Goal: Task Accomplishment & Management: Manage account settings

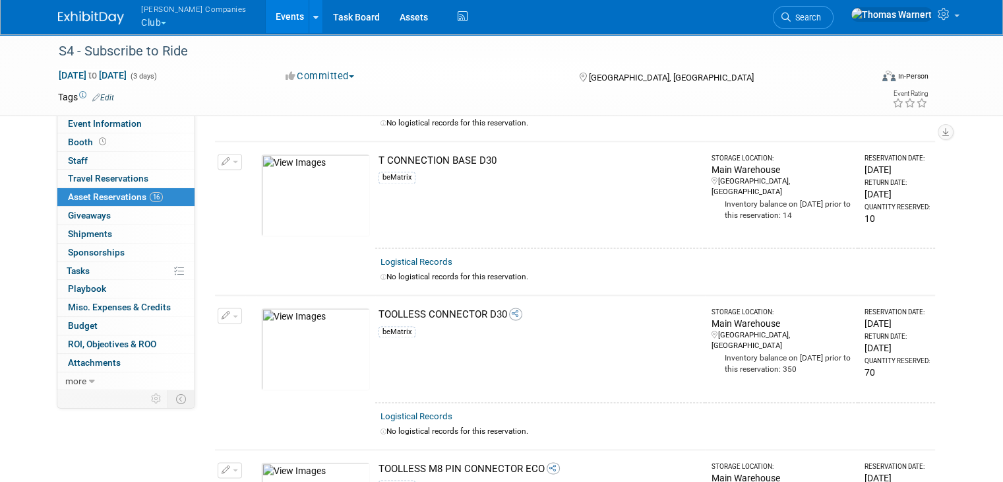
scroll to position [1900, 0]
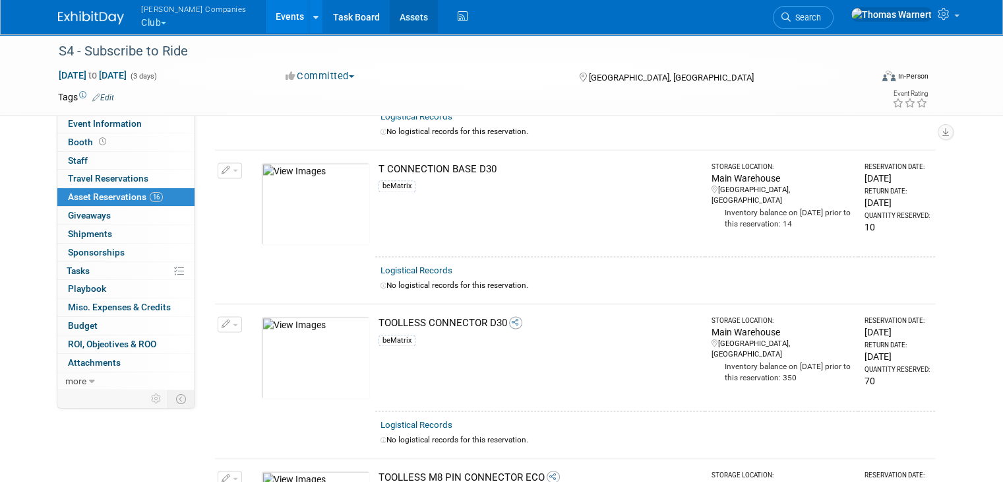
click at [390, 18] on link "Assets" at bounding box center [414, 16] width 48 height 33
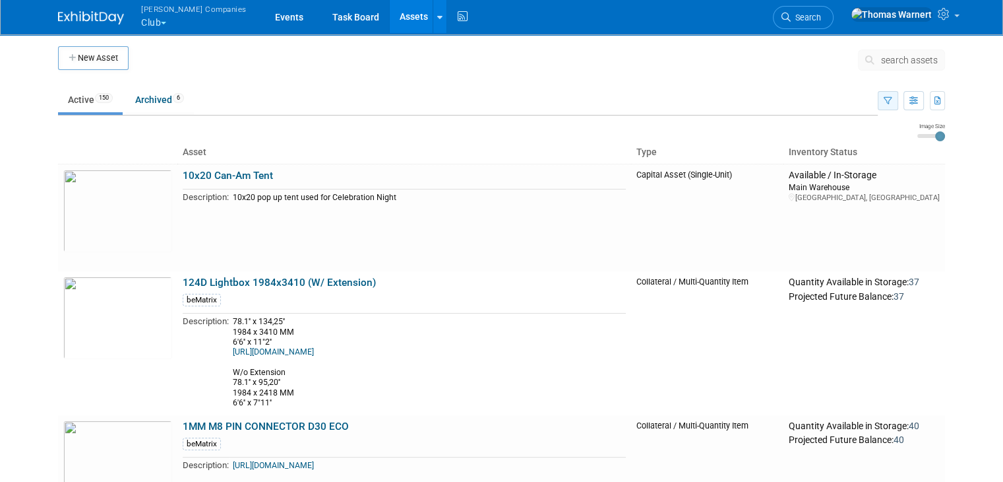
click at [893, 100] on icon "button" at bounding box center [888, 101] width 9 height 9
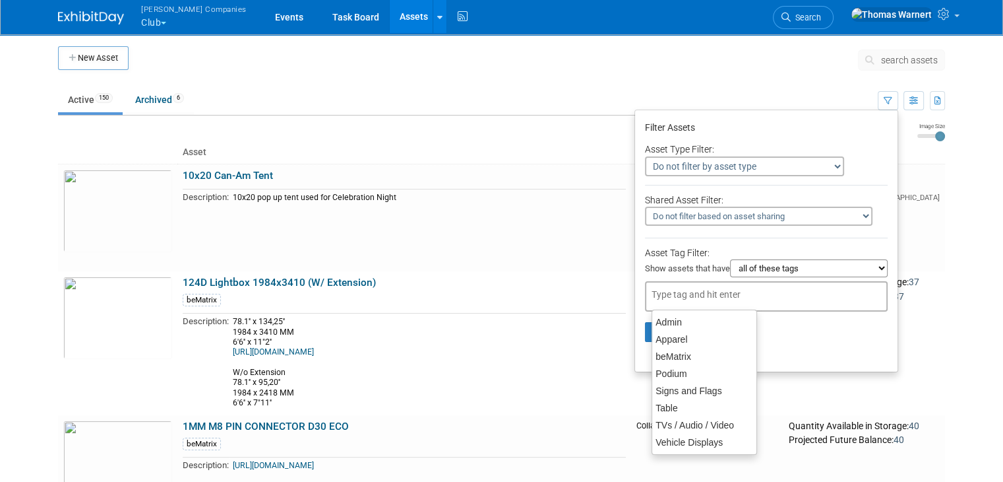
click at [723, 296] on input "text" at bounding box center [705, 294] width 106 height 13
click at [689, 353] on div "beMatrix" at bounding box center [704, 356] width 104 height 17
type input "beMatrix"
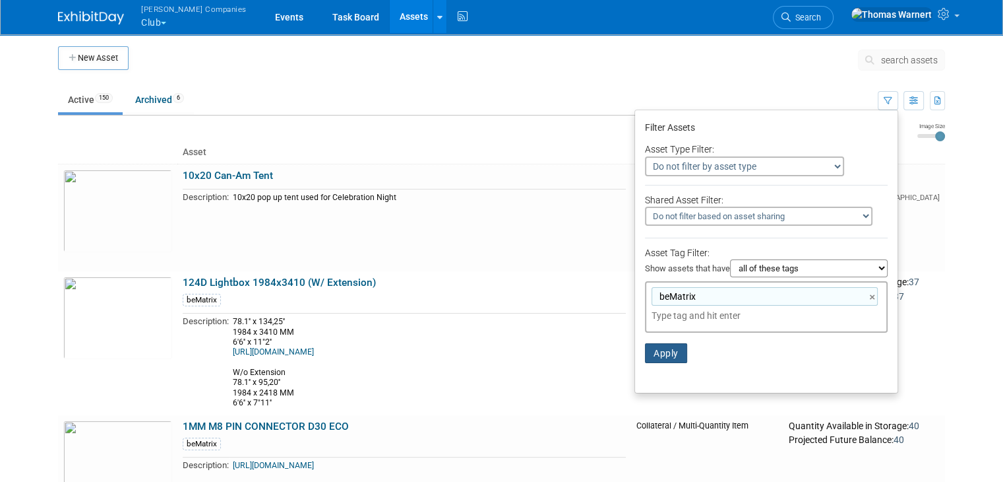
click at [687, 353] on button "Apply" at bounding box center [666, 353] width 42 height 20
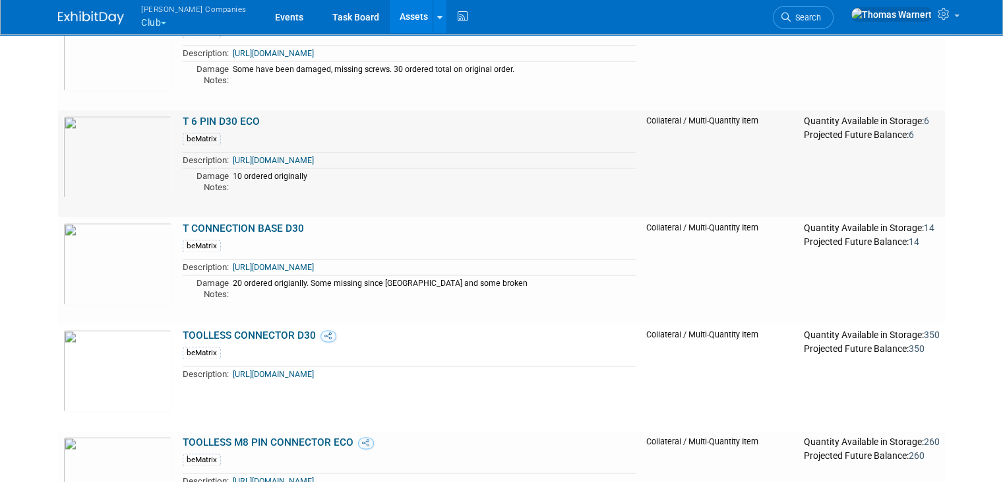
scroll to position [1913, 0]
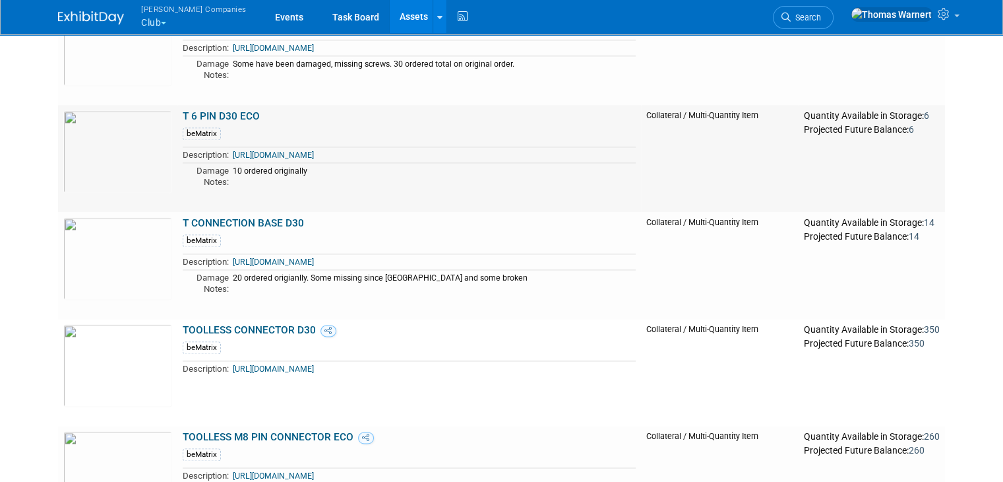
click at [481, 258] on div "[URL][DOMAIN_NAME]" at bounding box center [434, 262] width 403 height 10
click at [287, 222] on link "T CONNECTION BASE D30" at bounding box center [243, 223] width 121 height 12
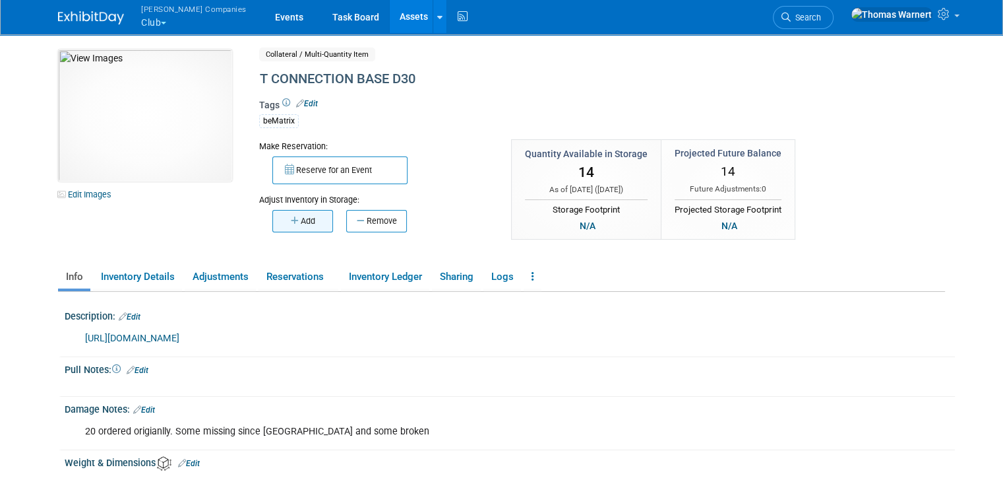
click at [293, 225] on button "Add" at bounding box center [302, 221] width 61 height 22
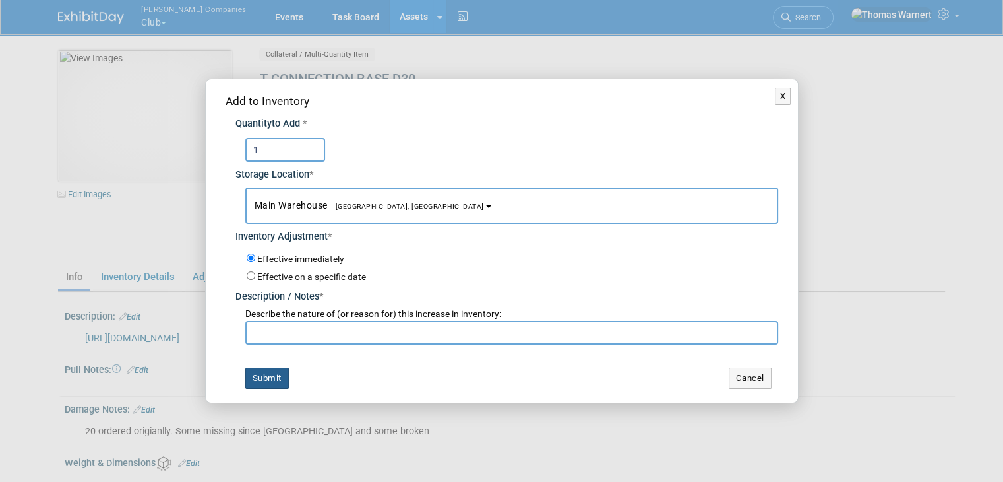
type input "1"
click at [277, 384] on button "Submit" at bounding box center [267, 377] width 44 height 21
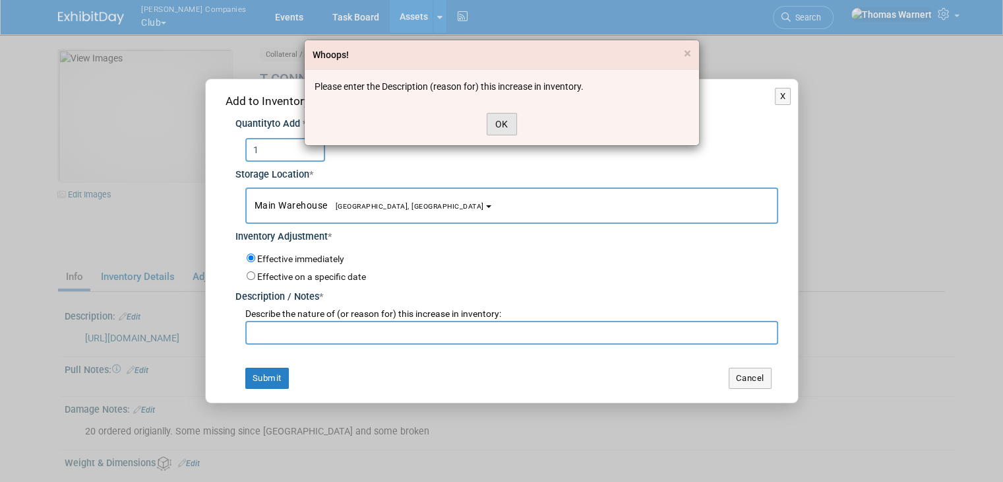
click at [507, 125] on button "OK" at bounding box center [502, 124] width 30 height 22
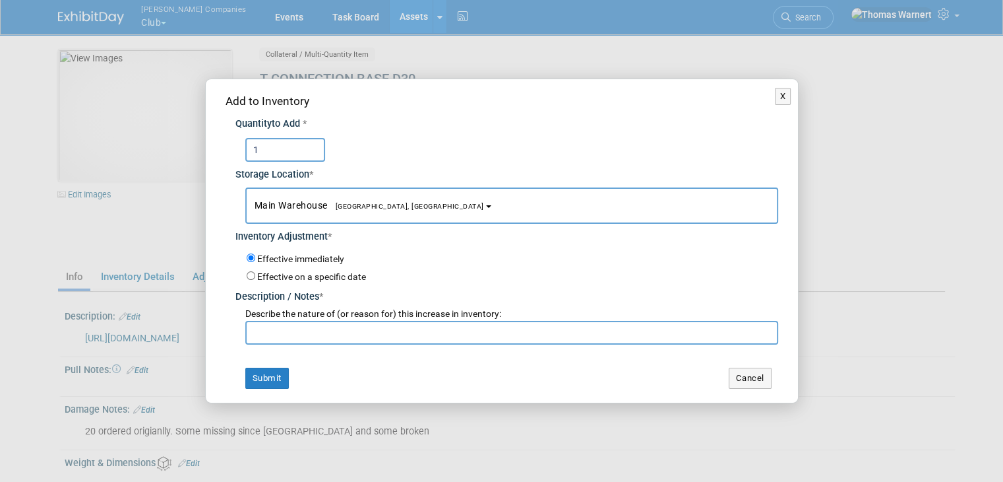
click at [332, 331] on input "text" at bounding box center [511, 333] width 533 height 24
type input "."
click at [272, 373] on button "Submit" at bounding box center [267, 377] width 44 height 21
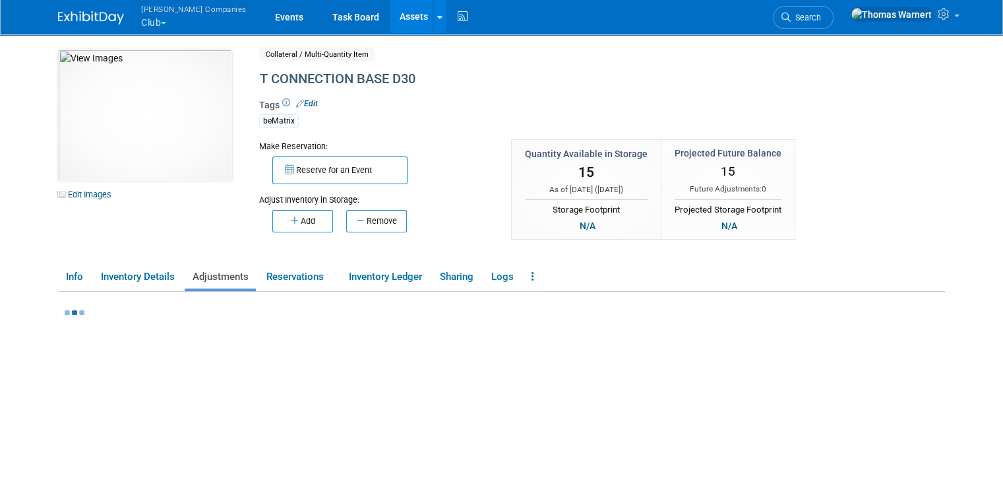
click at [390, 10] on link "Assets" at bounding box center [414, 16] width 48 height 33
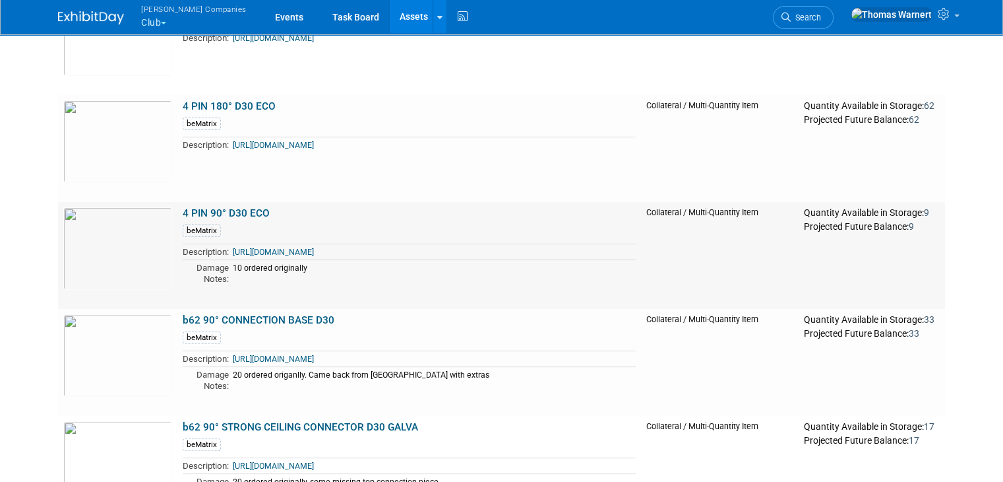
scroll to position [396, 0]
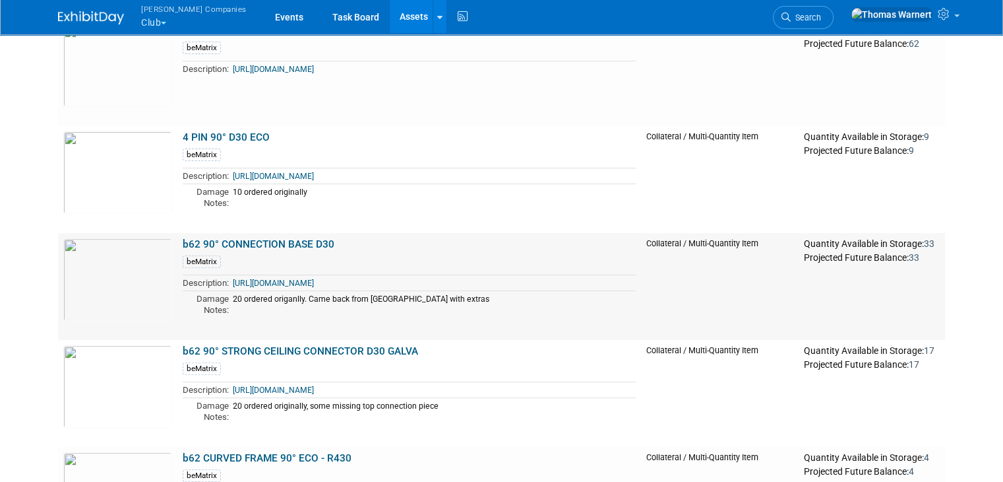
click at [238, 238] on link "b62 90° CONNECTION BASE D30" at bounding box center [259, 244] width 152 height 12
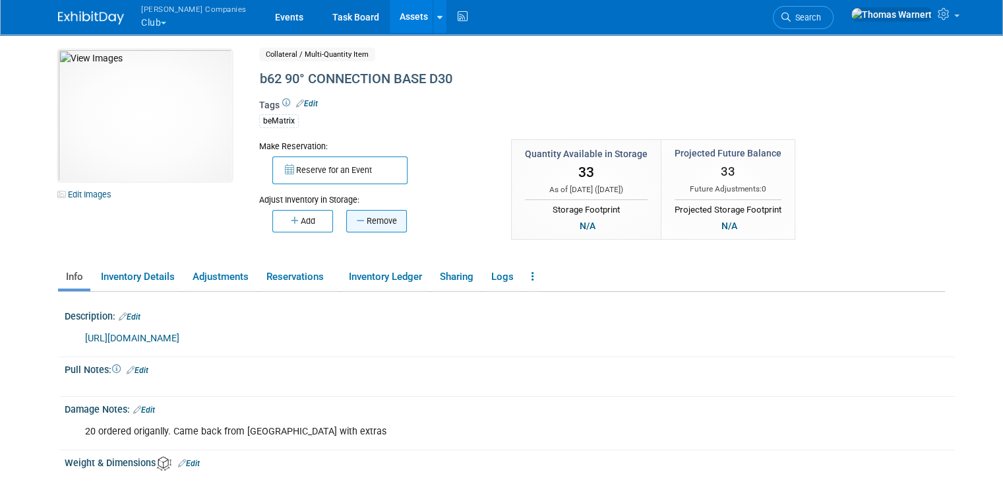
click at [361, 220] on button "Remove" at bounding box center [376, 221] width 61 height 22
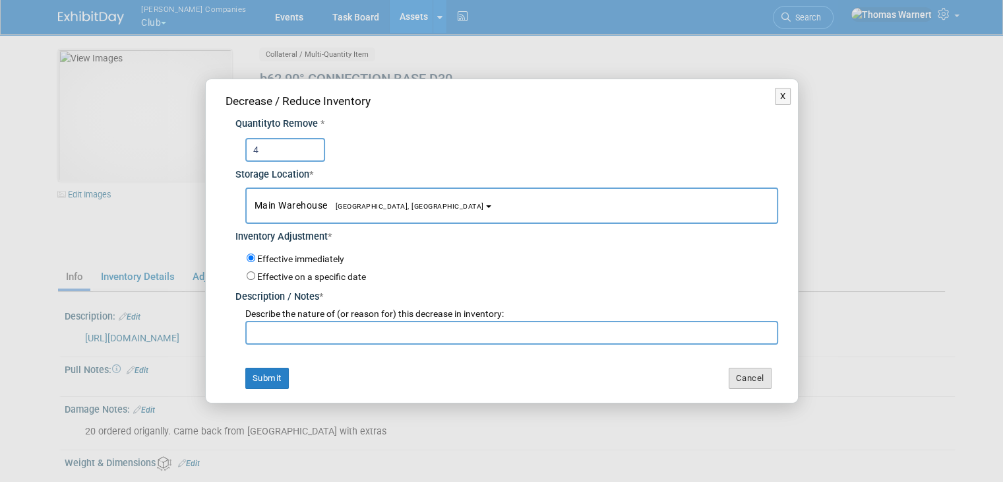
type input "4"
click at [765, 378] on button "Cancel" at bounding box center [750, 377] width 43 height 21
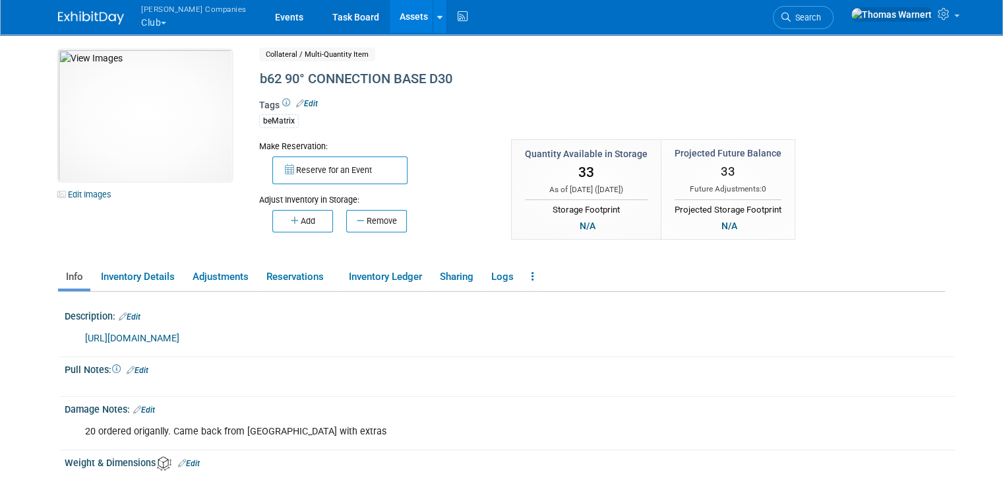
click at [390, 9] on link "Assets" at bounding box center [414, 16] width 48 height 33
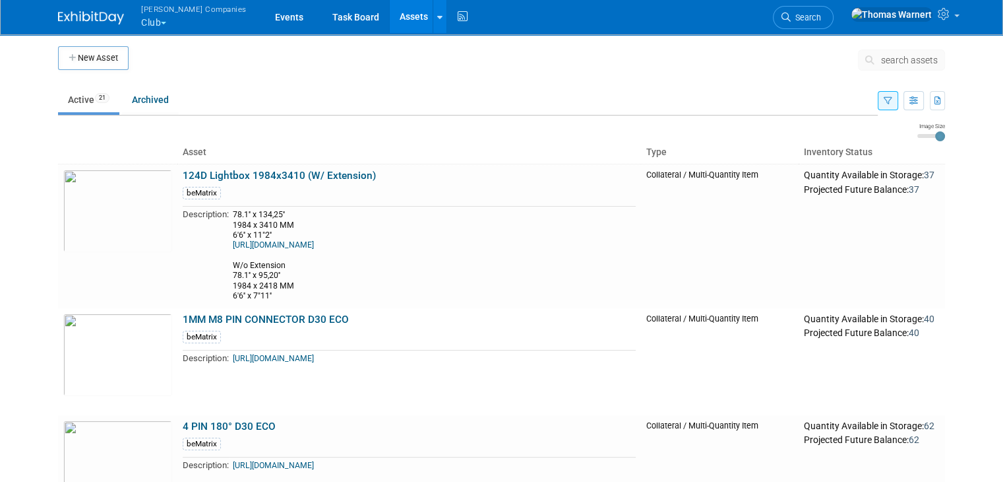
click at [148, 22] on button "[PERSON_NAME] Companies Club" at bounding box center [201, 17] width 123 height 34
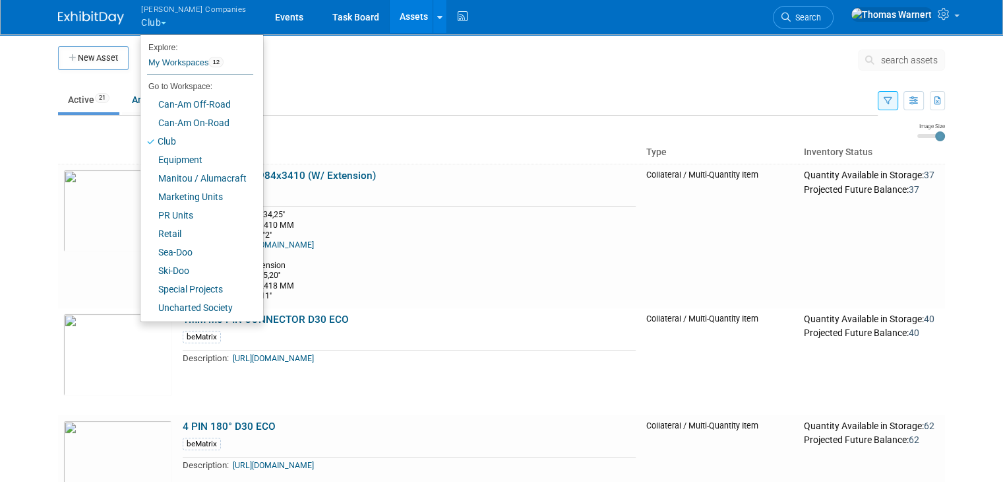
click at [148, 22] on button "[PERSON_NAME] Companies Club" at bounding box center [201, 17] width 123 height 34
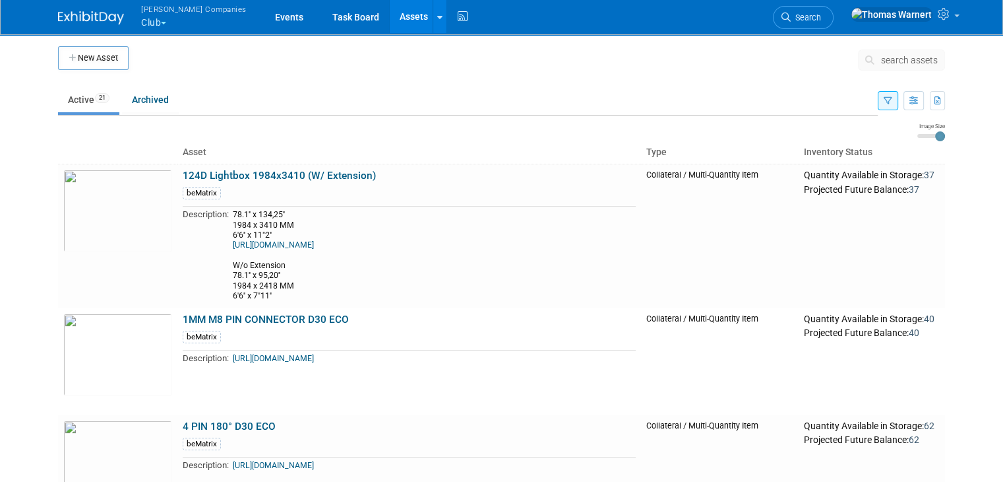
click at [148, 22] on button "[PERSON_NAME] Companies Club" at bounding box center [201, 17] width 123 height 34
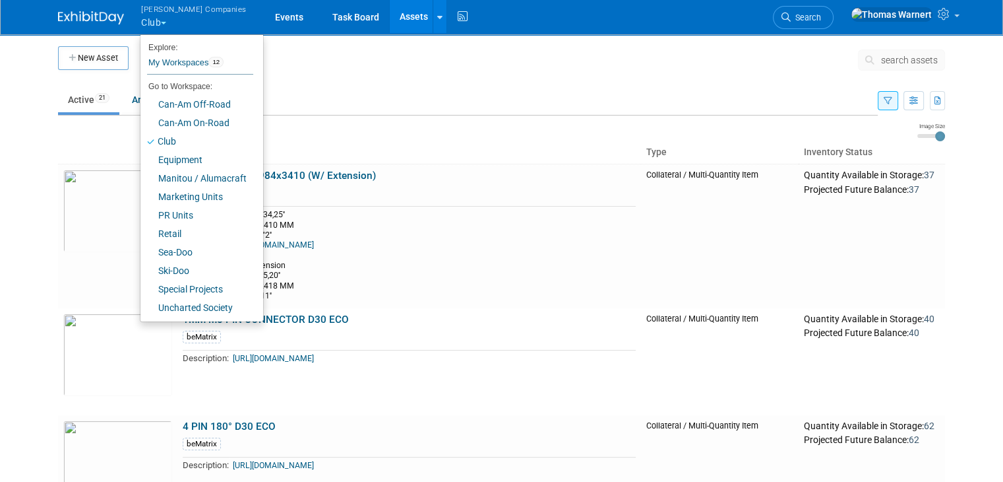
click at [154, 27] on button "[PERSON_NAME] Companies Club" at bounding box center [201, 17] width 123 height 34
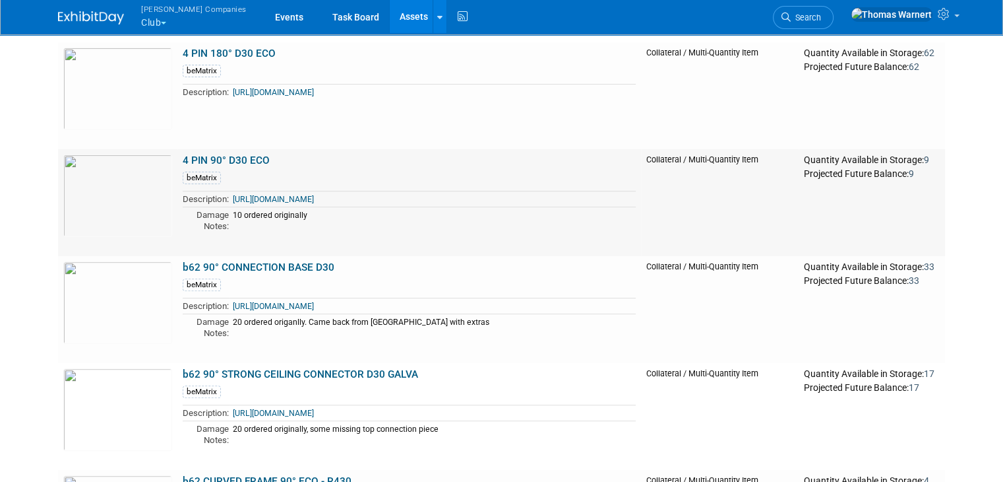
scroll to position [396, 0]
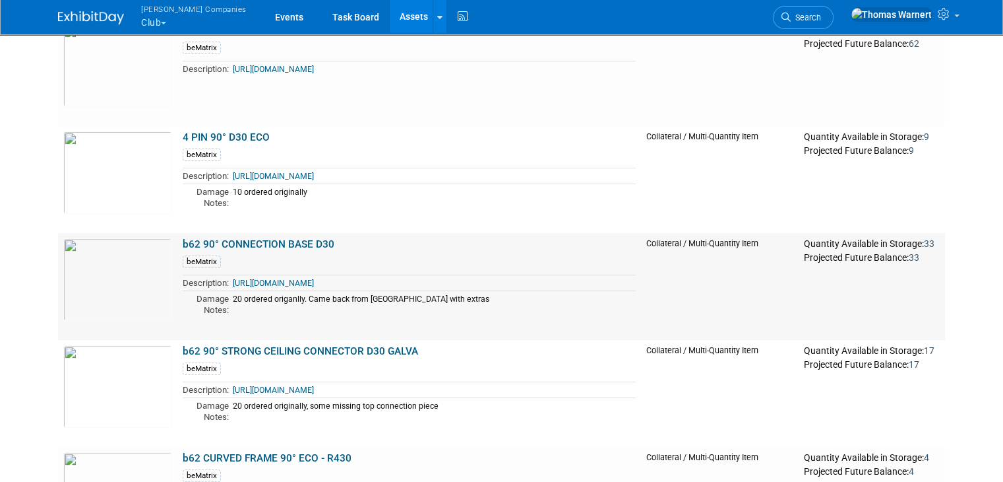
click at [311, 246] on link "b62 90° CONNECTION BASE D30" at bounding box center [259, 244] width 152 height 12
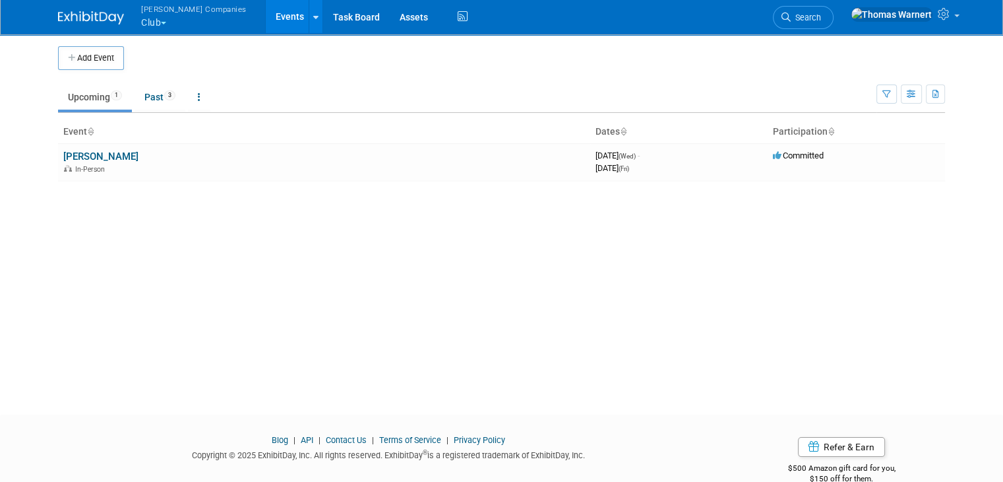
click at [145, 22] on button "[PERSON_NAME] Companies Club" at bounding box center [201, 17] width 123 height 34
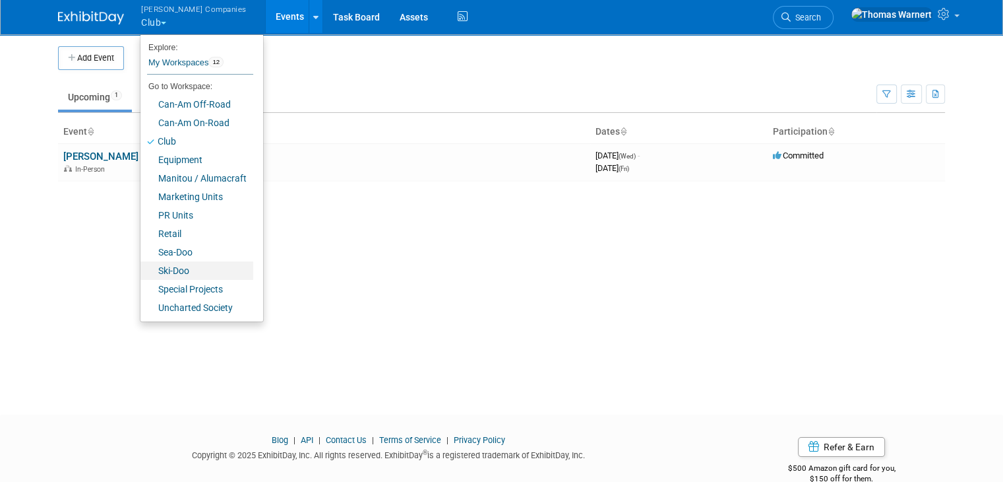
click at [168, 269] on link "Ski-Doo" at bounding box center [197, 270] width 113 height 18
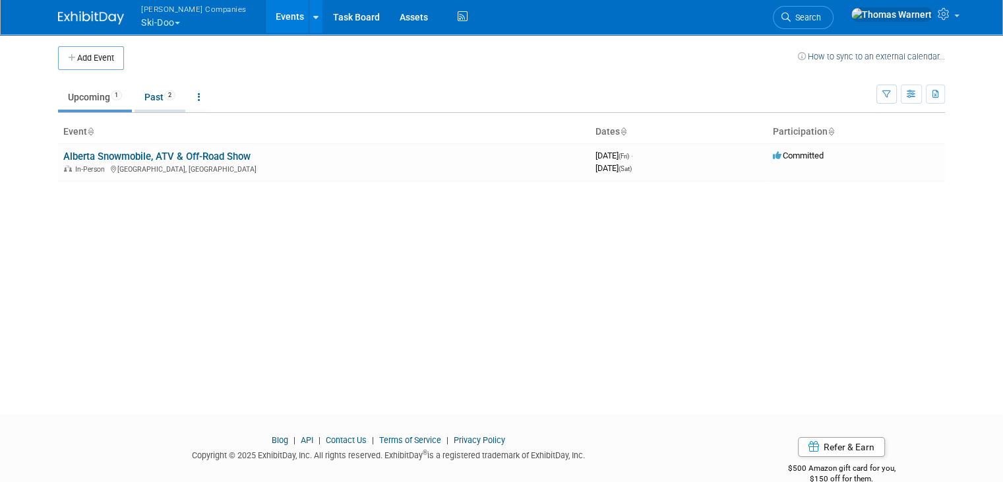
click at [154, 99] on link "Past 2" at bounding box center [160, 96] width 51 height 25
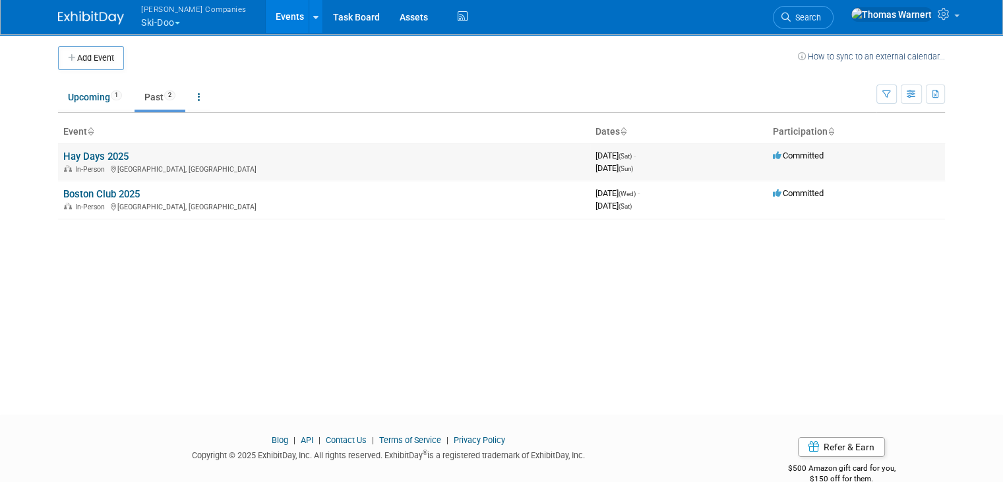
click at [103, 157] on link "Hay Days 2025" at bounding box center [95, 156] width 65 height 12
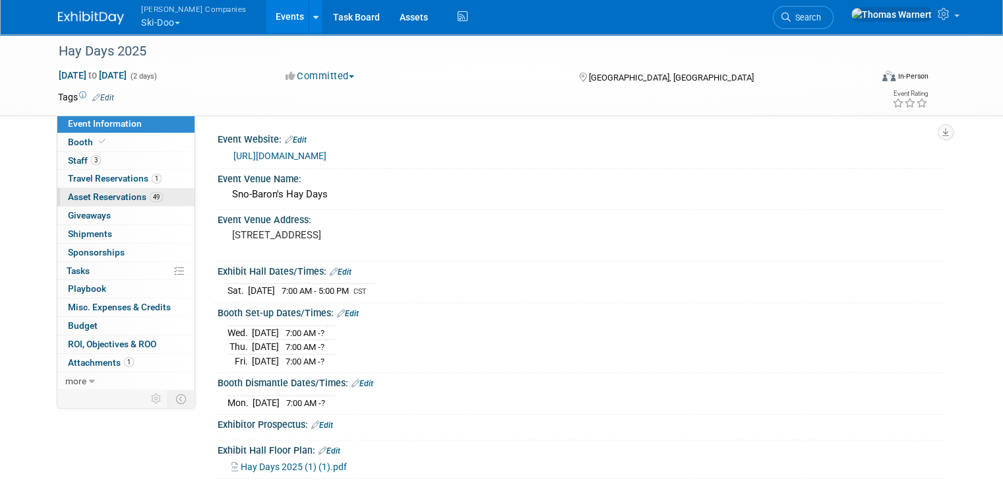
click at [121, 198] on span "Asset Reservations 49" at bounding box center [115, 196] width 95 height 11
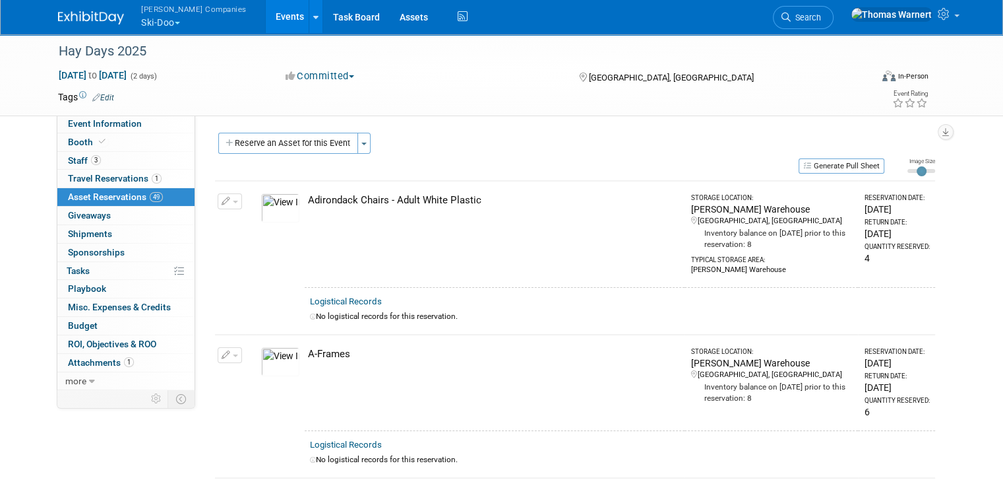
type input "3"
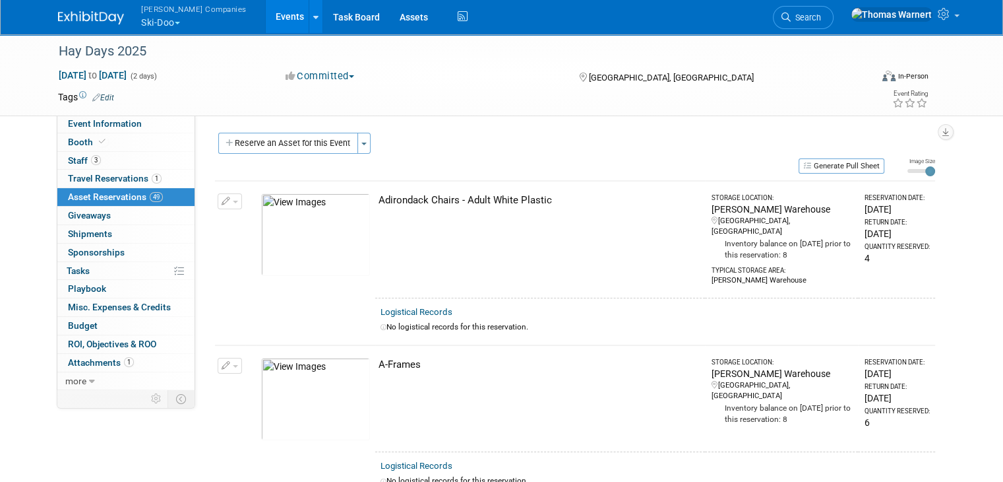
drag, startPoint x: 941, startPoint y: 171, endPoint x: 969, endPoint y: 170, distance: 27.7
click at [935, 170] on input "range" at bounding box center [922, 171] width 28 height 4
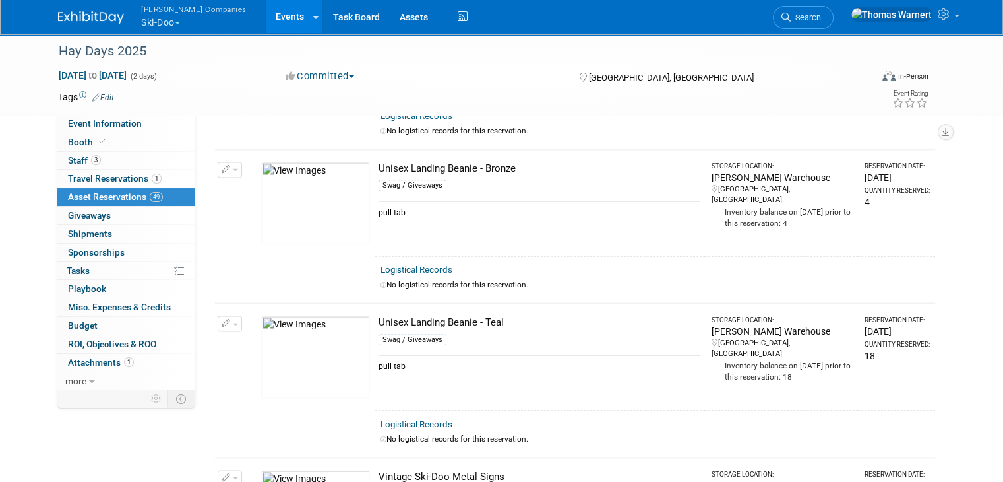
scroll to position [7360, 0]
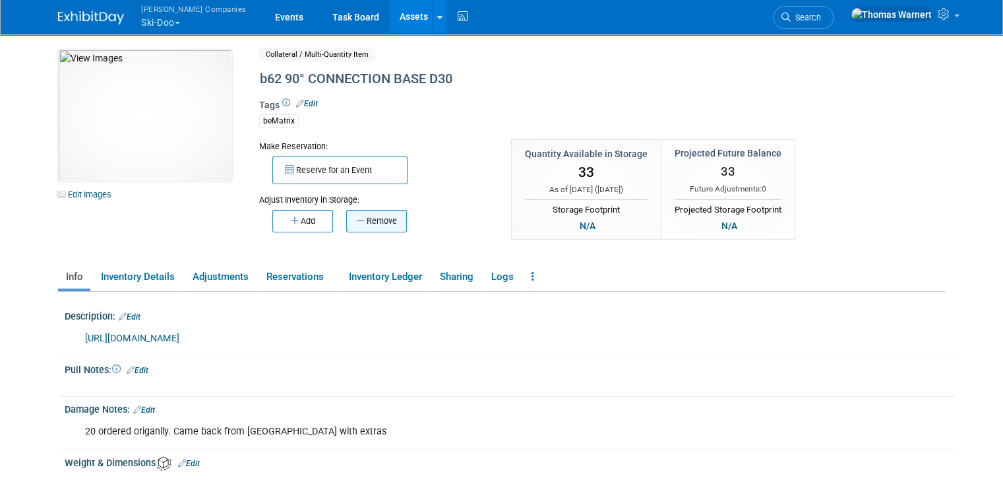
click at [346, 215] on button "Remove" at bounding box center [376, 221] width 61 height 22
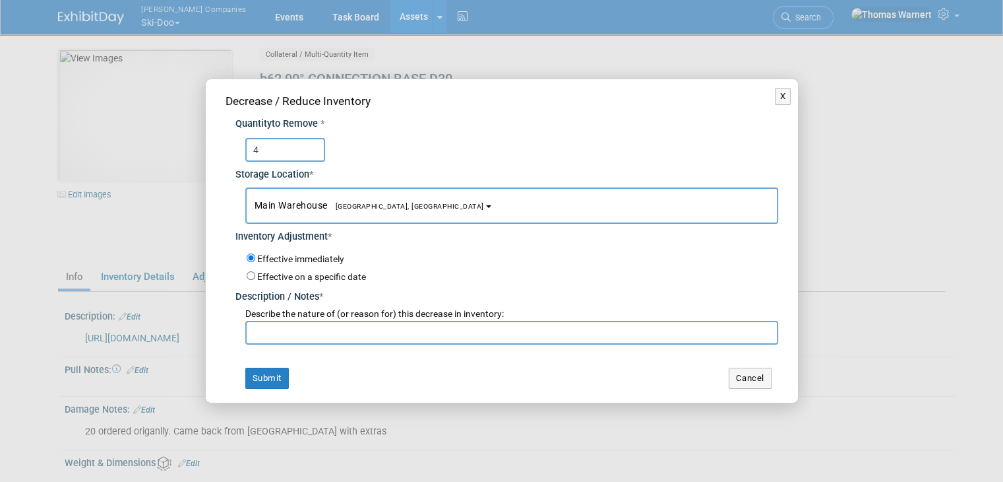
type input "4"
click at [300, 325] on input "text" at bounding box center [511, 333] width 533 height 24
type input "."
click at [271, 383] on button "Submit" at bounding box center [267, 377] width 44 height 21
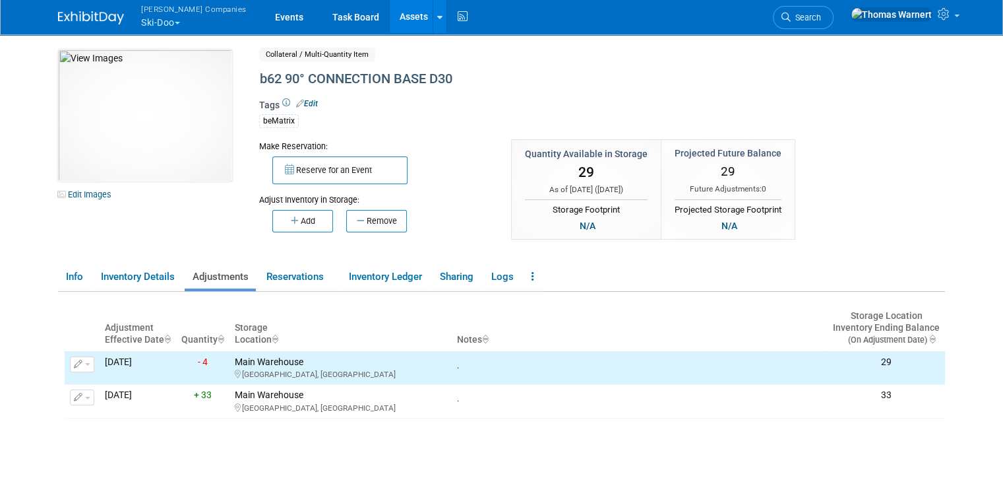
click at [390, 19] on link "Assets" at bounding box center [414, 16] width 48 height 33
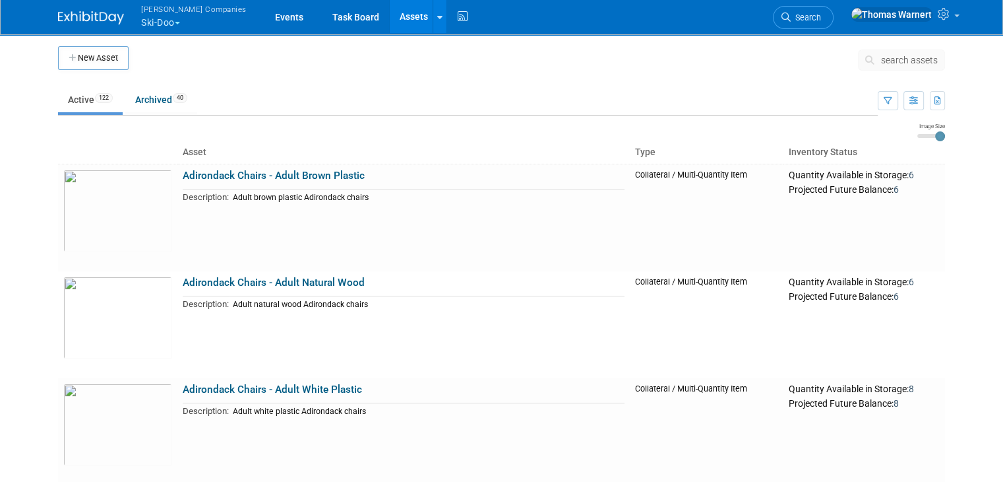
click at [165, 21] on button "Warnert Companies Ski-Doo" at bounding box center [201, 17] width 123 height 34
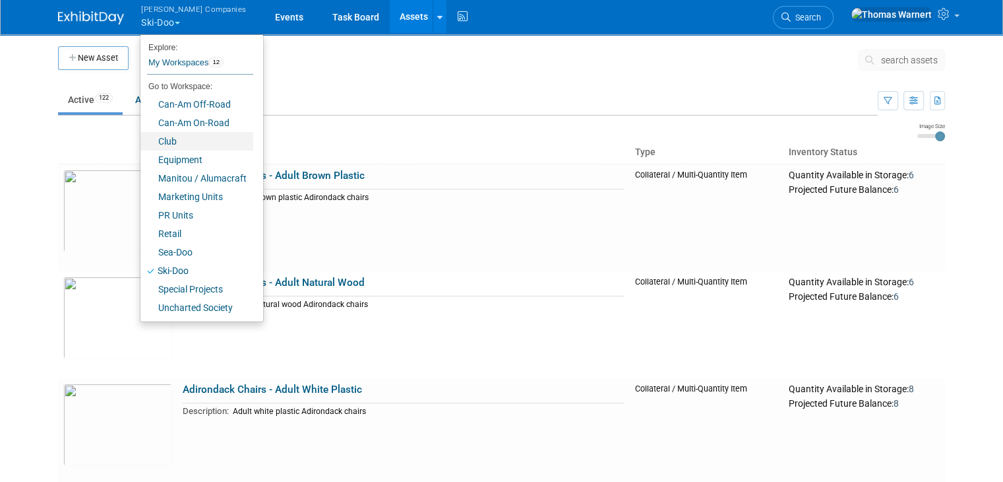
click at [177, 139] on link "Club" at bounding box center [197, 141] width 113 height 18
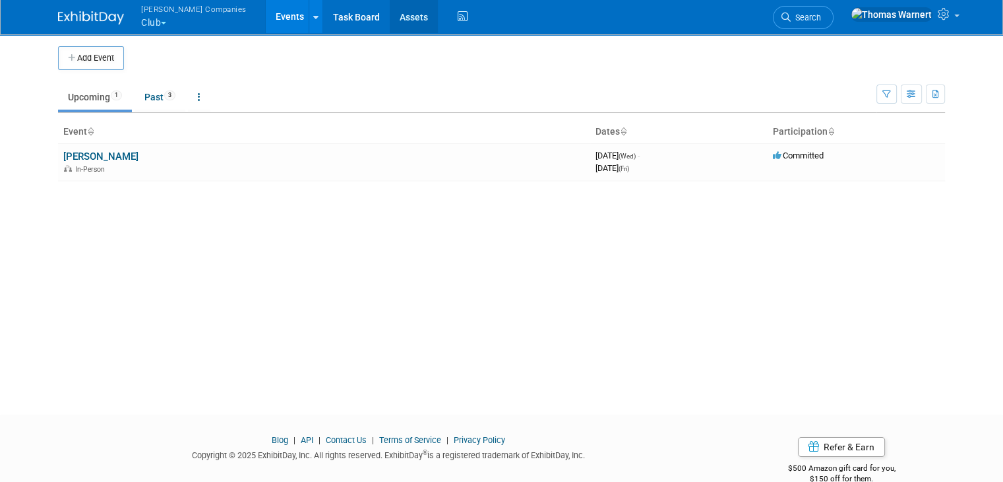
click at [390, 15] on link "Assets" at bounding box center [414, 16] width 48 height 33
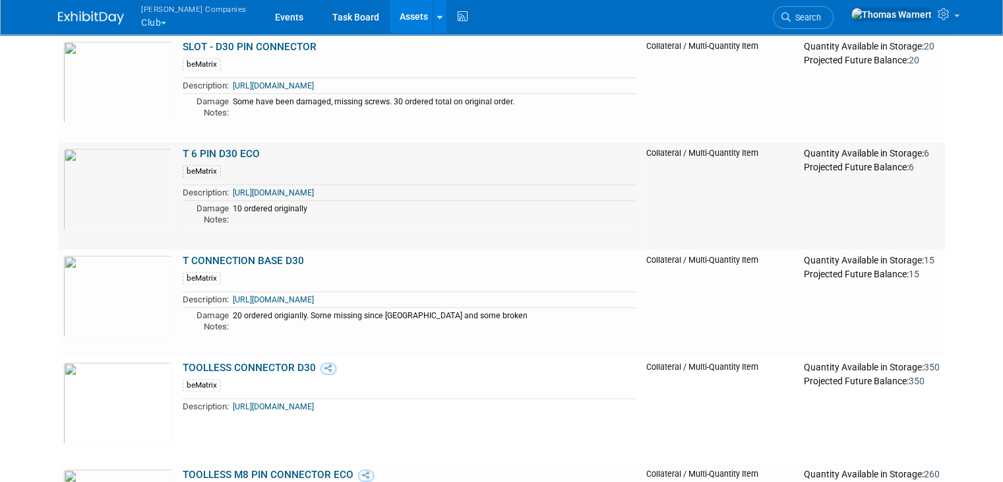
scroll to position [1855, 0]
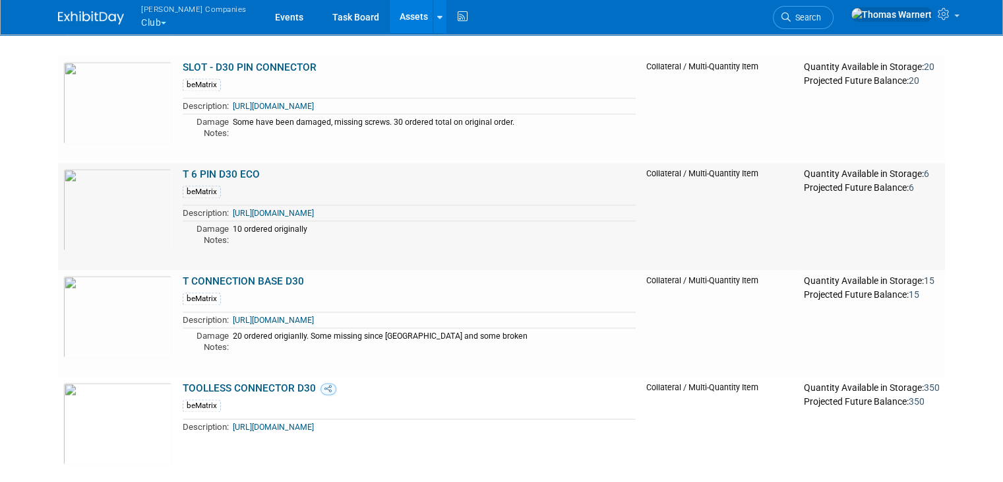
click at [235, 173] on link "T 6 PIN D30 ECO" at bounding box center [221, 174] width 77 height 12
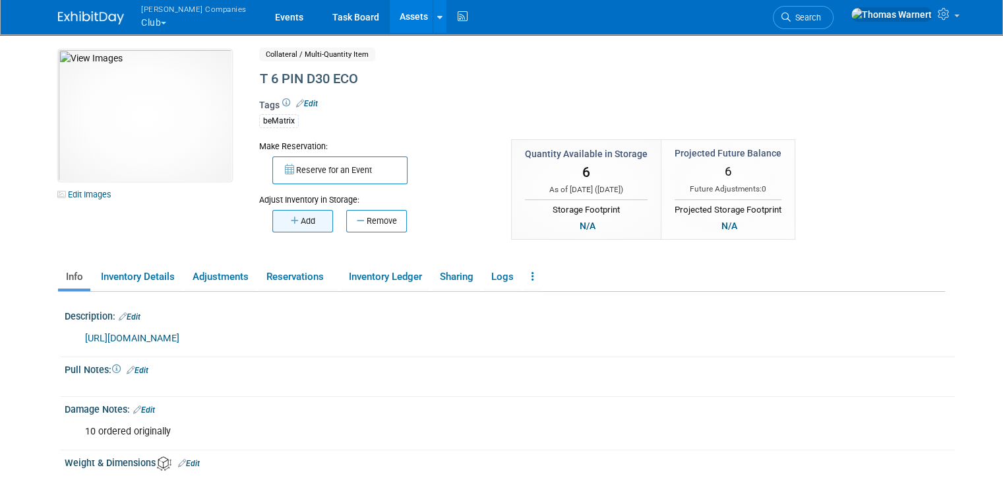
click at [305, 219] on button "Add" at bounding box center [302, 221] width 61 height 22
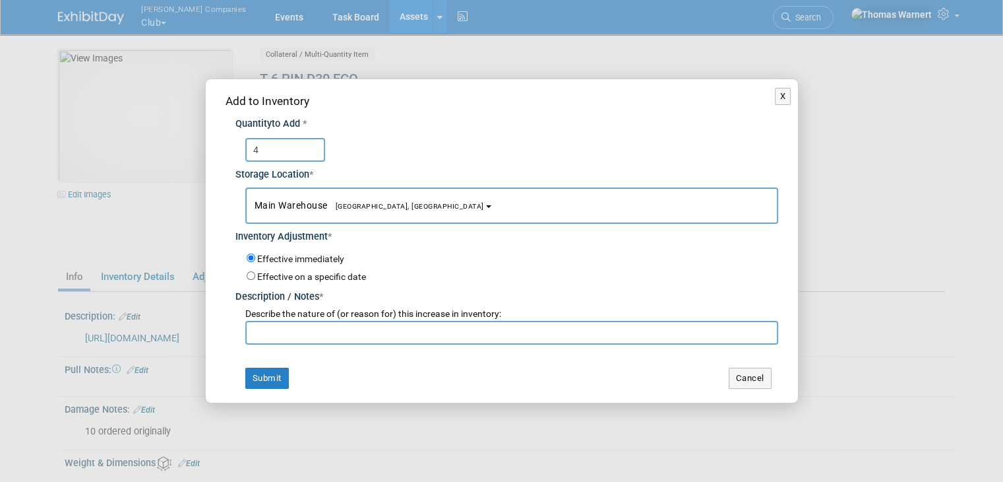
type input "4"
click at [332, 328] on input "text" at bounding box center [511, 333] width 533 height 24
type input "."
click at [276, 377] on button "Submit" at bounding box center [267, 377] width 44 height 21
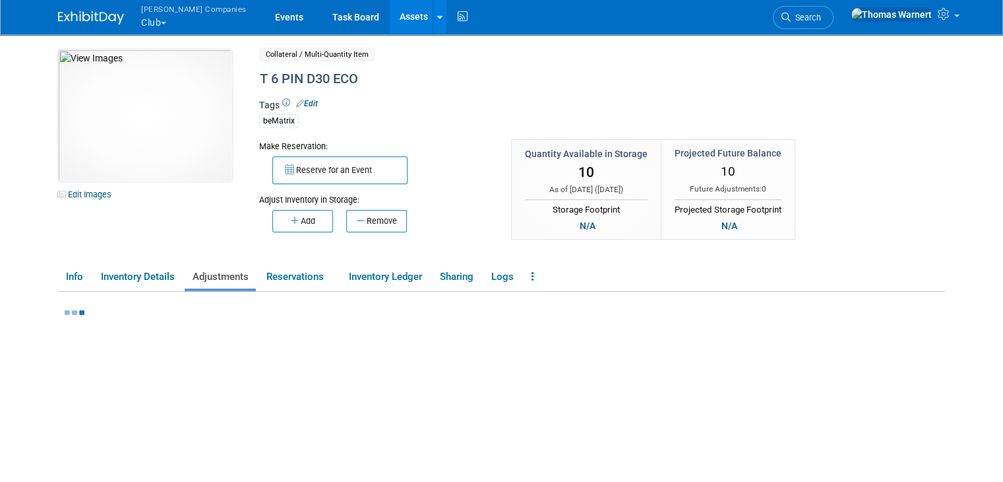
click at [390, 15] on link "Assets" at bounding box center [414, 16] width 48 height 33
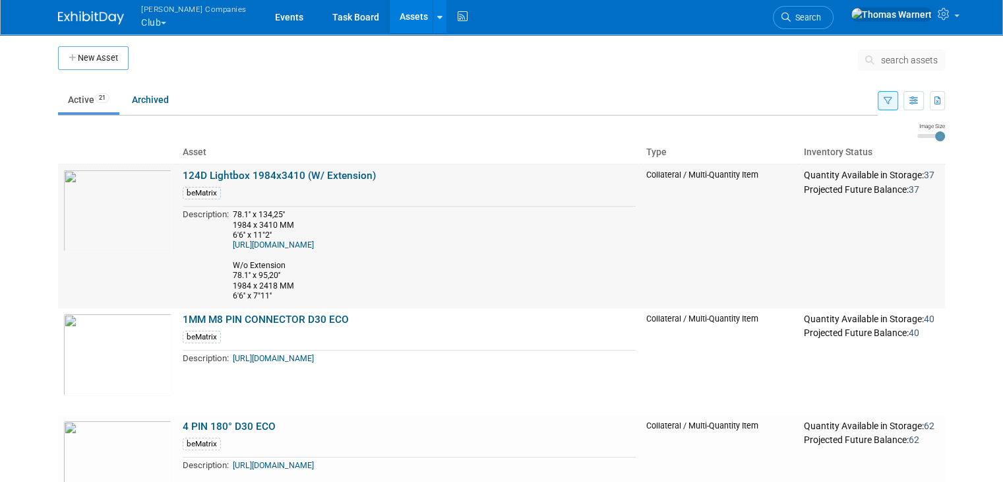
scroll to position [198, 0]
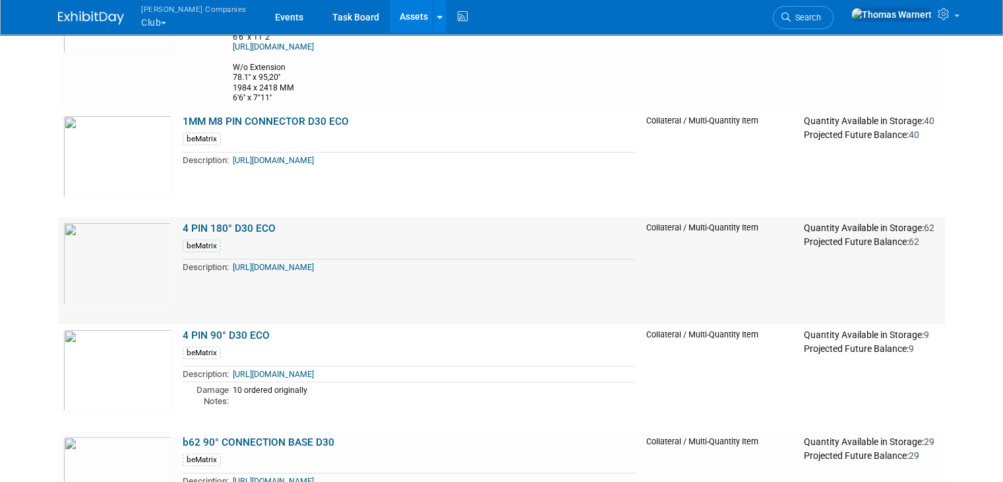
click at [235, 226] on link "4 PIN 180° D30 ECO" at bounding box center [229, 228] width 93 height 12
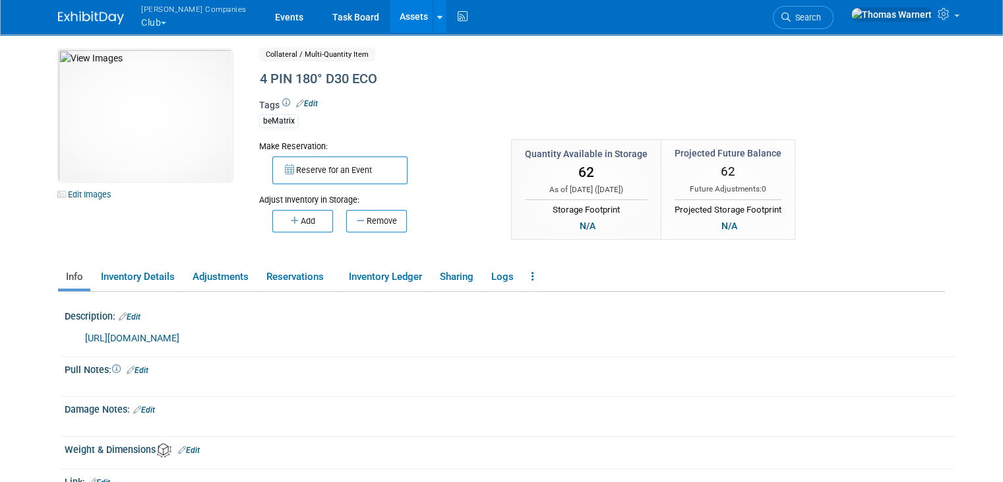
click at [390, 15] on link "Assets" at bounding box center [414, 16] width 48 height 33
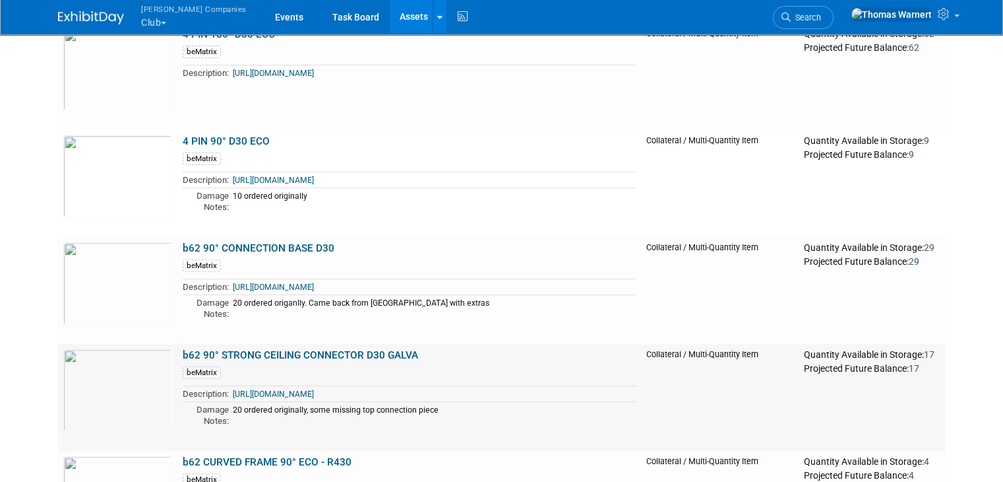
scroll to position [330, 0]
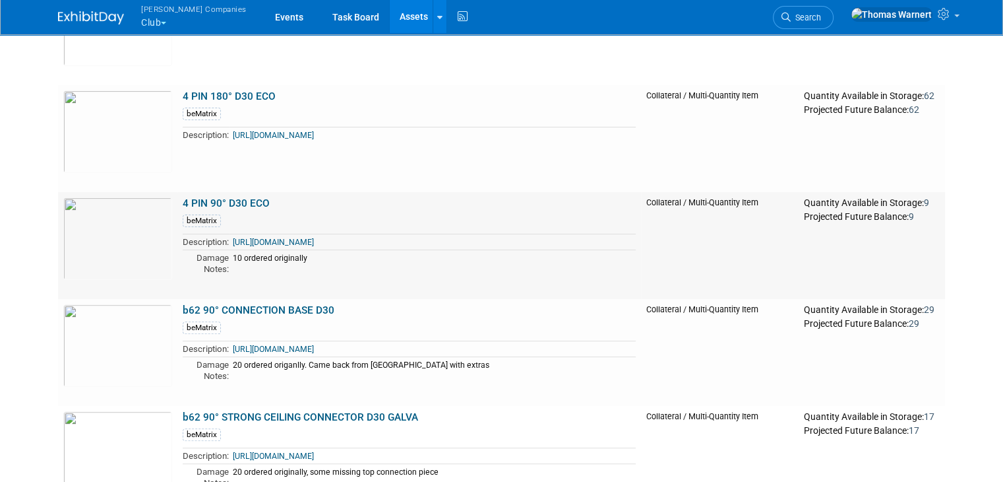
click at [234, 199] on link "4 PIN 90° D30 ECO" at bounding box center [226, 203] width 87 height 12
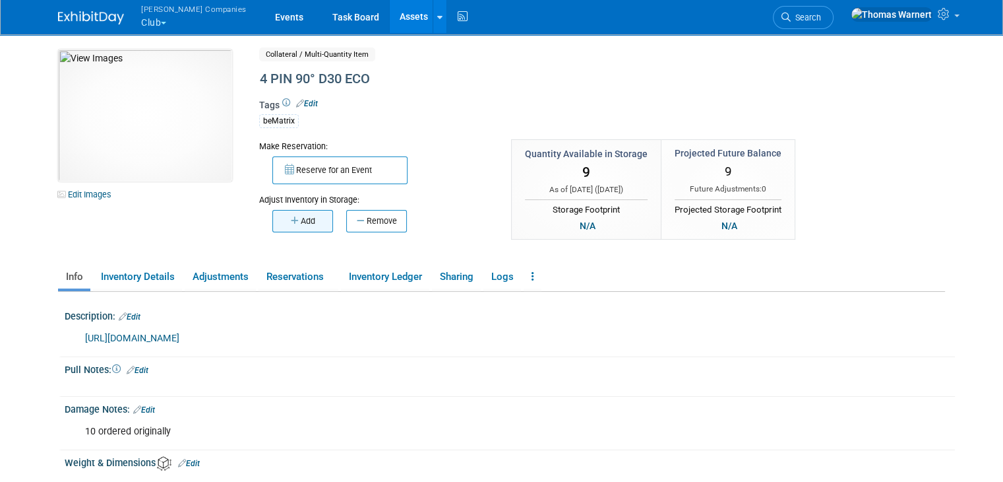
click at [296, 218] on button "Add" at bounding box center [302, 221] width 61 height 22
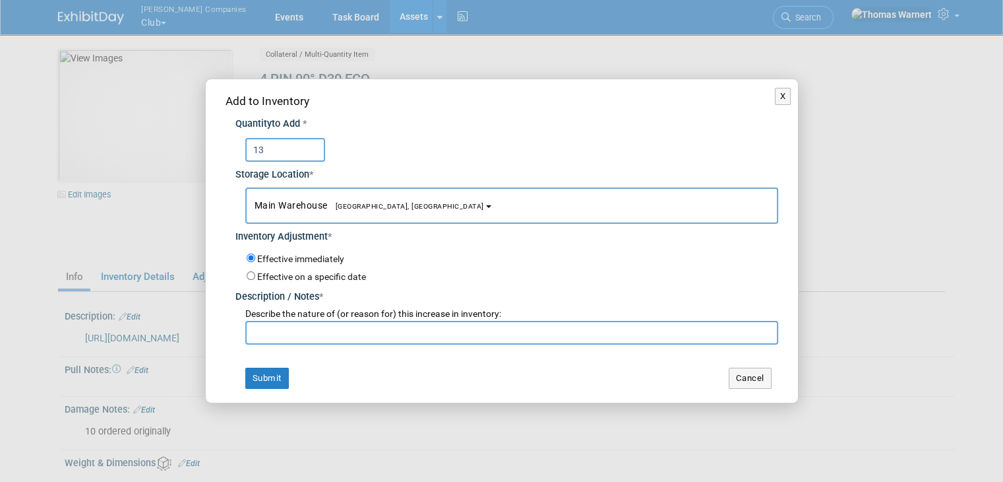
type input "13"
click at [391, 341] on input "text" at bounding box center [511, 333] width 533 height 24
type input "."
click at [277, 385] on button "Submit" at bounding box center [267, 377] width 44 height 21
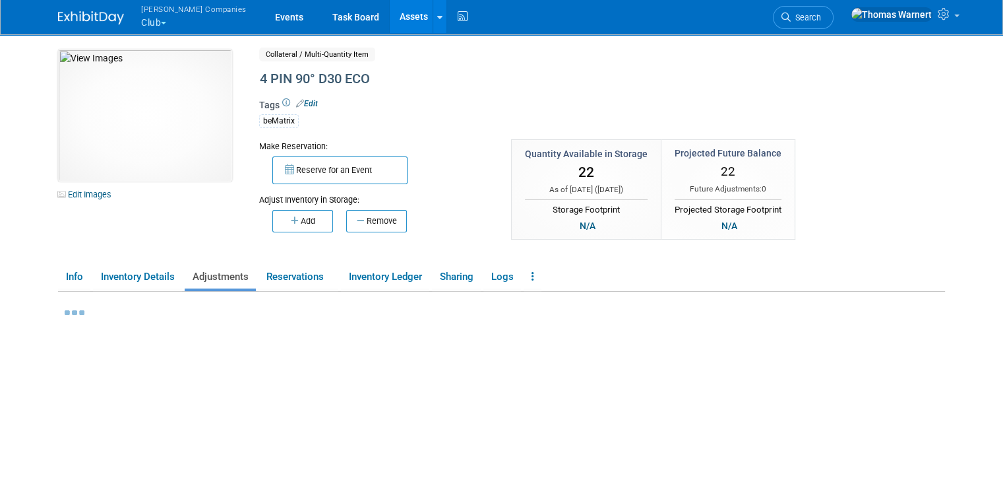
click at [390, 20] on link "Assets" at bounding box center [414, 16] width 48 height 33
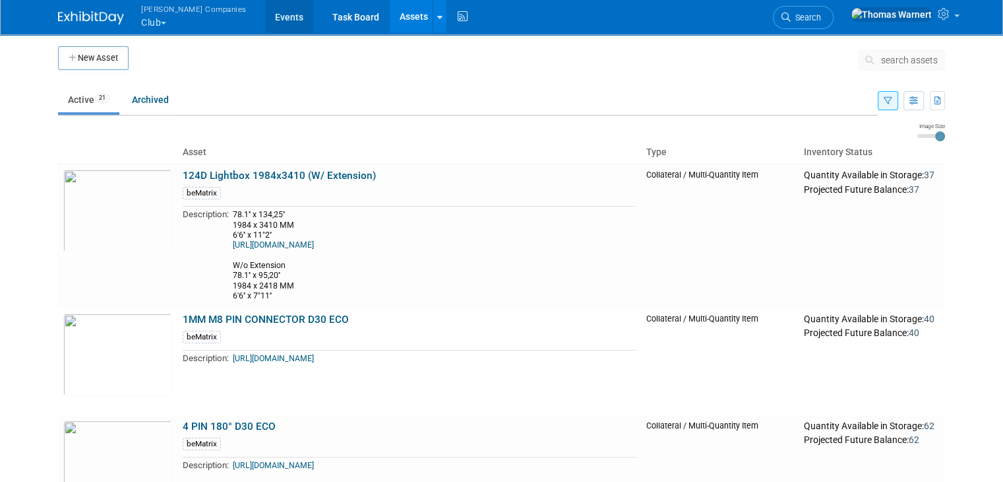
click at [265, 18] on link "Events" at bounding box center [289, 16] width 48 height 33
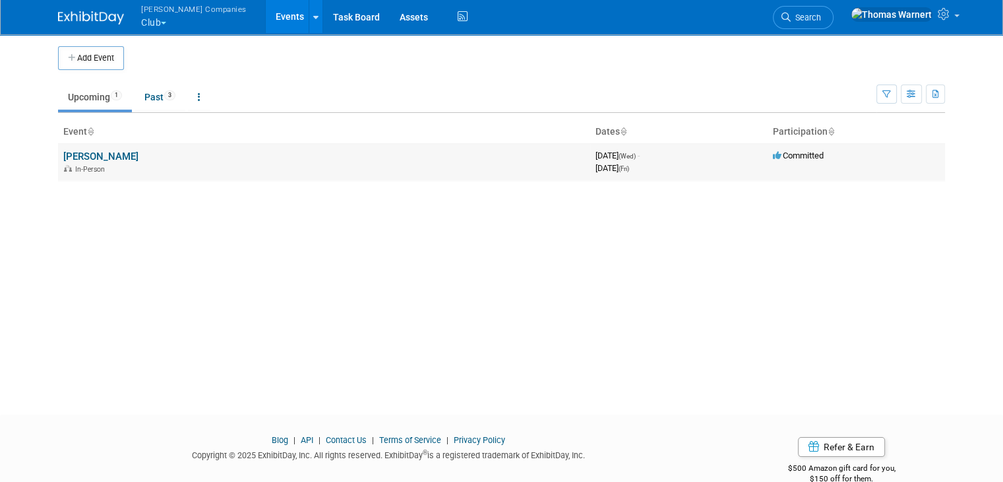
click at [113, 164] on div "In-Person" at bounding box center [324, 168] width 522 height 11
click at [121, 156] on link "[PERSON_NAME]" at bounding box center [100, 156] width 75 height 12
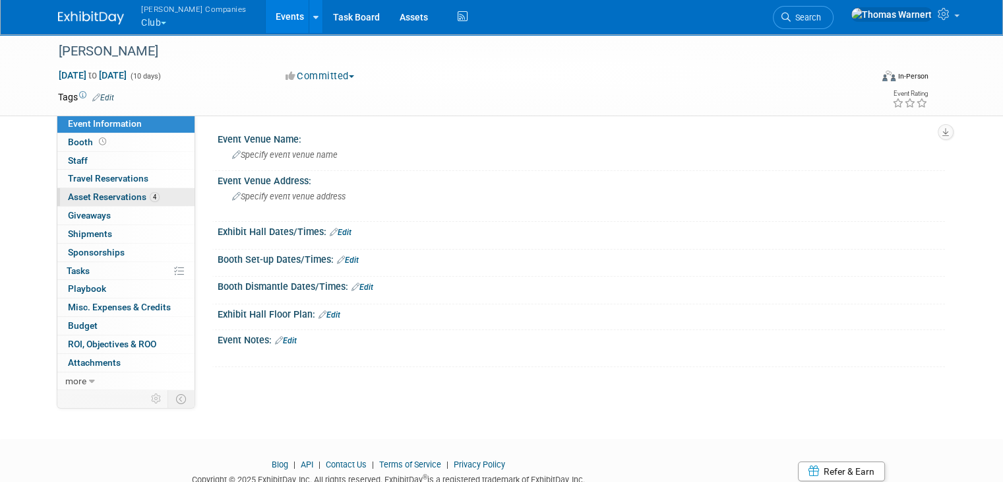
click at [95, 197] on span "Asset Reservations 4" at bounding box center [114, 196] width 92 height 11
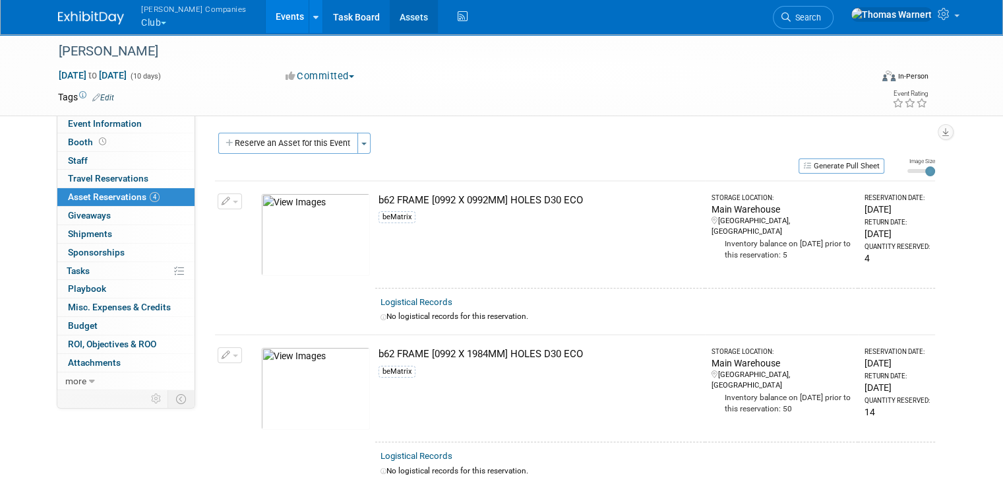
click at [390, 19] on link "Assets" at bounding box center [414, 16] width 48 height 33
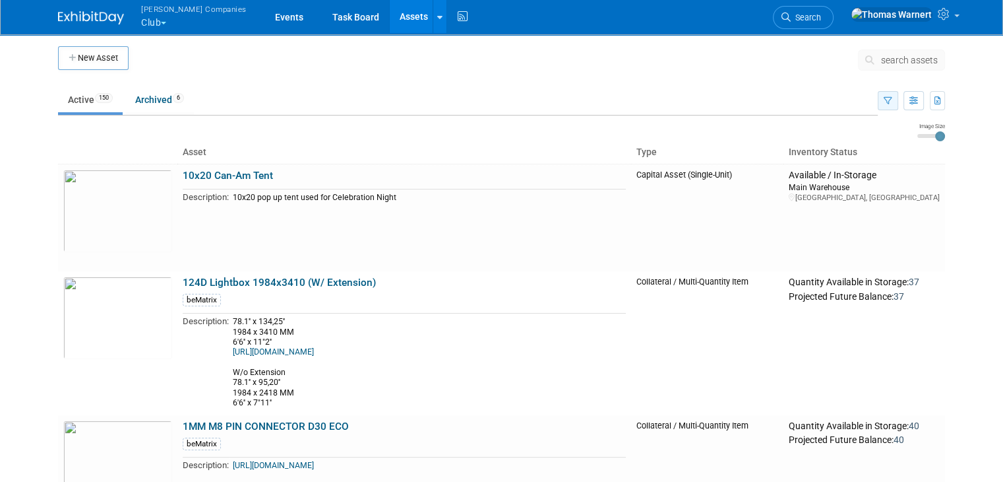
click at [899, 104] on button "button" at bounding box center [888, 100] width 20 height 19
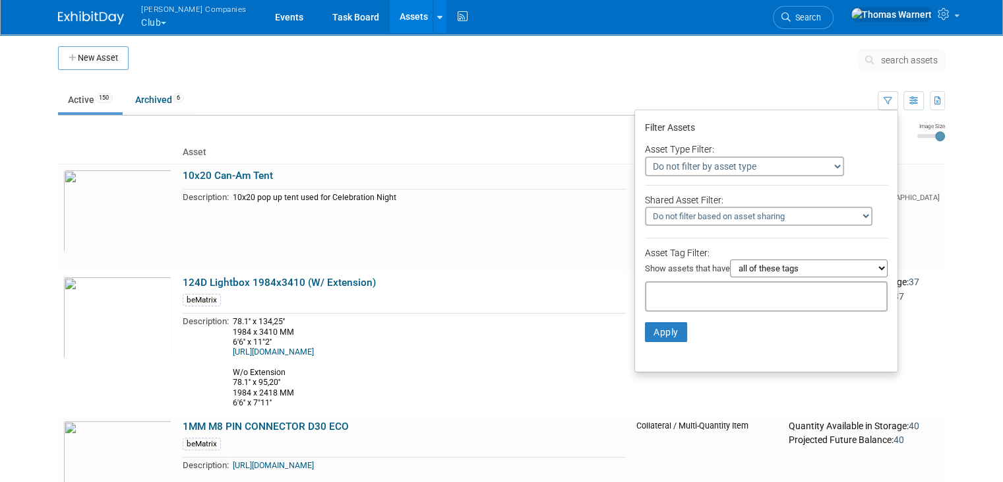
click at [792, 288] on div at bounding box center [766, 296] width 243 height 30
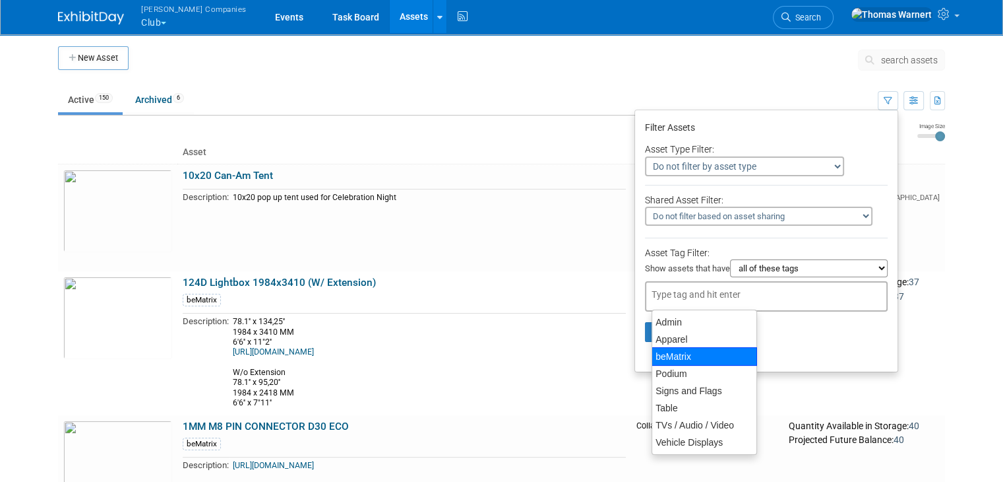
click at [717, 351] on div "beMatrix" at bounding box center [705, 356] width 106 height 18
type input "beMatrix"
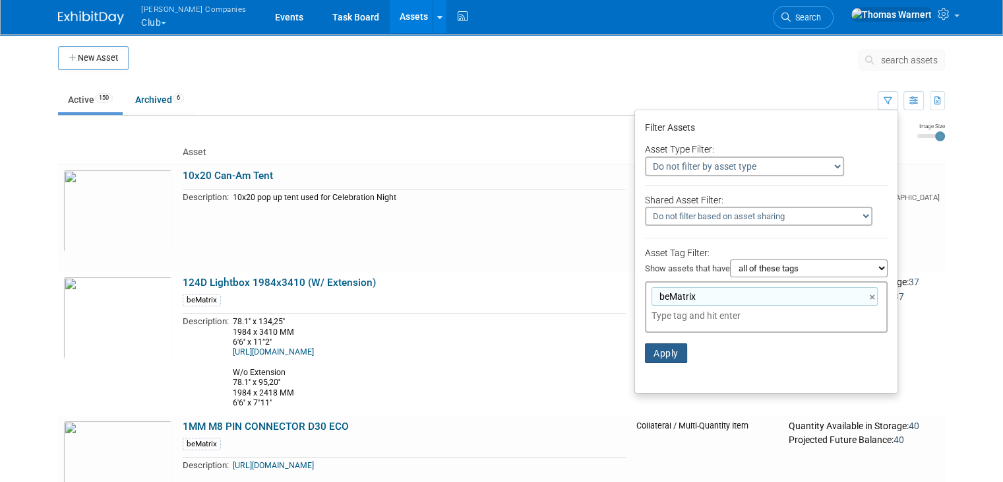
click at [678, 353] on button "Apply" at bounding box center [666, 353] width 42 height 20
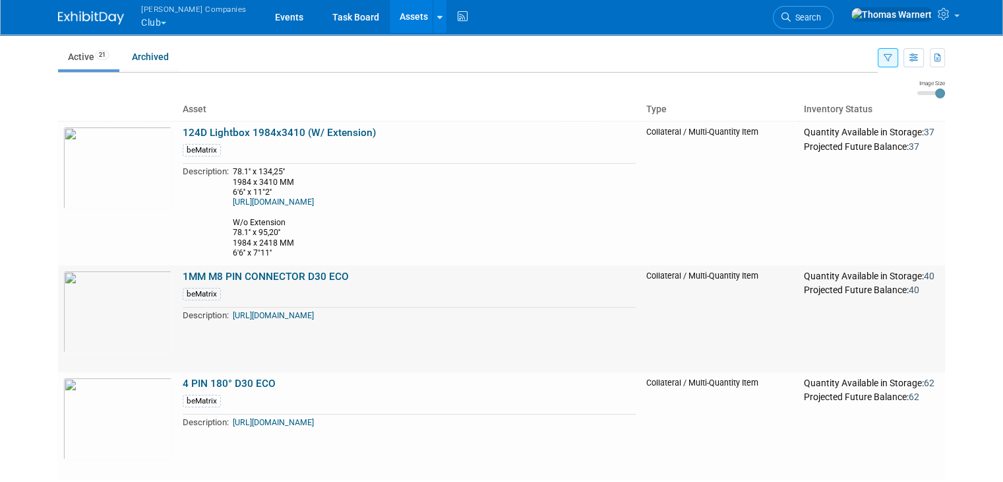
scroll to position [66, 0]
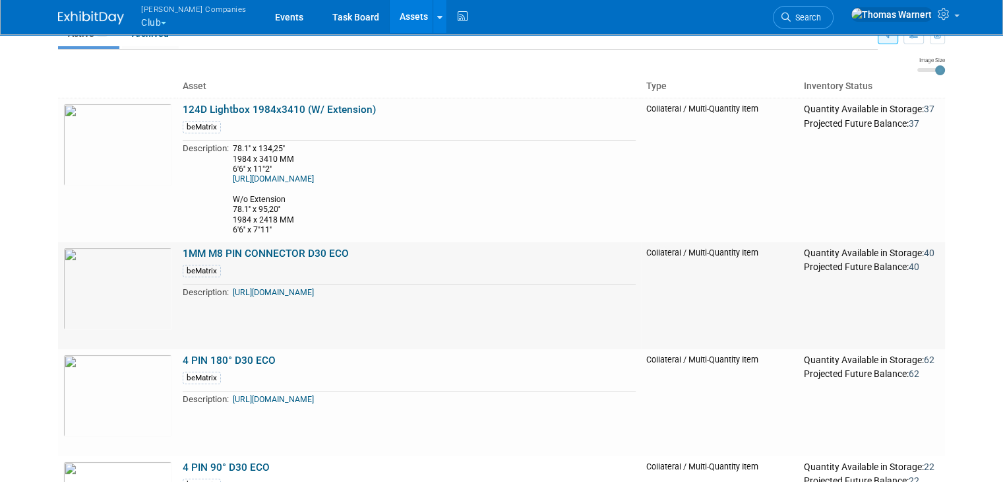
click at [299, 257] on link "1MM M8 PIN CONNECTOR D30 ECO" at bounding box center [266, 253] width 166 height 12
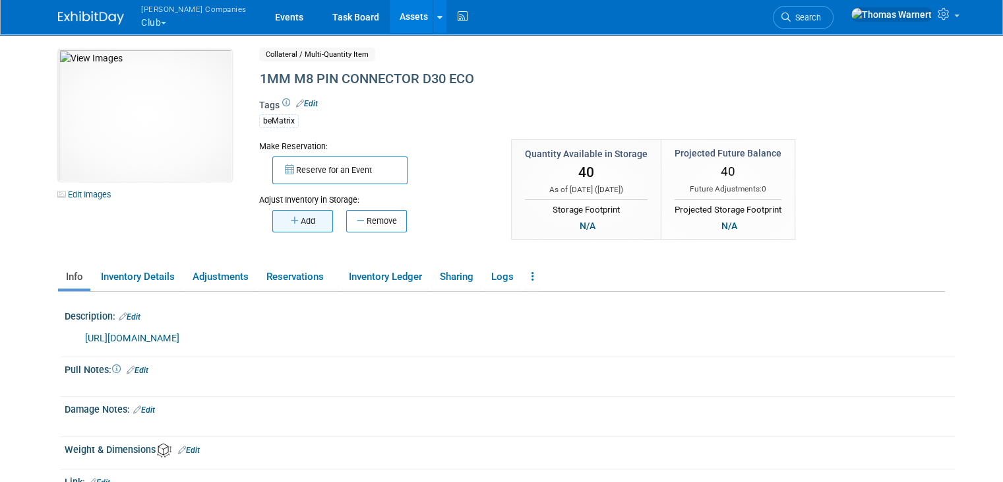
click at [288, 220] on button "Add" at bounding box center [302, 221] width 61 height 22
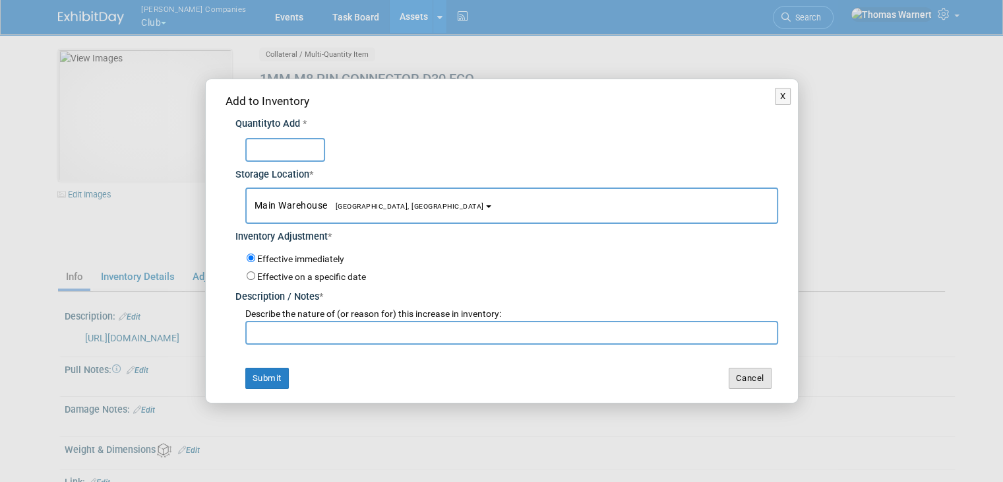
click at [755, 383] on button "Cancel" at bounding box center [750, 377] width 43 height 21
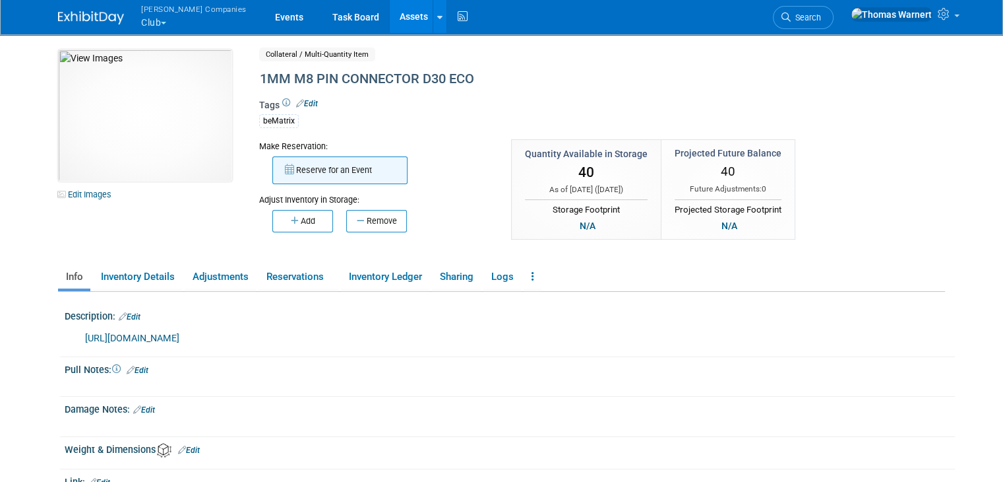
click at [300, 164] on button "Reserve for an Event" at bounding box center [339, 170] width 135 height 28
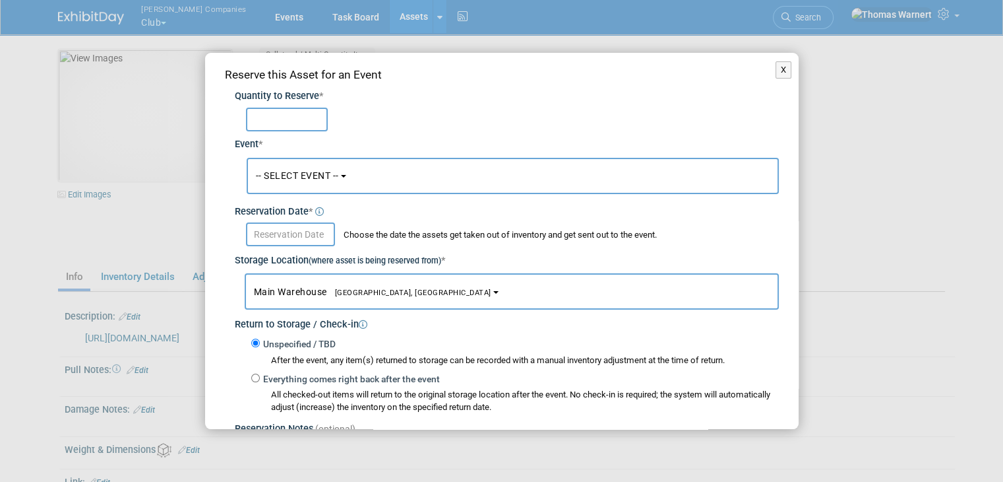
click at [304, 179] on span "-- SELECT EVENT --" at bounding box center [297, 175] width 83 height 11
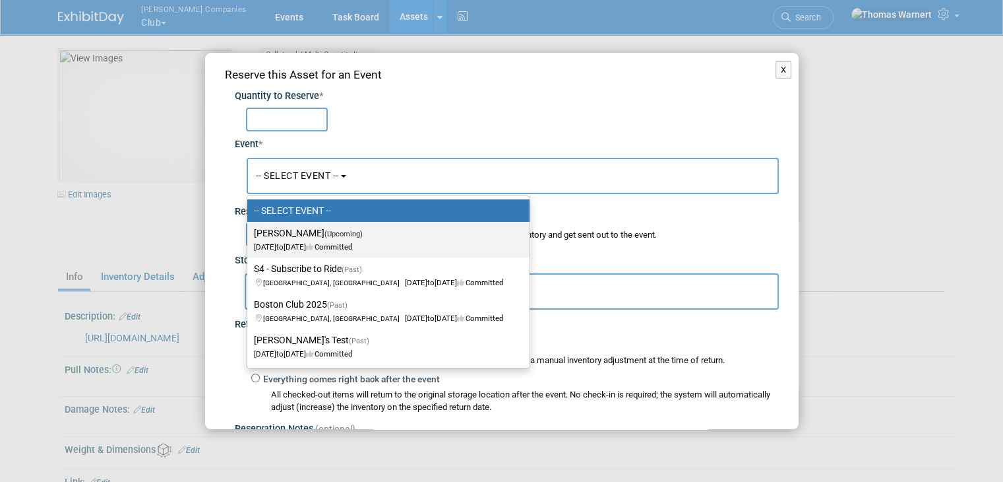
click at [321, 242] on span "Oct 1, 2025 to Oct 10, 2025 Committed" at bounding box center [312, 240] width 117 height 22
click at [249, 237] on input "[PERSON_NAME] (Upcoming) [DATE] to [DATE] Committed" at bounding box center [245, 233] width 9 height 9
select select "11163752"
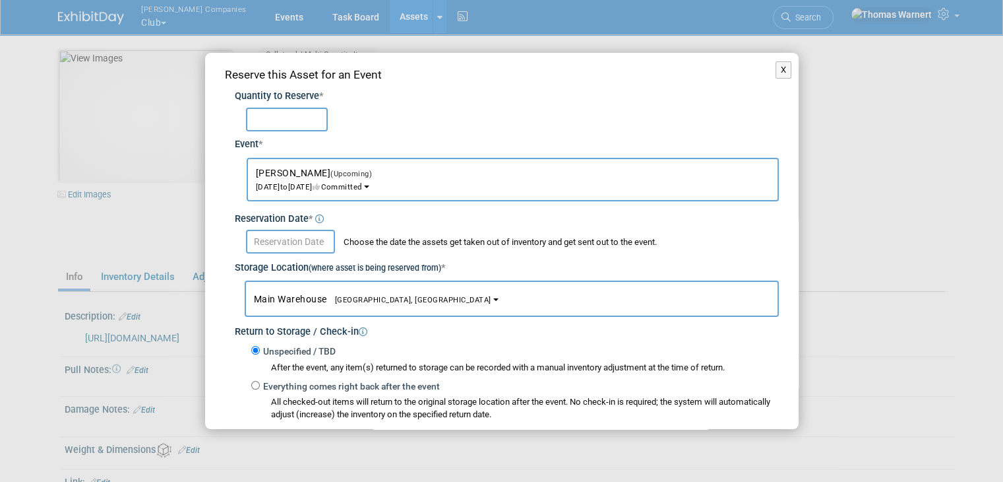
click at [291, 121] on input "text" at bounding box center [287, 120] width 82 height 24
type input "10"
click at [320, 241] on input "text" at bounding box center [290, 242] width 89 height 24
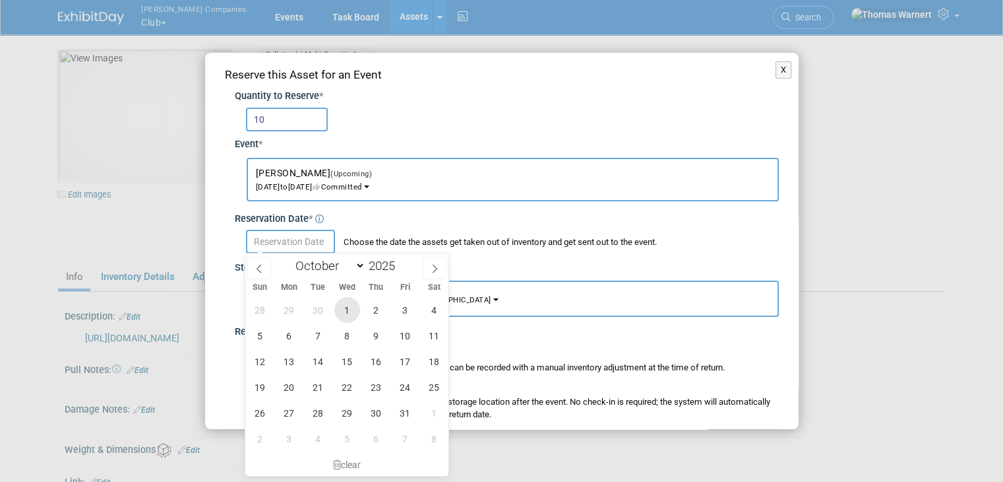
click at [346, 309] on span "1" at bounding box center [347, 310] width 26 height 26
type input "[DATE]"
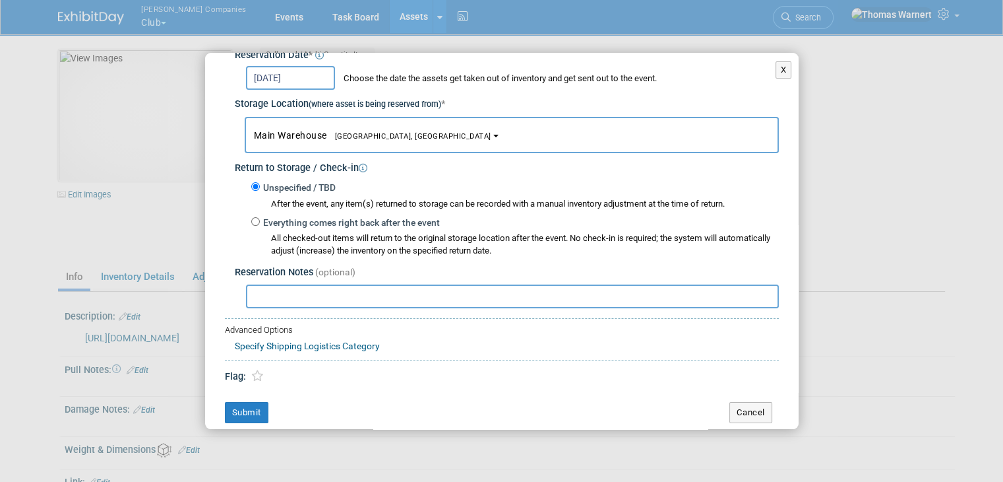
scroll to position [168, 0]
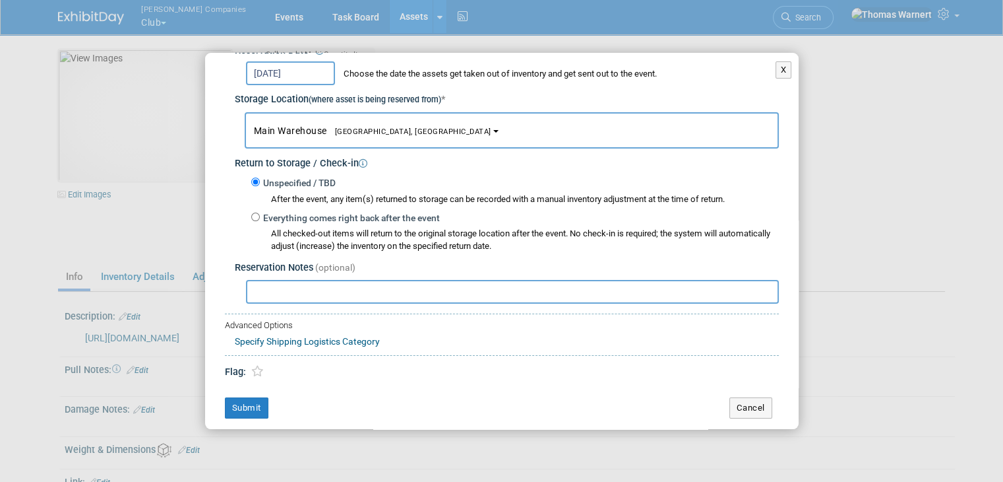
click at [294, 214] on label "Everything comes right back after the event" at bounding box center [350, 218] width 180 height 13
click at [260, 214] on input "Everything comes right back after the event" at bounding box center [255, 216] width 9 height 9
radio input "true"
select select "8"
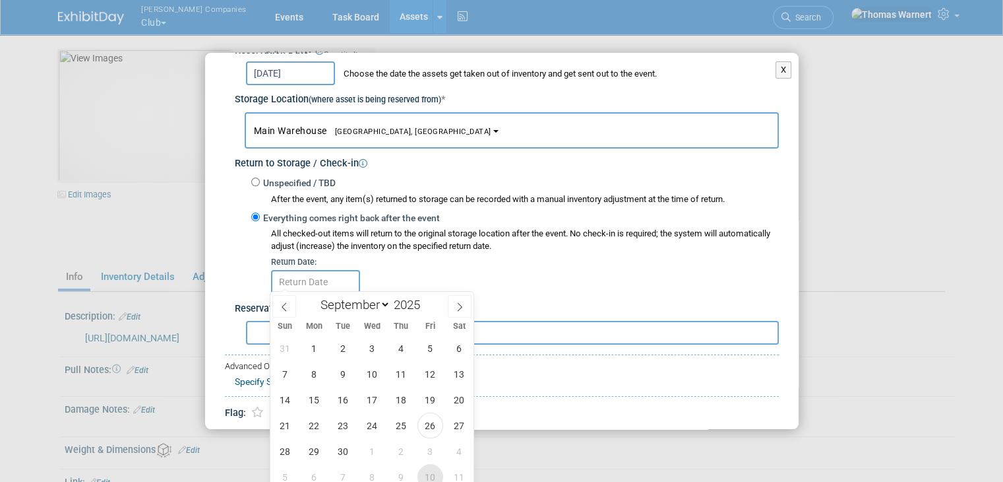
click at [425, 476] on span "10" at bounding box center [431, 477] width 26 height 26
type input "Oct 10, 2025"
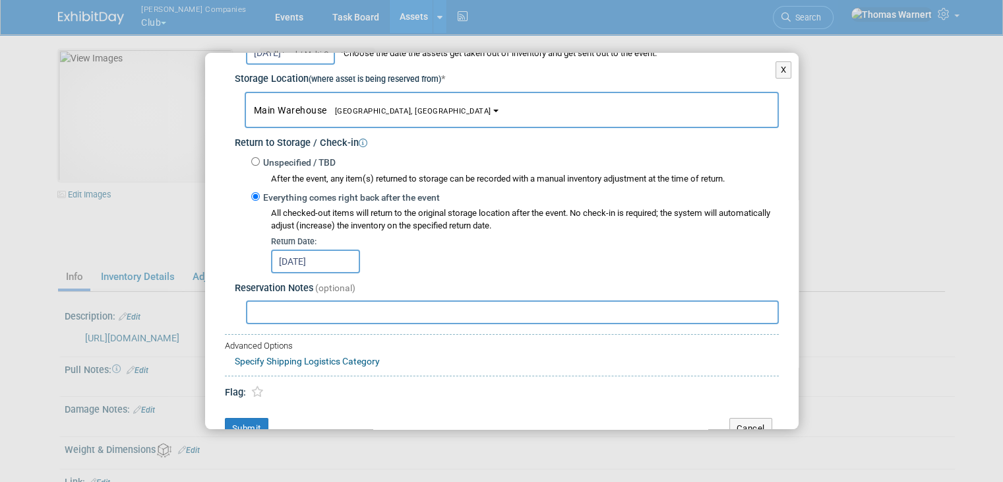
scroll to position [208, 0]
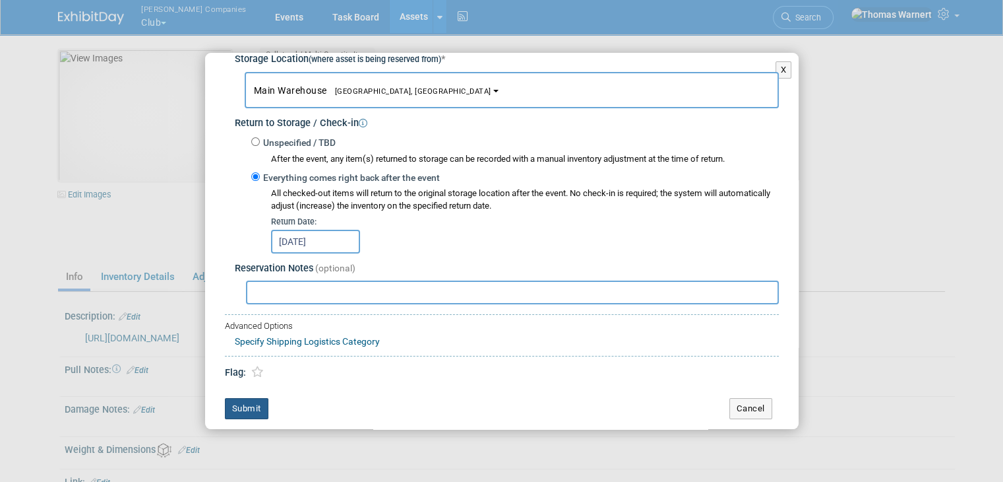
click at [241, 399] on button "Submit" at bounding box center [247, 408] width 44 height 21
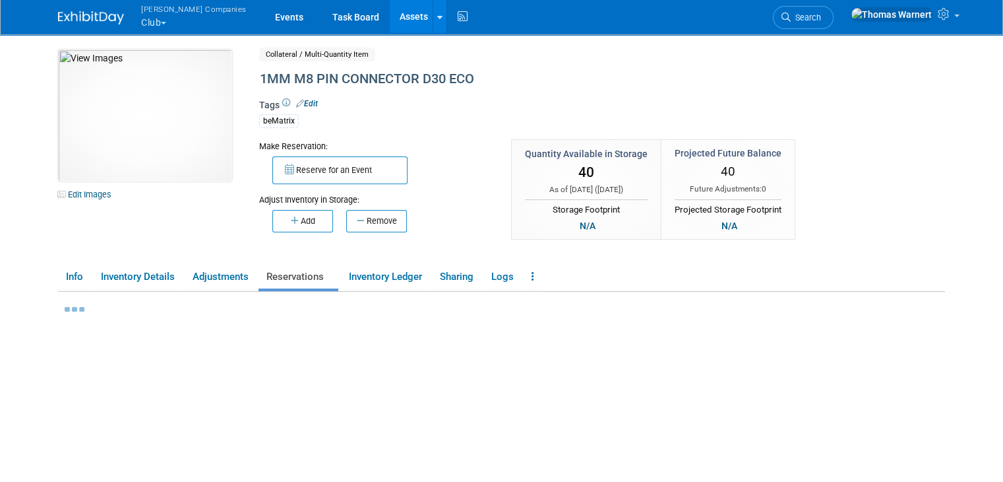
click at [390, 18] on link "Assets" at bounding box center [414, 16] width 48 height 33
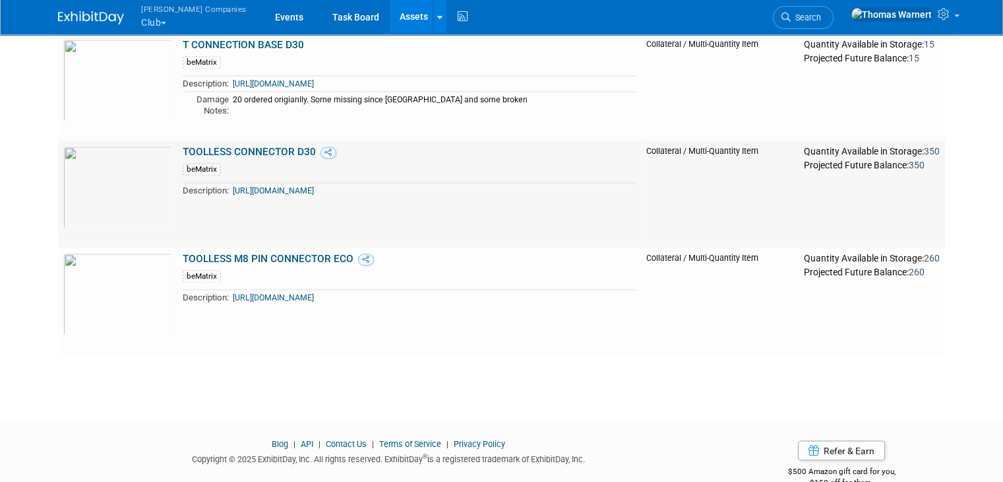
scroll to position [2053, 0]
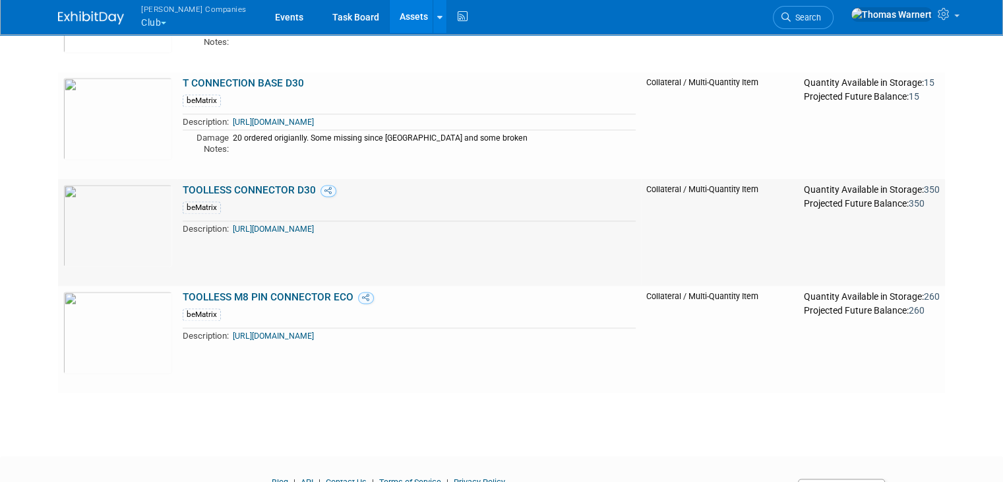
click at [243, 191] on link "TOOLLESS CONNECTOR D30" at bounding box center [249, 190] width 133 height 12
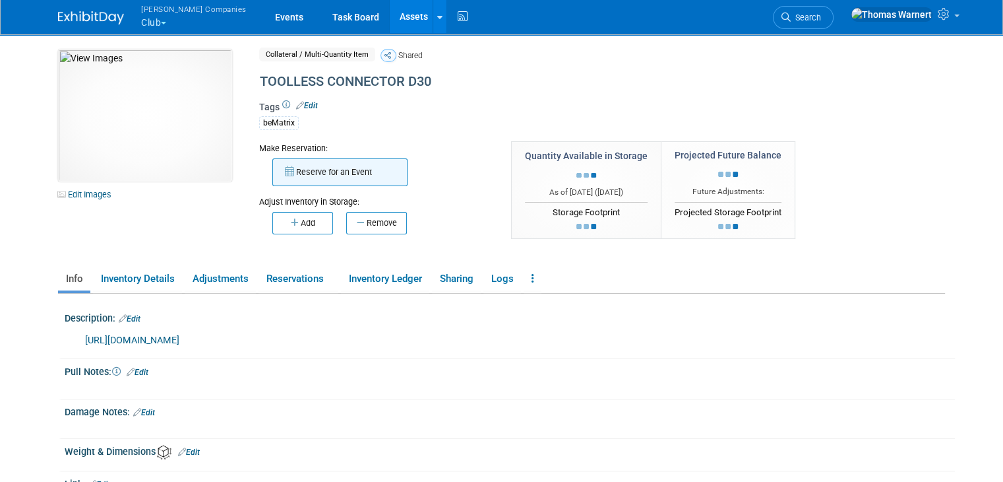
click at [329, 170] on button "Reserve for an Event" at bounding box center [339, 172] width 135 height 28
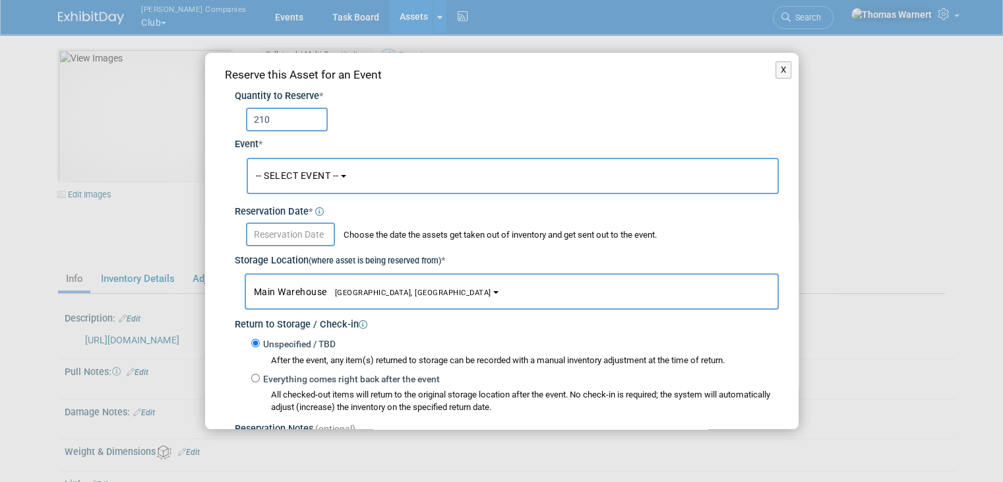
type input "210"
click at [321, 170] on span "-- SELECT EVENT --" at bounding box center [297, 175] width 83 height 11
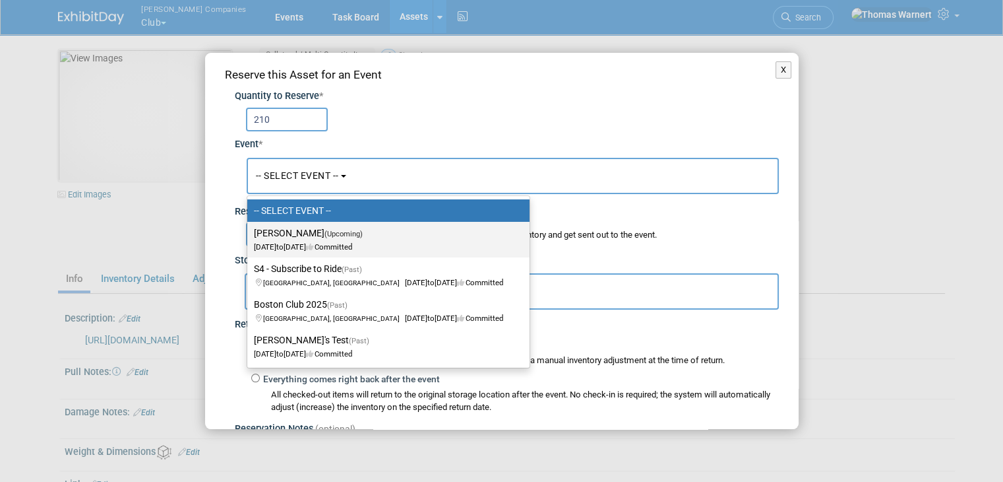
click at [317, 233] on label "[PERSON_NAME] (Upcoming) [DATE] to [DATE] Committed" at bounding box center [385, 239] width 263 height 30
click at [249, 233] on input "[PERSON_NAME] (Upcoming) [DATE] to [DATE] Committed" at bounding box center [245, 233] width 9 height 9
select select "11163752"
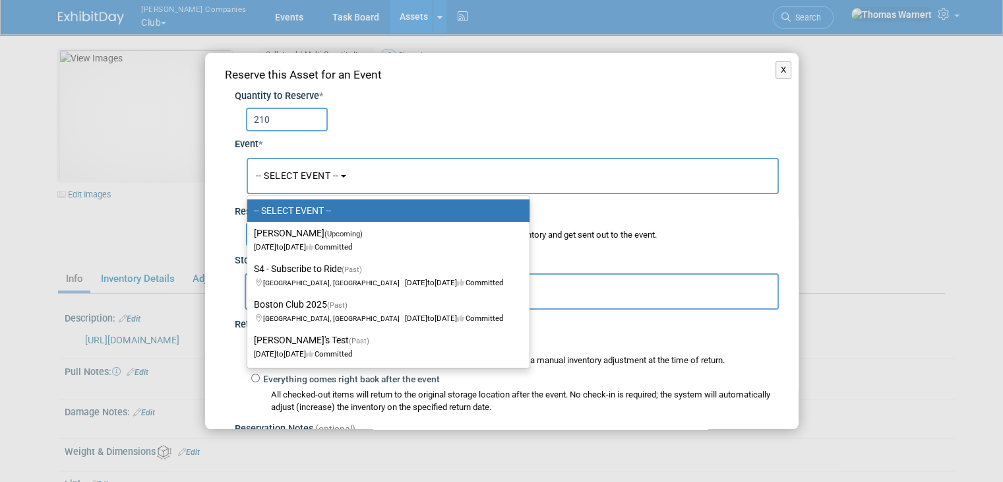
select select "9"
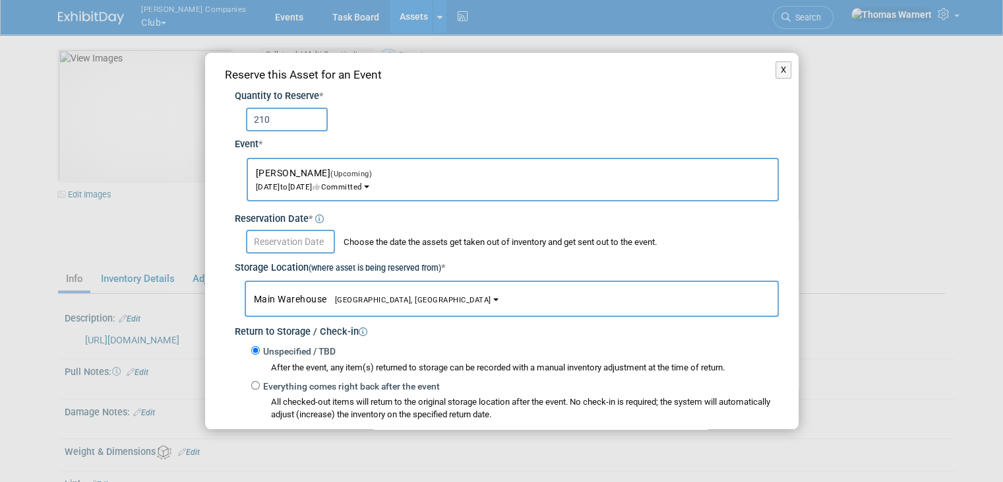
click at [305, 238] on input "text" at bounding box center [290, 242] width 89 height 24
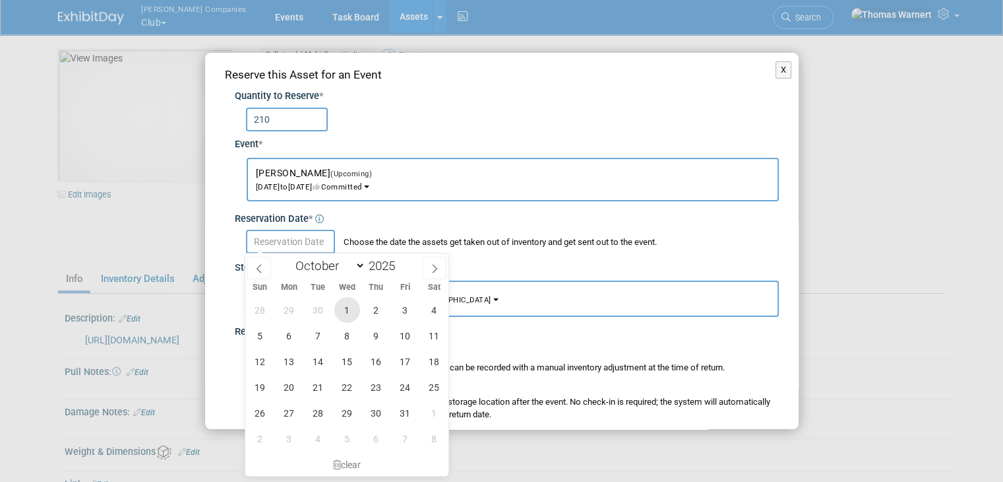
click at [354, 311] on span "1" at bounding box center [347, 310] width 26 height 26
type input "Oct 1, 2025"
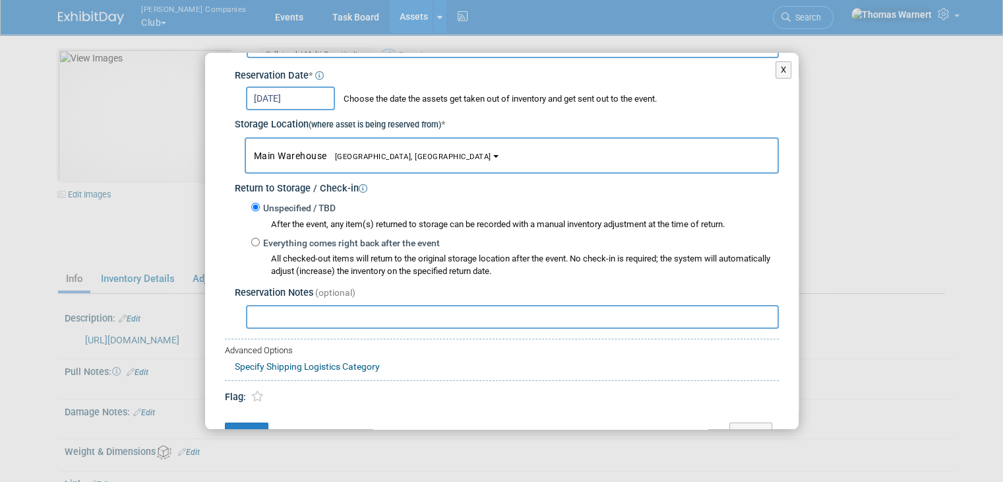
scroll to position [168, 0]
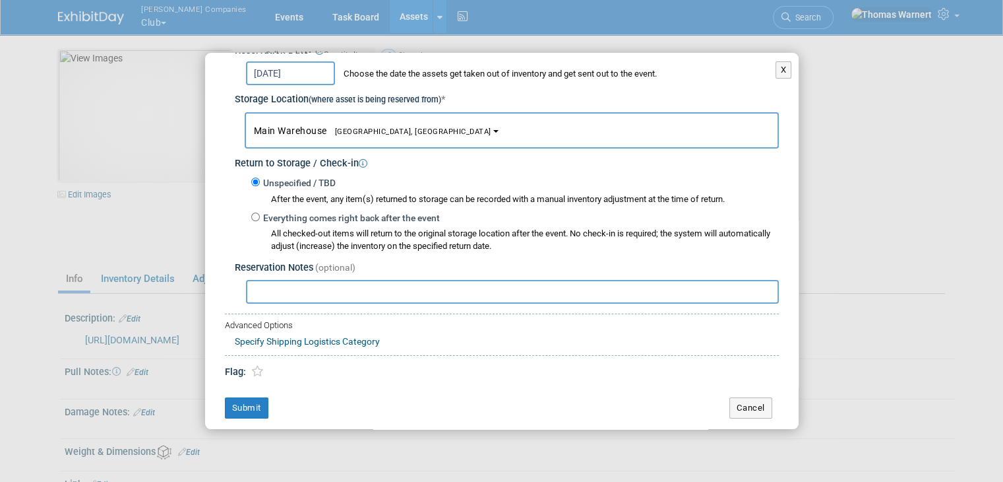
click at [301, 218] on label "Everything comes right back after the event" at bounding box center [350, 218] width 180 height 13
click at [260, 218] on input "Everything comes right back after the event" at bounding box center [255, 216] width 9 height 9
radio input "true"
select select "8"
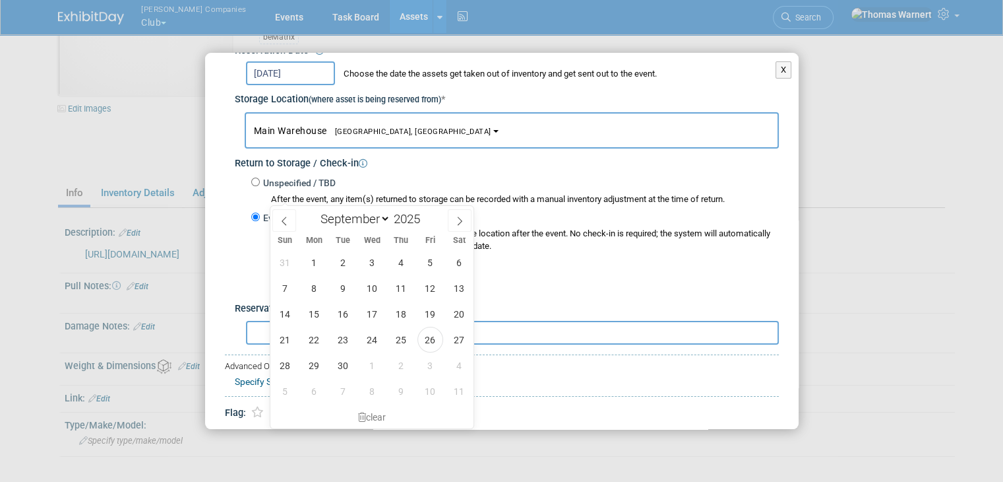
scroll to position [213, 0]
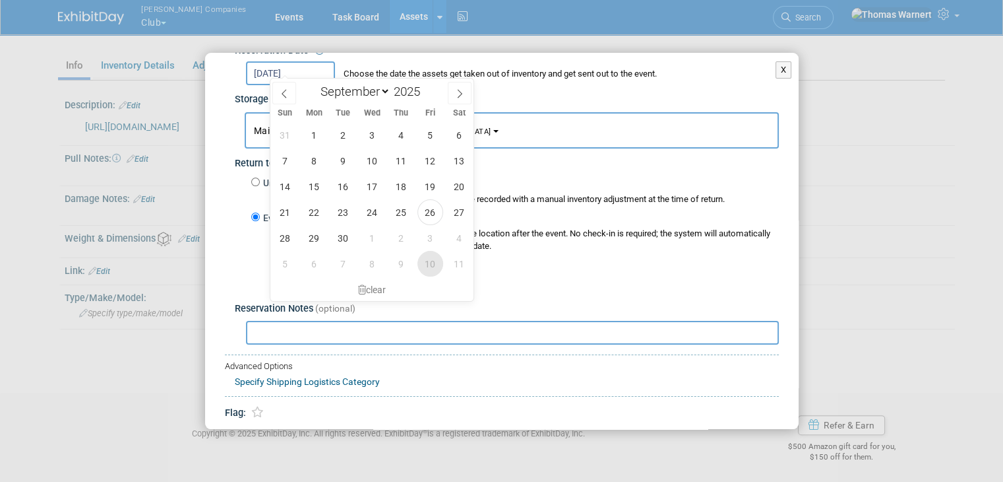
click at [422, 261] on span "10" at bounding box center [431, 264] width 26 height 26
type input "Oct 10, 2025"
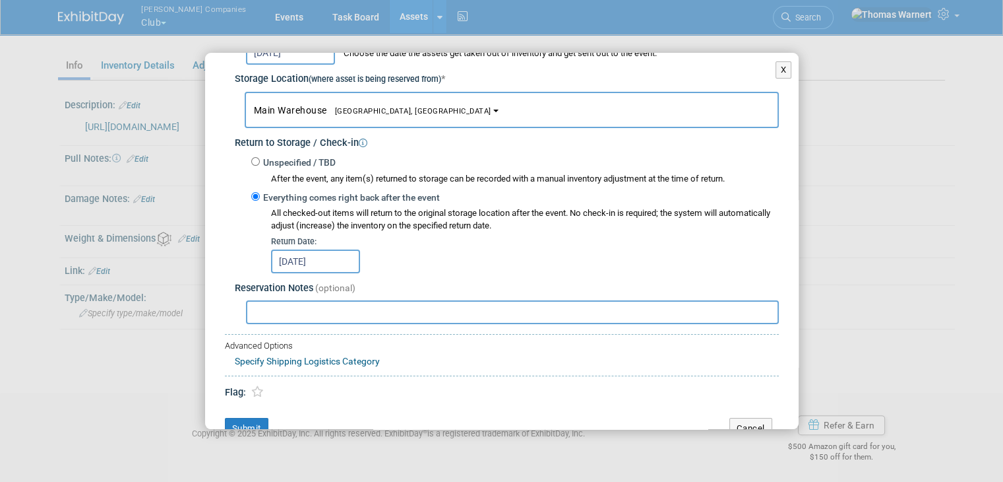
scroll to position [208, 0]
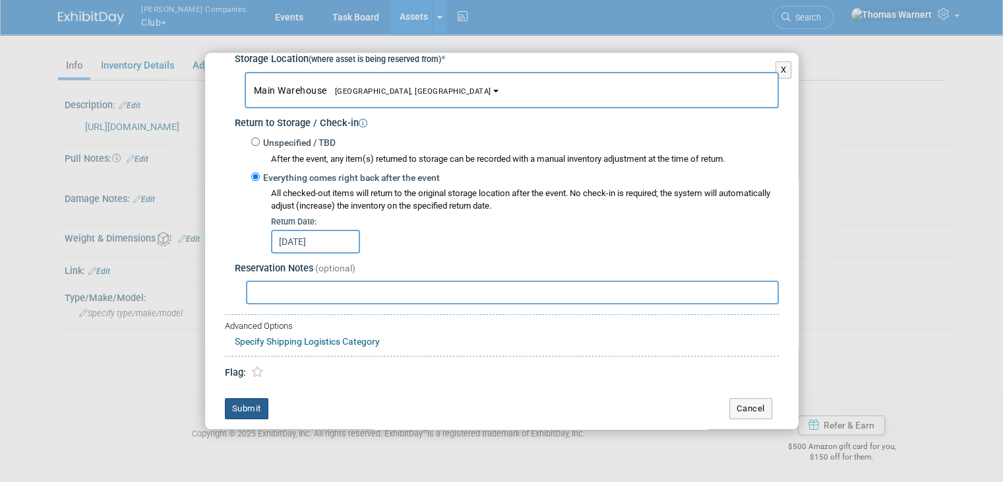
click at [259, 404] on button "Submit" at bounding box center [247, 408] width 44 height 21
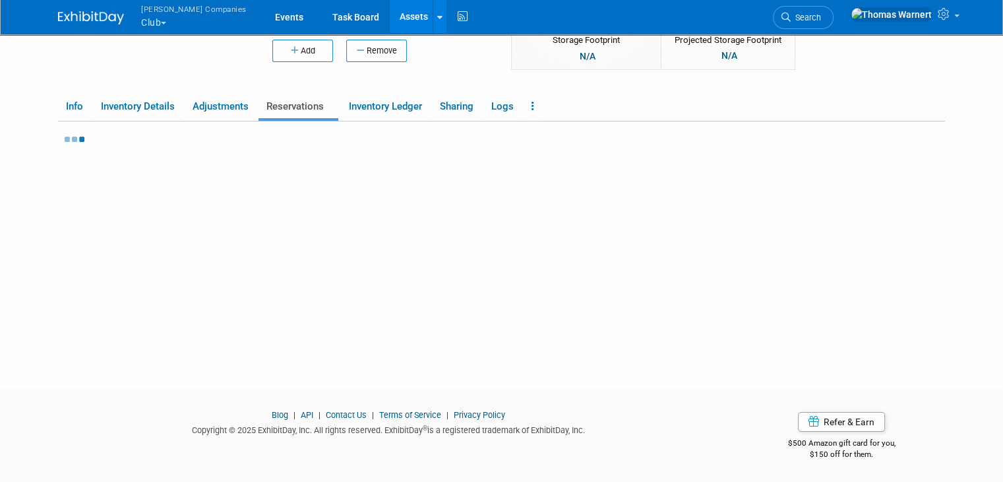
scroll to position [172, 0]
click at [390, 24] on link "Assets" at bounding box center [414, 16] width 48 height 33
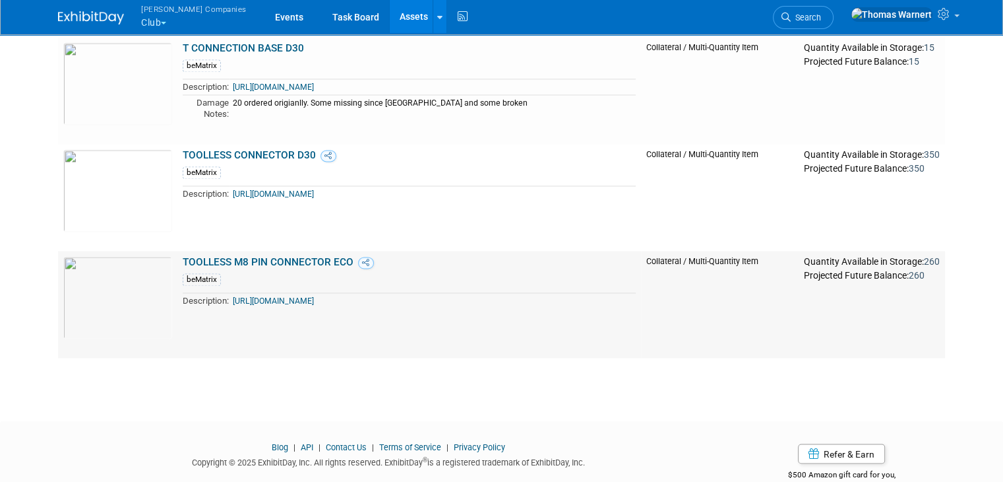
scroll to position [2111, 0]
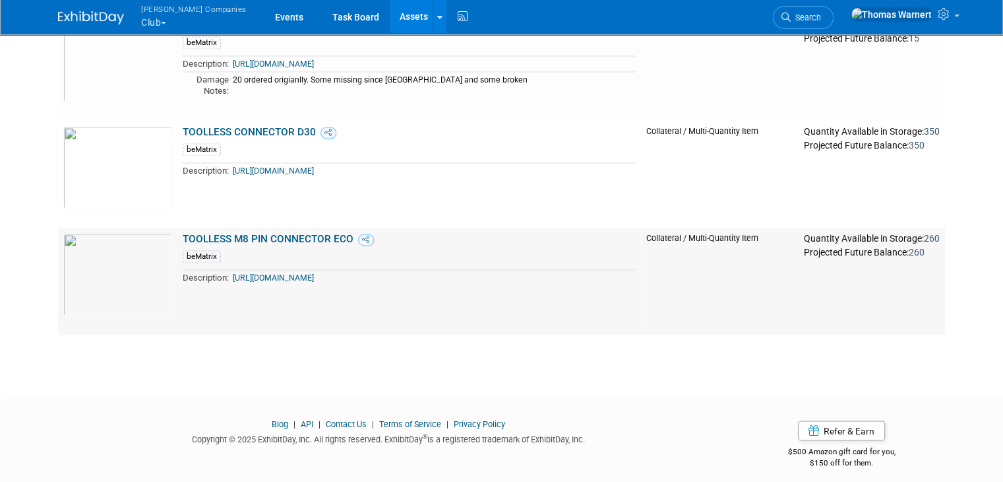
click at [290, 242] on link "TOOLLESS M8 PIN CONNECTOR ECO" at bounding box center [268, 239] width 171 height 12
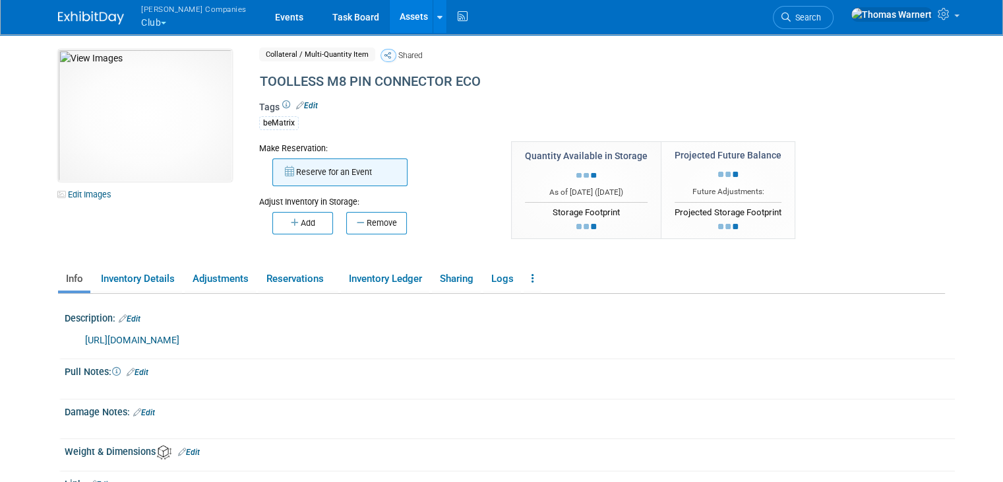
click at [307, 168] on button "Reserve for an Event" at bounding box center [339, 172] width 135 height 28
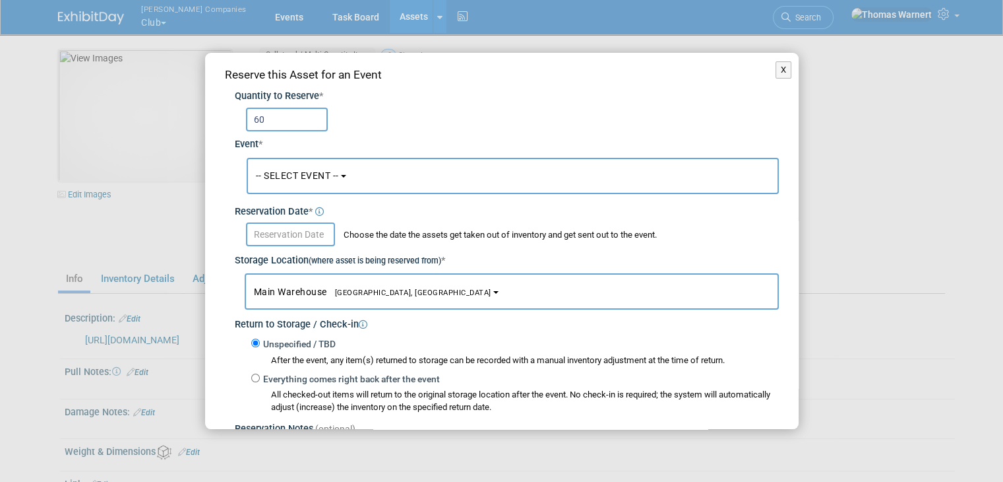
type input "60"
click at [298, 170] on span "-- SELECT EVENT --" at bounding box center [297, 175] width 83 height 11
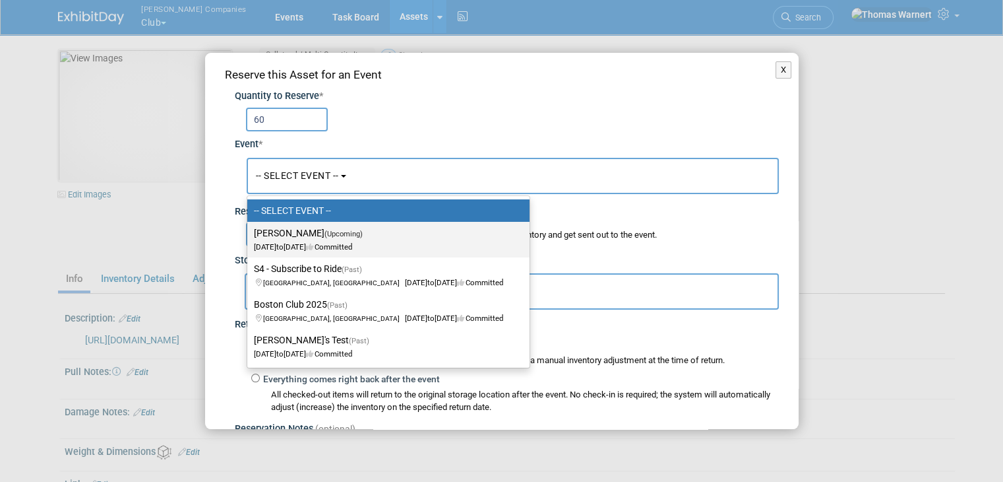
click at [309, 241] on span "Oct 1, 2025 to Oct 10, 2025 Committed" at bounding box center [312, 240] width 117 height 22
click at [249, 237] on input "Jonathan - Bematrix (Upcoming) Oct 1, 2025 to Oct 10, 2025 Committed" at bounding box center [245, 233] width 9 height 9
select select "11163752"
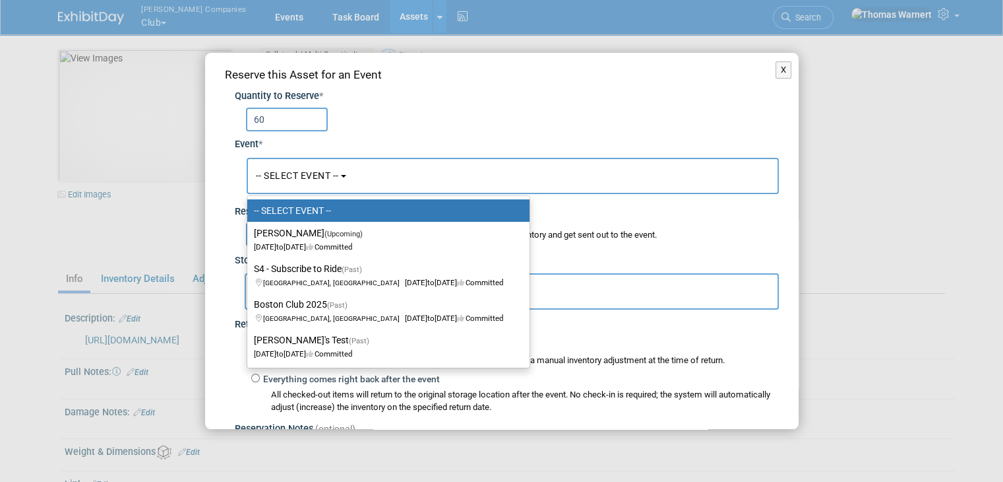
select select "9"
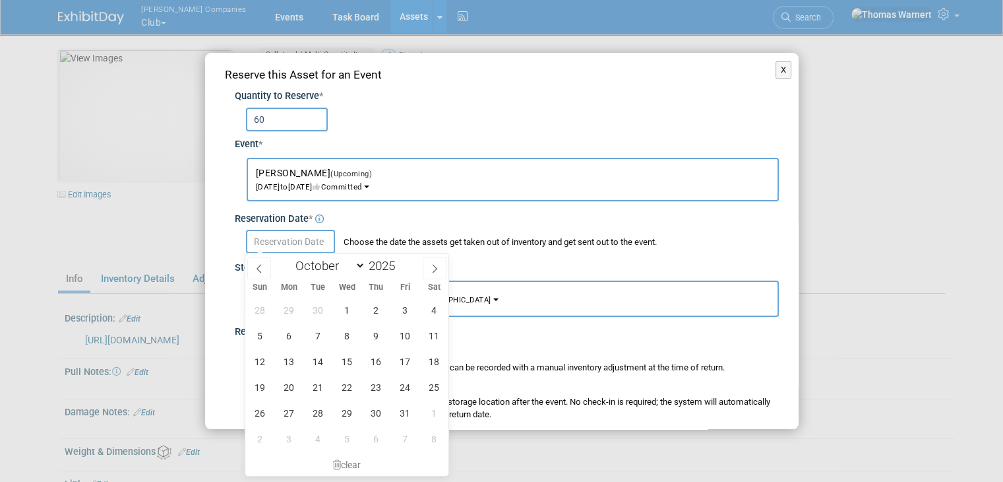
click at [300, 243] on input "text" at bounding box center [290, 242] width 89 height 24
click at [346, 301] on span "1" at bounding box center [347, 310] width 26 height 26
type input "Oct 1, 2025"
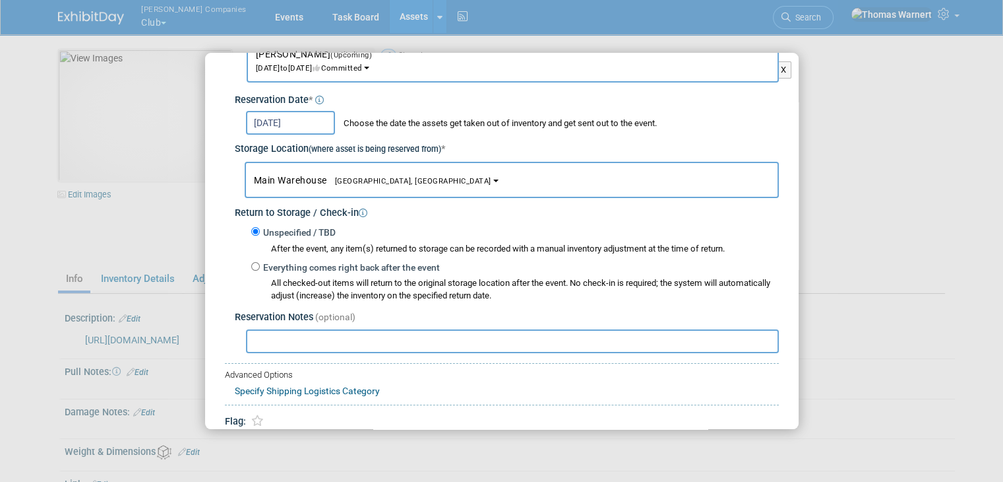
scroll to position [132, 0]
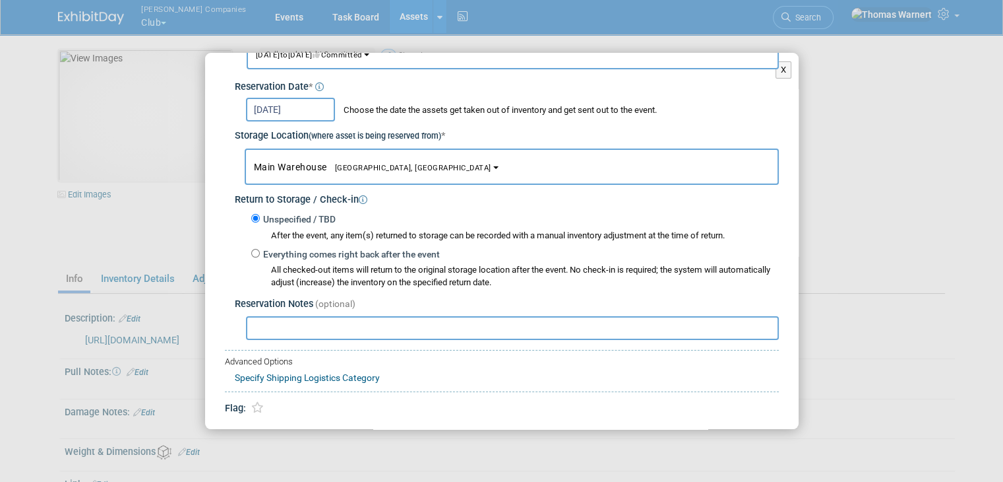
click at [306, 254] on label "Everything comes right back after the event" at bounding box center [350, 254] width 180 height 13
click at [260, 254] on input "Everything comes right back after the event" at bounding box center [255, 253] width 9 height 9
radio input "true"
select select "8"
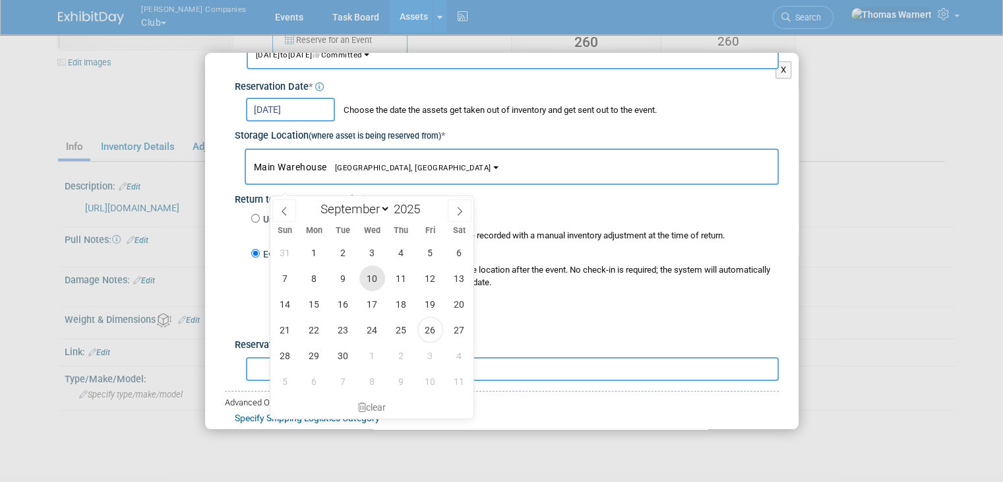
click at [370, 279] on span "10" at bounding box center [373, 278] width 26 height 26
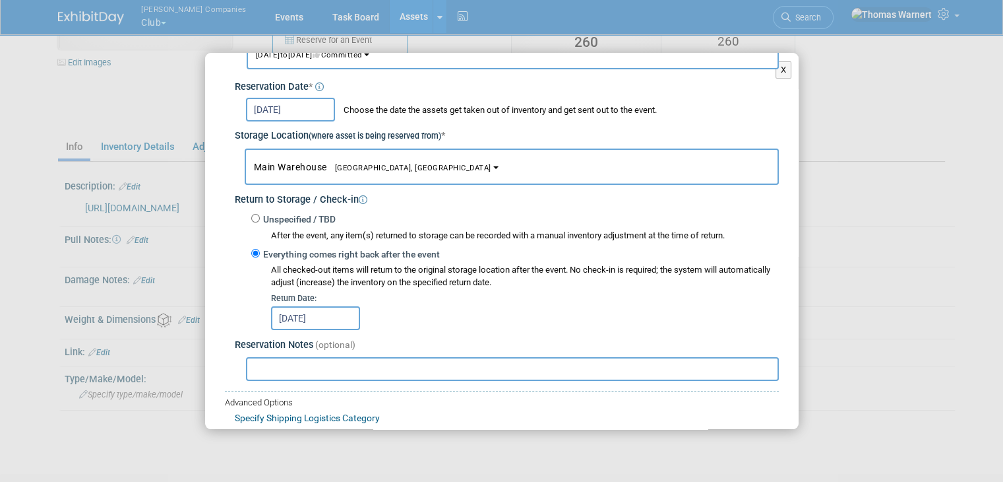
scroll to position [208, 0]
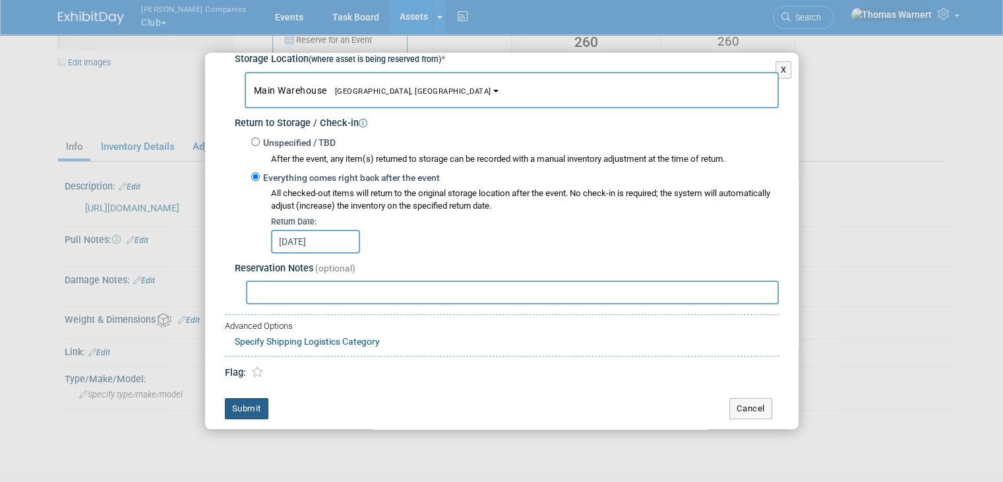
click at [253, 402] on button "Submit" at bounding box center [247, 408] width 44 height 21
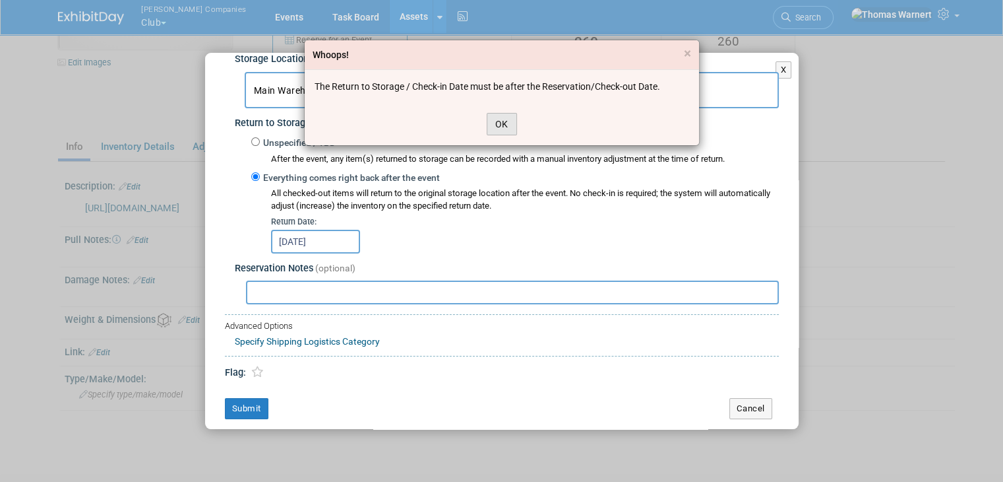
click at [497, 123] on button "OK" at bounding box center [502, 124] width 30 height 22
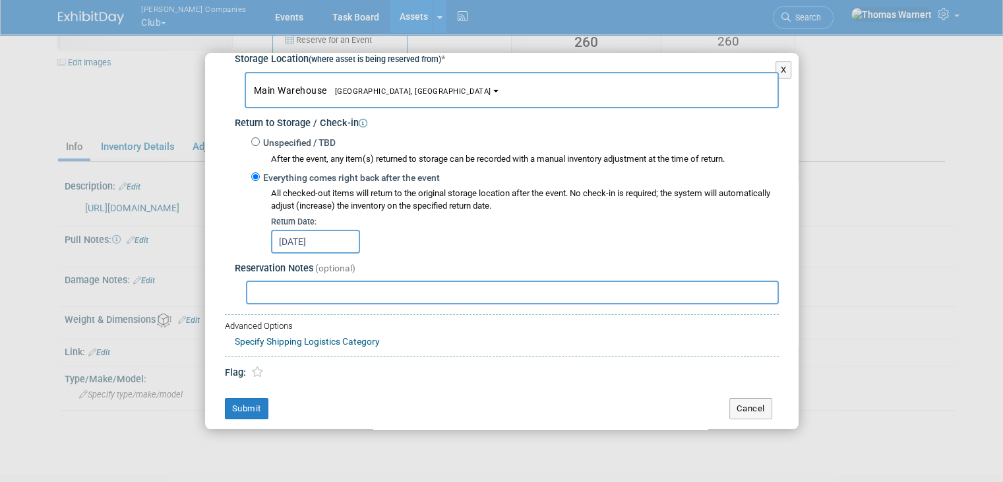
click at [318, 238] on input "Sep 10, 2025" at bounding box center [315, 242] width 89 height 24
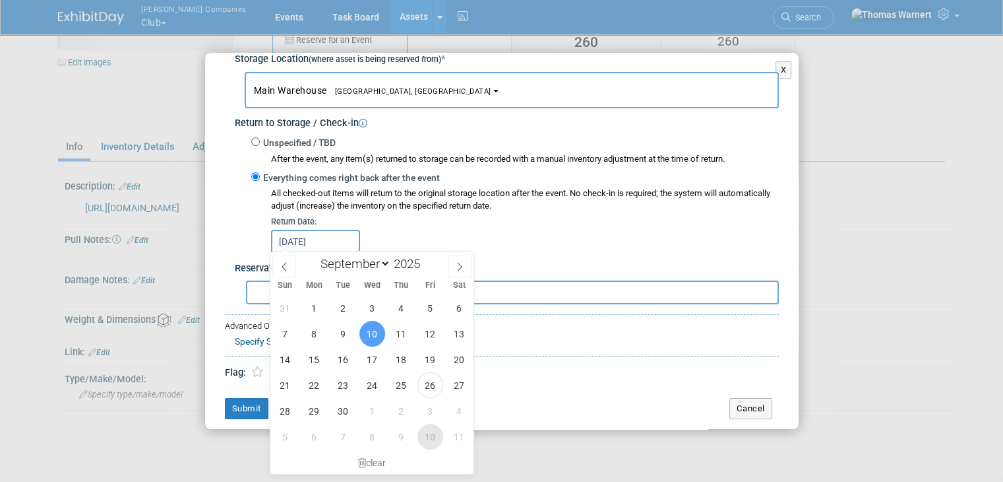
click at [427, 435] on span "10" at bounding box center [431, 437] width 26 height 26
type input "Oct 10, 2025"
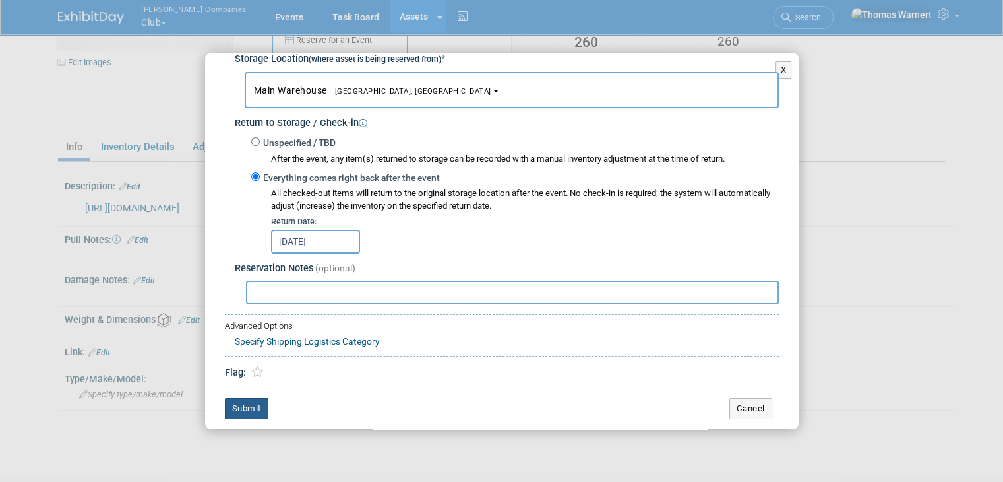
click at [227, 402] on button "Submit" at bounding box center [247, 408] width 44 height 21
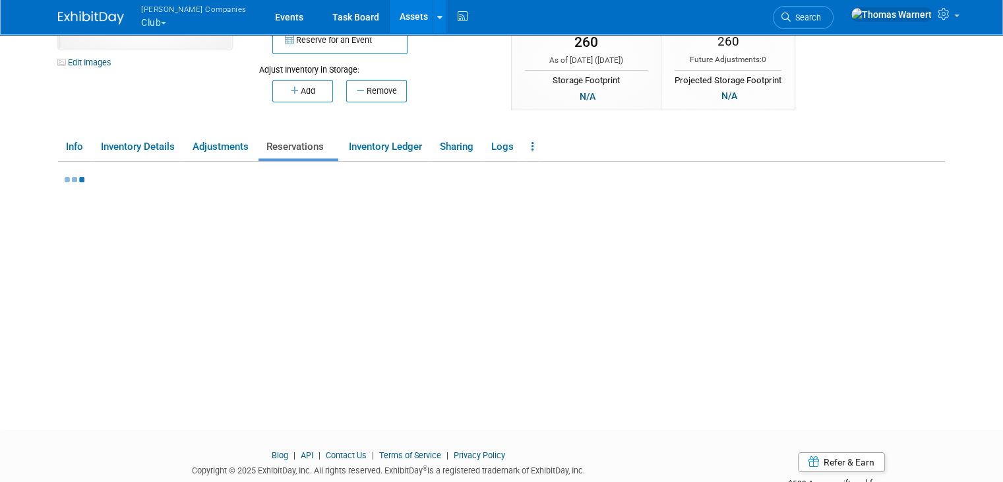
click at [390, 15] on link "Assets" at bounding box center [414, 16] width 48 height 33
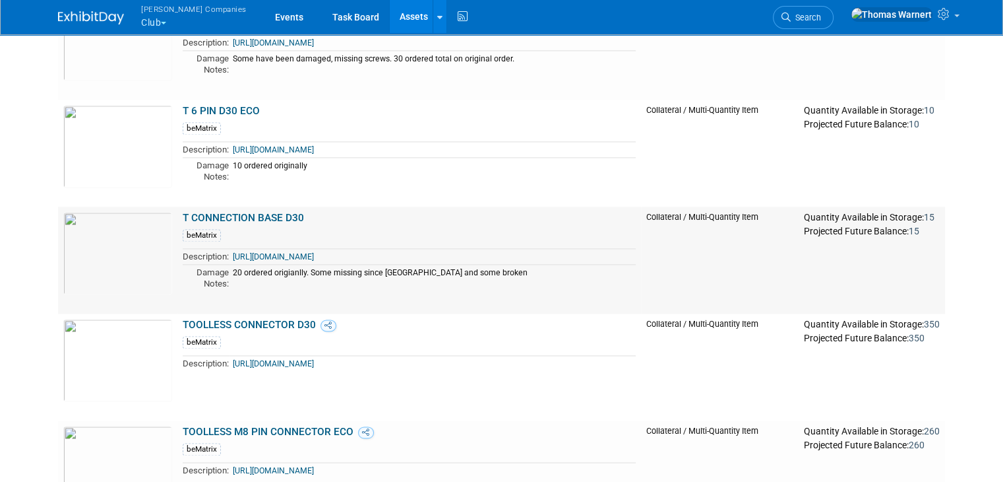
scroll to position [1913, 0]
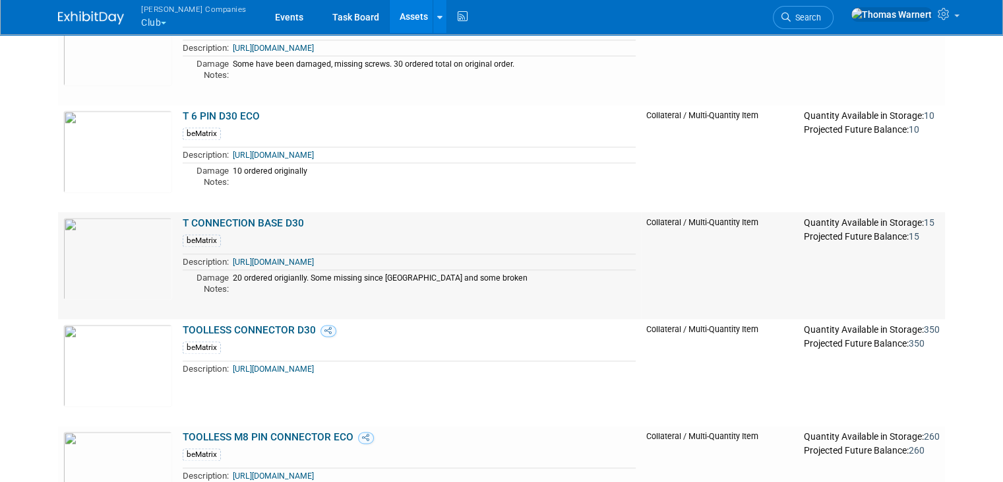
click at [249, 225] on link "T CONNECTION BASE D30" at bounding box center [243, 223] width 121 height 12
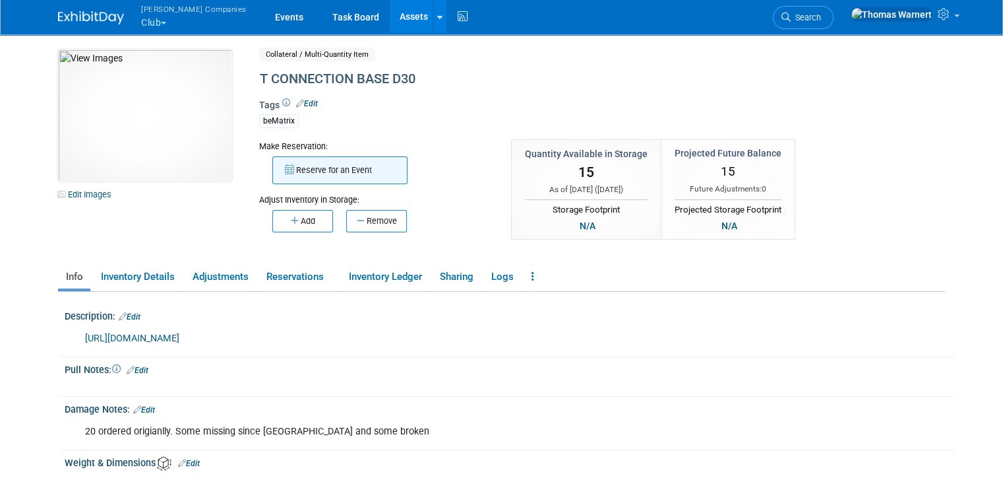
click at [344, 173] on button "Reserve for an Event" at bounding box center [339, 170] width 135 height 28
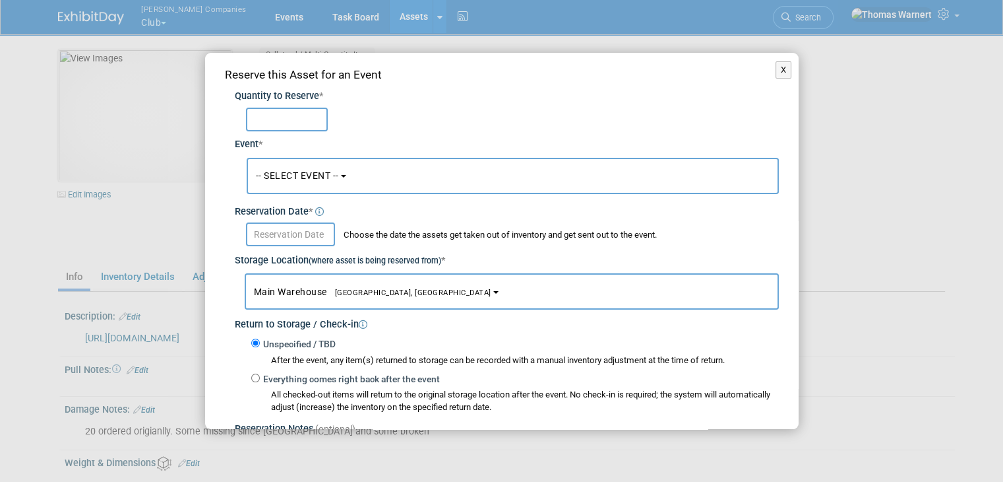
click at [319, 177] on span "-- SELECT EVENT --" at bounding box center [297, 175] width 83 height 11
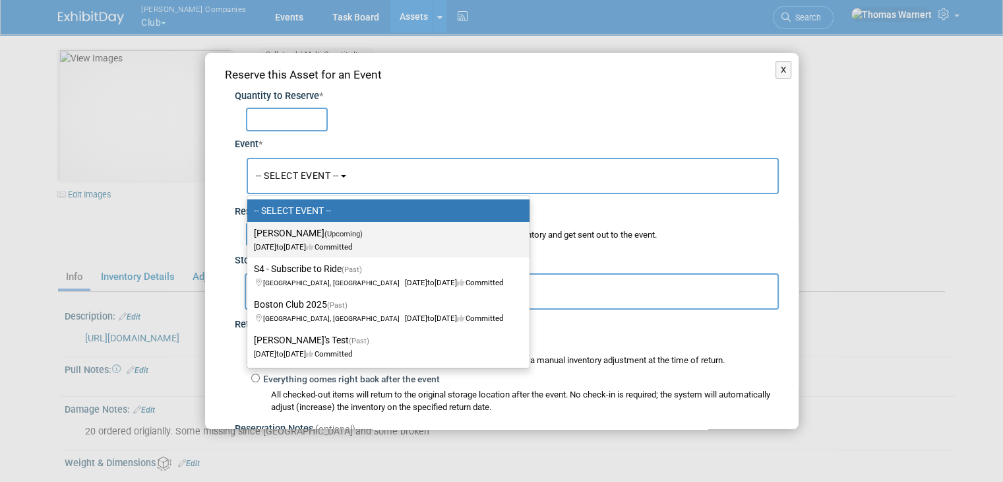
click at [319, 230] on label "[PERSON_NAME] (Upcoming) [DATE] to [DATE] Committed" at bounding box center [385, 239] width 263 height 30
click at [249, 230] on input "[PERSON_NAME] (Upcoming) [DATE] to [DATE] Committed" at bounding box center [245, 233] width 9 height 9
select select "11163752"
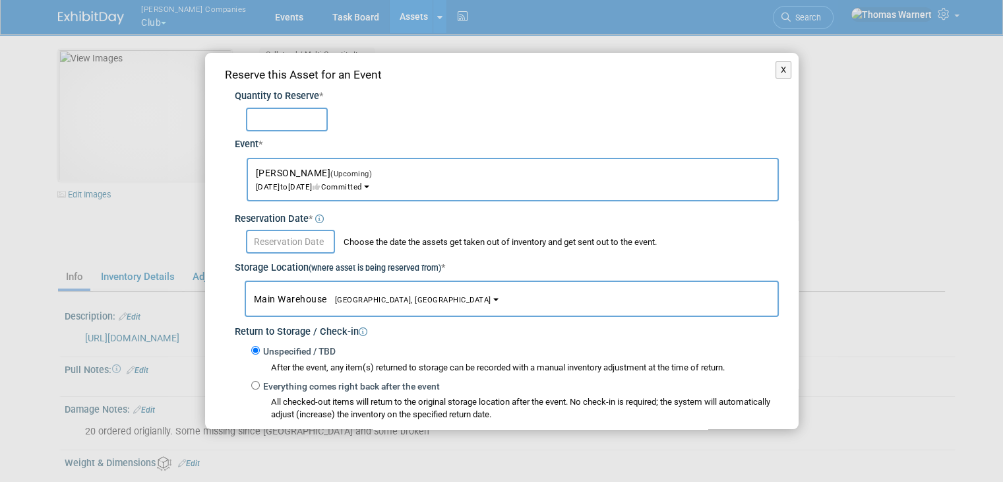
click at [300, 119] on input "text" at bounding box center [287, 120] width 82 height 24
type input "15"
click at [314, 249] on body "Warnert Companies Club Explore: My Workspaces 12 Go to Workspace:" at bounding box center [501, 241] width 1003 height 482
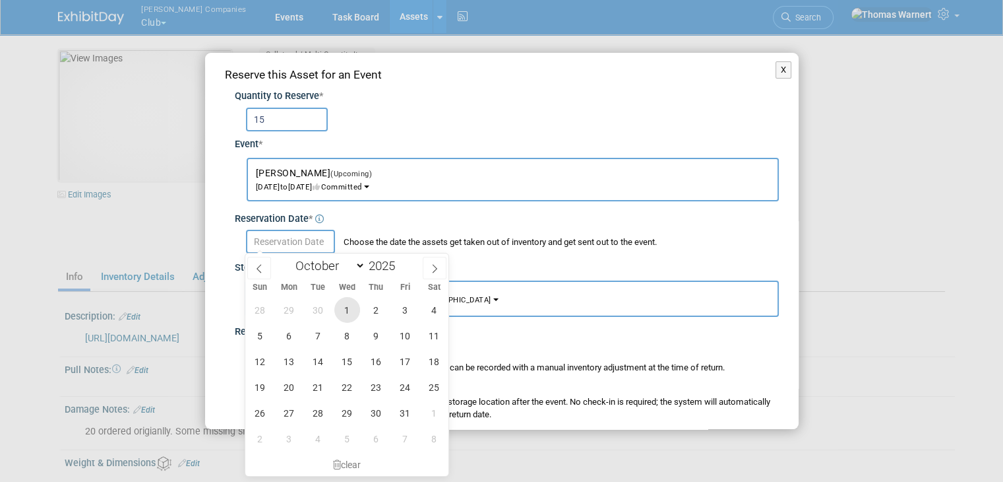
click at [356, 314] on span "1" at bounding box center [347, 310] width 26 height 26
type input "Oct 1, 2025"
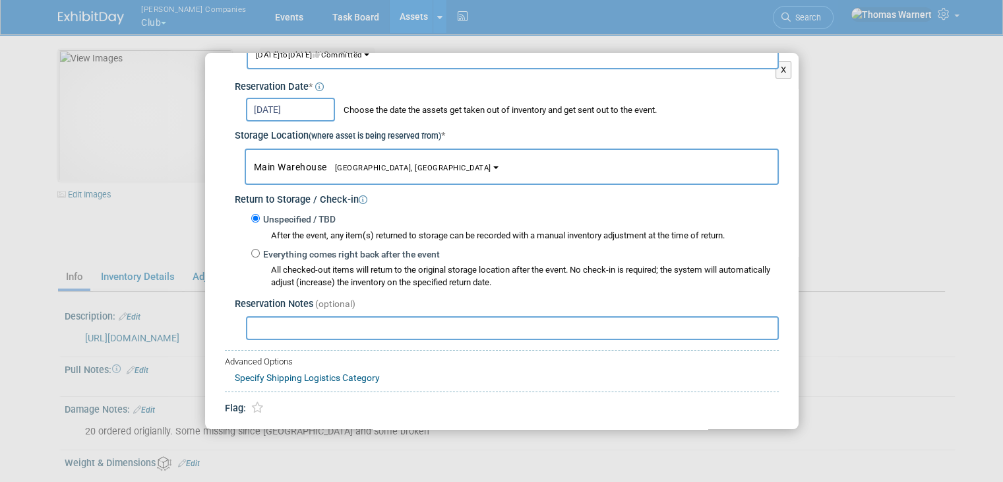
click at [356, 254] on label "Everything comes right back after the event" at bounding box center [350, 254] width 180 height 13
click at [260, 254] on input "Everything comes right back after the event" at bounding box center [255, 253] width 9 height 9
radio input "true"
select select "8"
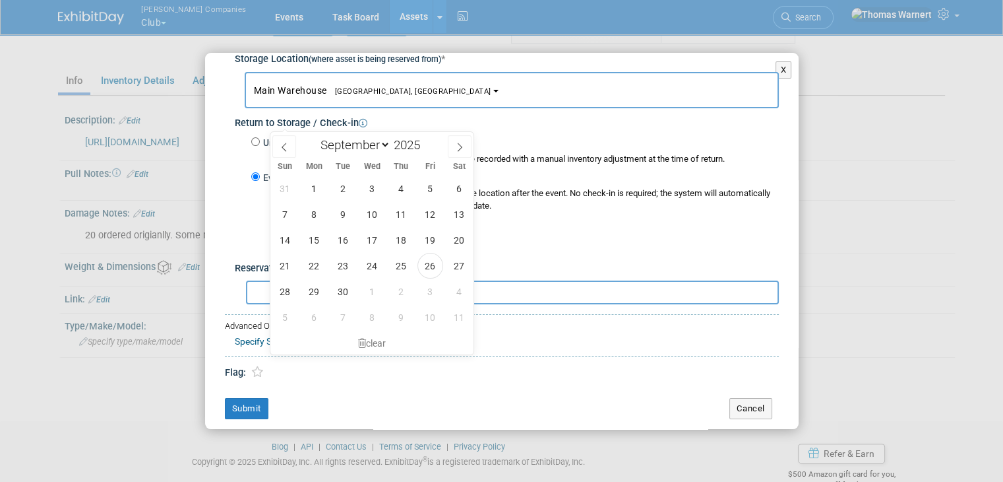
scroll to position [198, 0]
click at [433, 314] on span "10" at bounding box center [431, 315] width 26 height 26
type input "[DATE]"
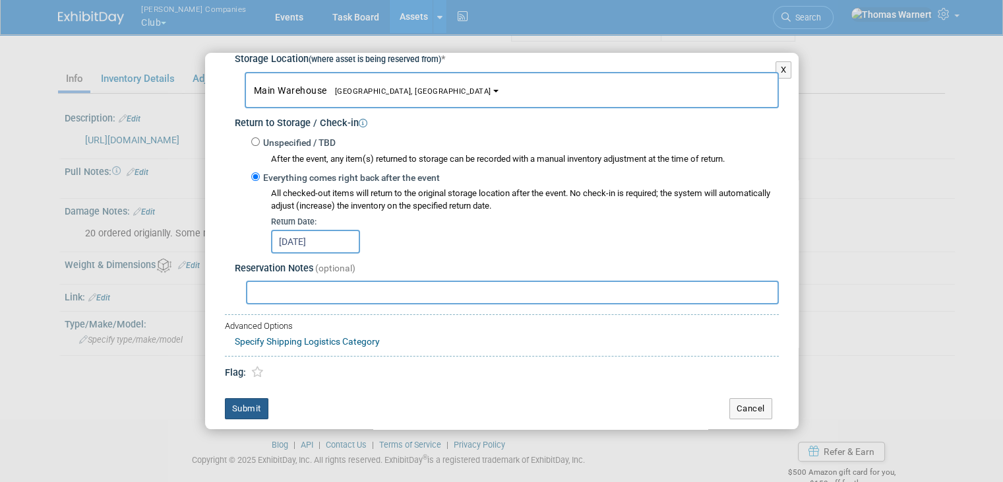
click at [251, 403] on button "Submit" at bounding box center [247, 408] width 44 height 21
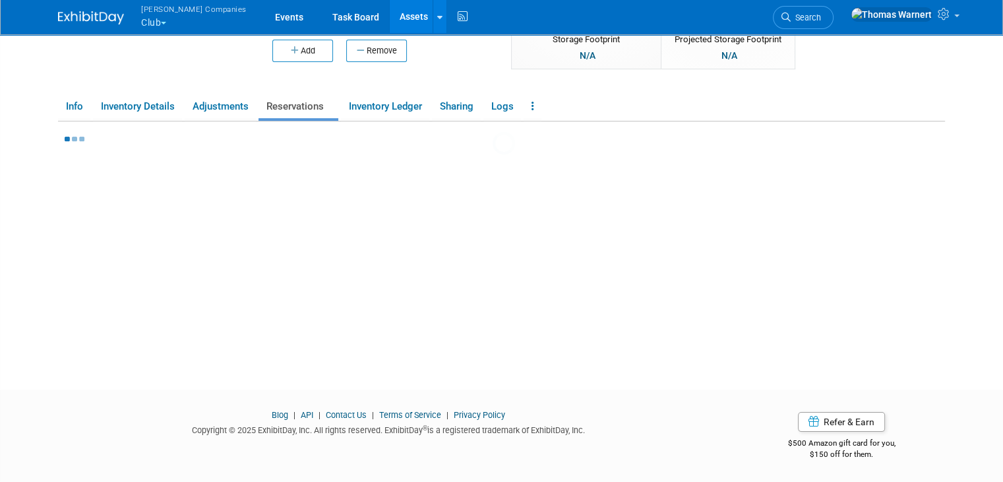
scroll to position [170, 0]
click at [390, 9] on link "Assets" at bounding box center [414, 16] width 48 height 33
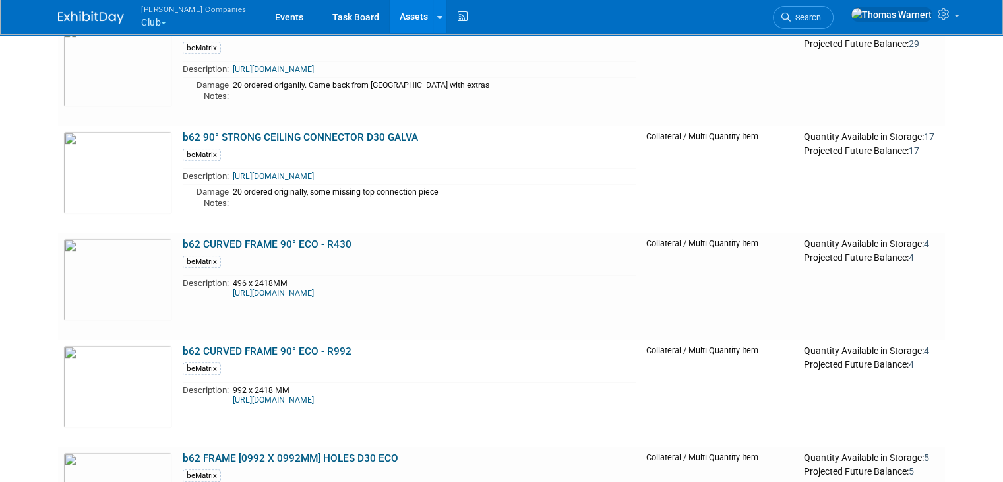
scroll to position [594, 0]
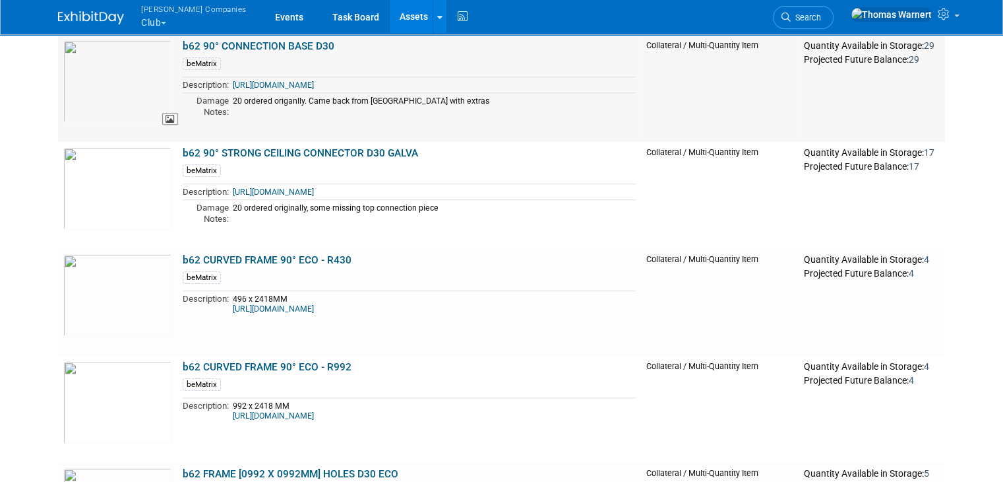
click at [88, 92] on img at bounding box center [117, 81] width 109 height 82
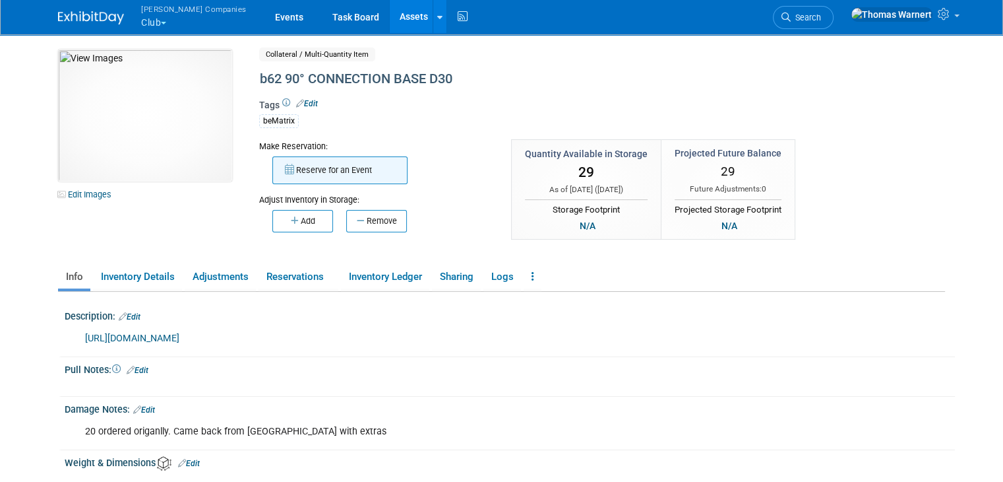
click at [334, 172] on button "Reserve for an Event" at bounding box center [339, 170] width 135 height 28
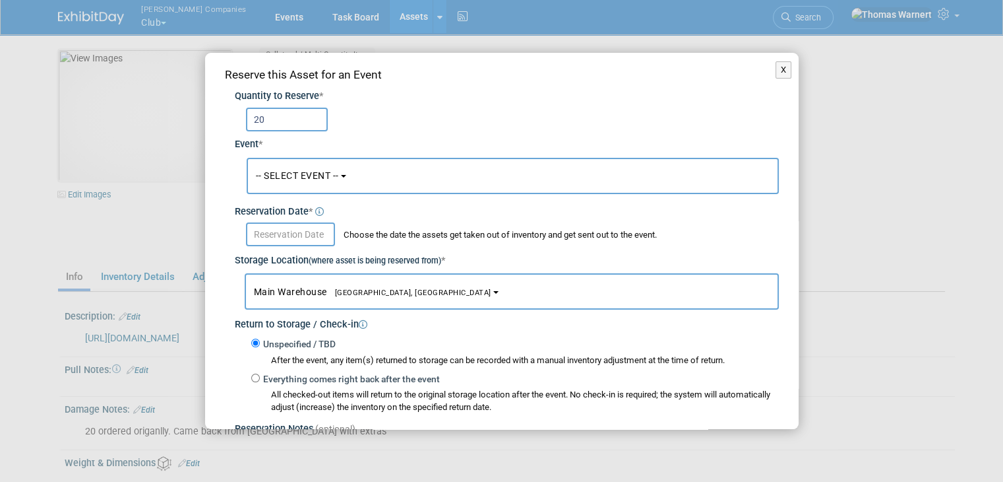
type input "20"
click at [299, 180] on span "-- SELECT EVENT --" at bounding box center [297, 175] width 83 height 11
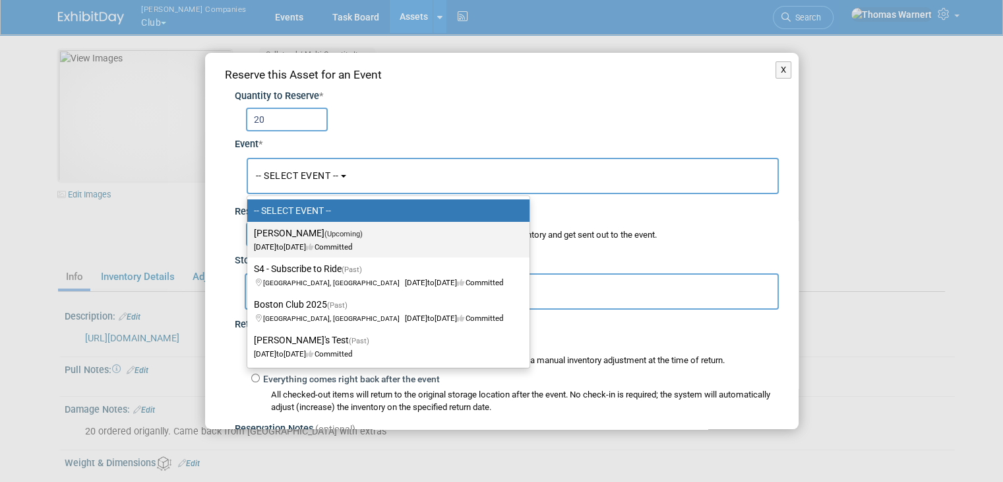
click at [306, 226] on label "[PERSON_NAME] (Upcoming) [DATE] to [DATE] Committed" at bounding box center [385, 239] width 263 height 30
click at [249, 229] on input "[PERSON_NAME] (Upcoming) [DATE] to [DATE] Committed" at bounding box center [245, 233] width 9 height 9
select select "11163752"
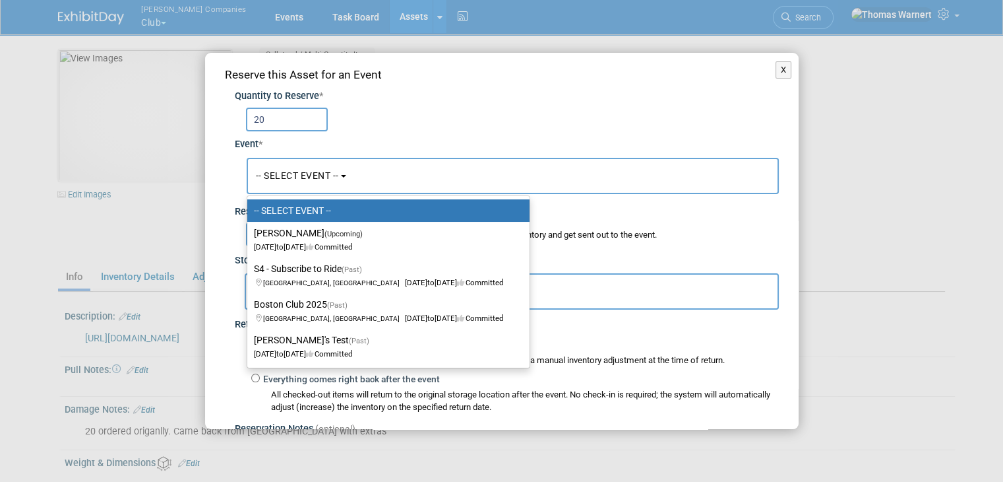
select select "9"
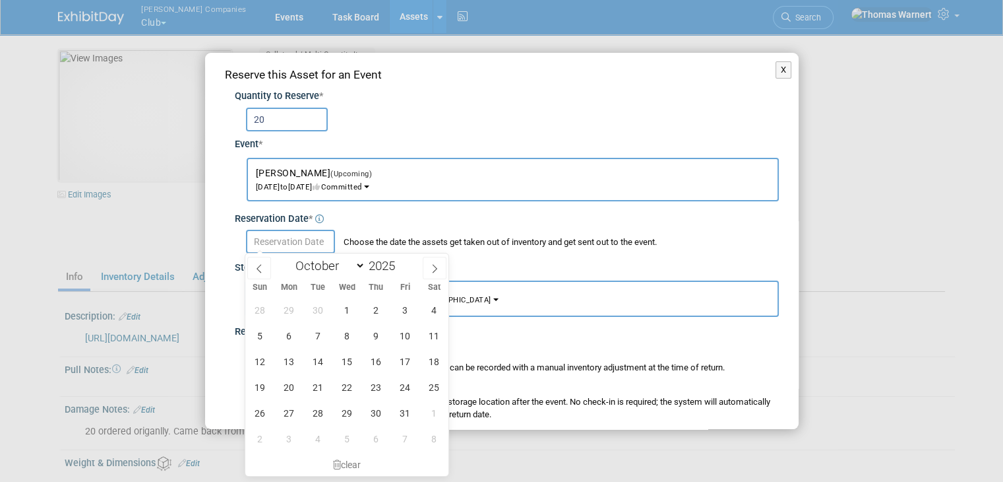
click at [304, 241] on input "text" at bounding box center [290, 242] width 89 height 24
click at [351, 315] on span "1" at bounding box center [347, 310] width 26 height 26
type input "[DATE]"
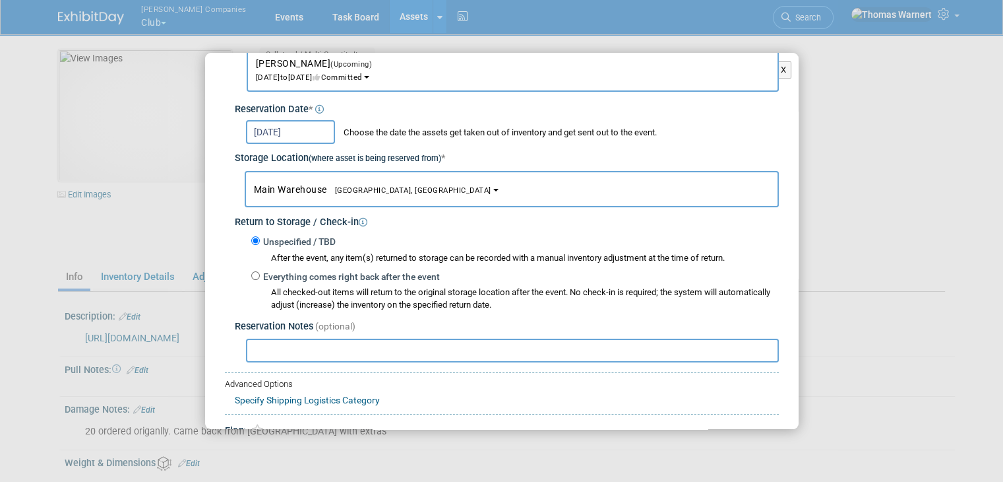
scroll to position [132, 0]
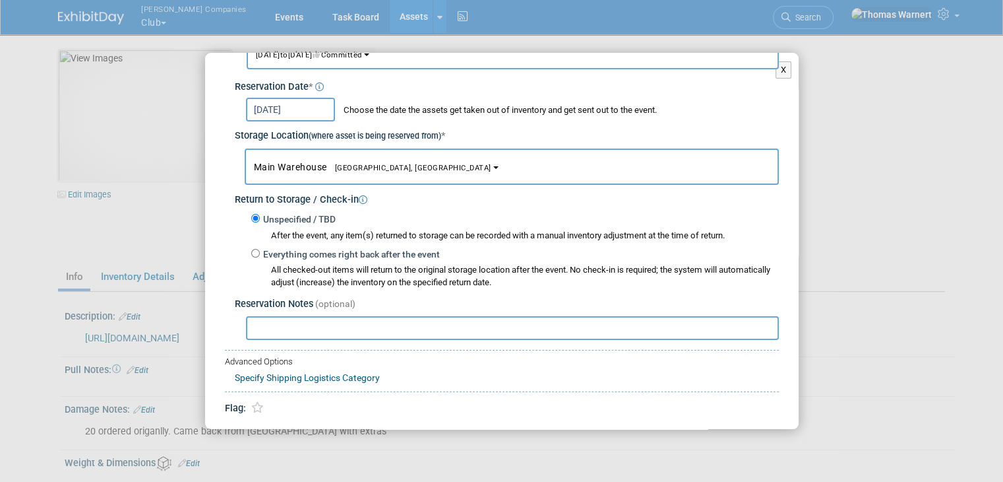
click at [322, 252] on label "Everything comes right back after the event" at bounding box center [350, 254] width 180 height 13
click at [260, 252] on input "Everything comes right back after the event" at bounding box center [255, 253] width 9 height 9
radio input "true"
select select "8"
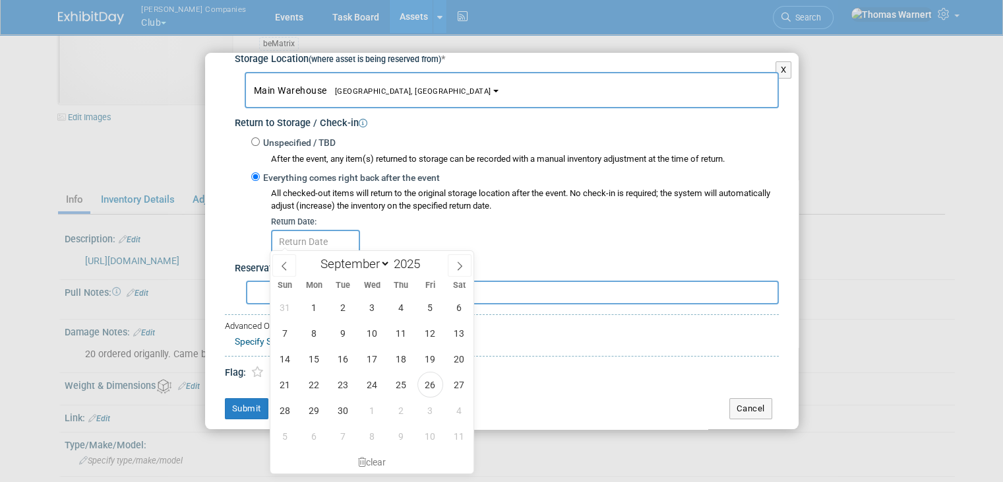
scroll to position [198, 0]
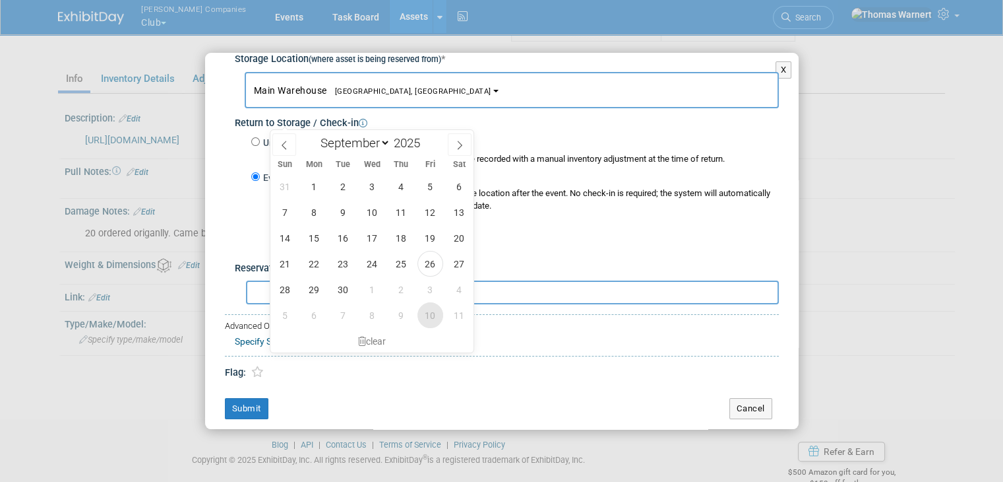
click at [432, 310] on span "10" at bounding box center [431, 315] width 26 height 26
type input "Oct 10, 2025"
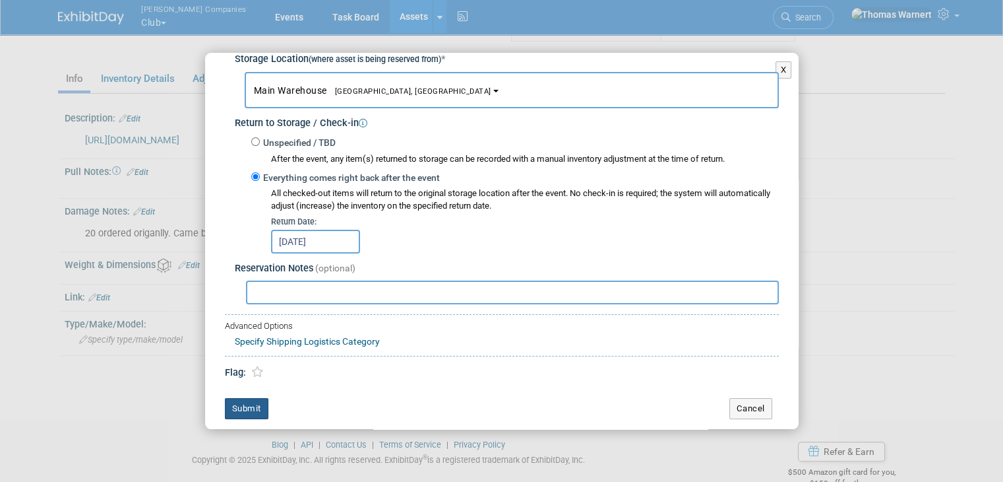
click at [251, 404] on button "Submit" at bounding box center [247, 408] width 44 height 21
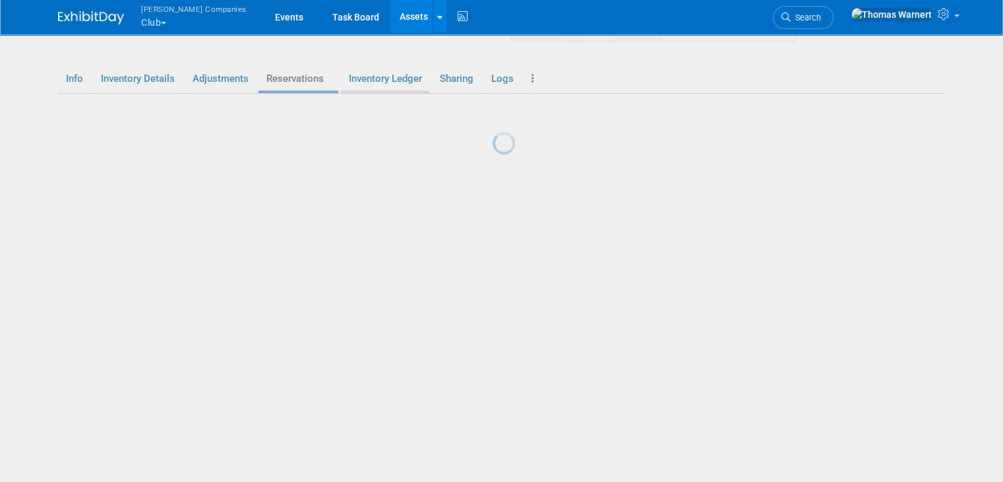
scroll to position [170, 0]
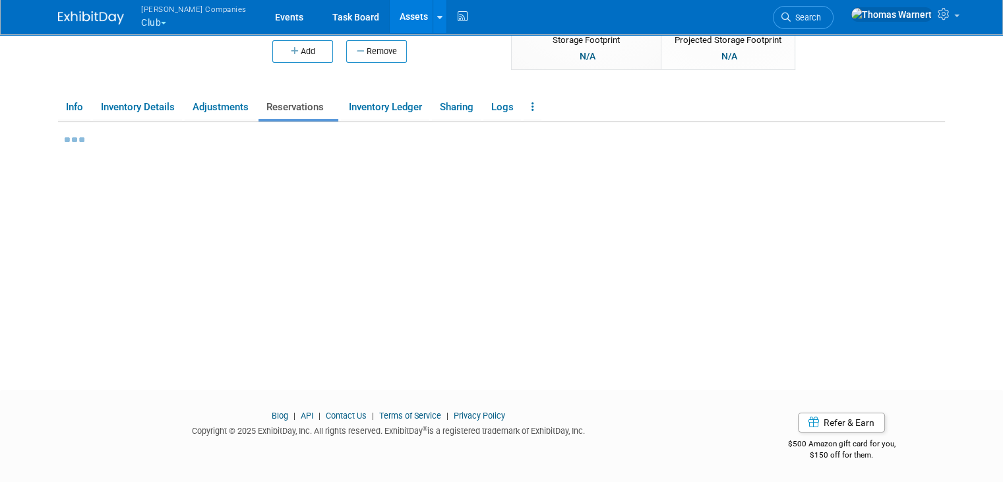
click at [390, 14] on link "Assets" at bounding box center [414, 16] width 48 height 33
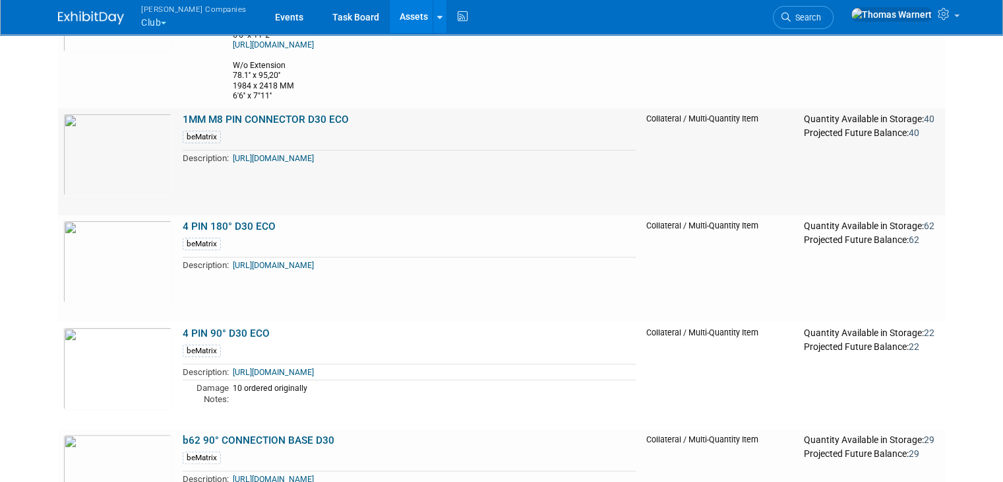
scroll to position [198, 0]
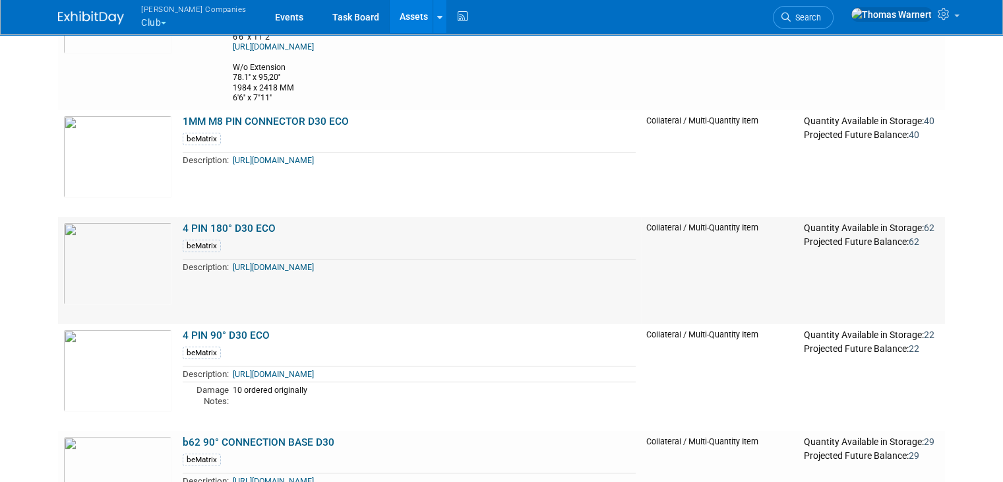
click at [219, 222] on link "4 PIN 180° D30 ECO" at bounding box center [229, 228] width 93 height 12
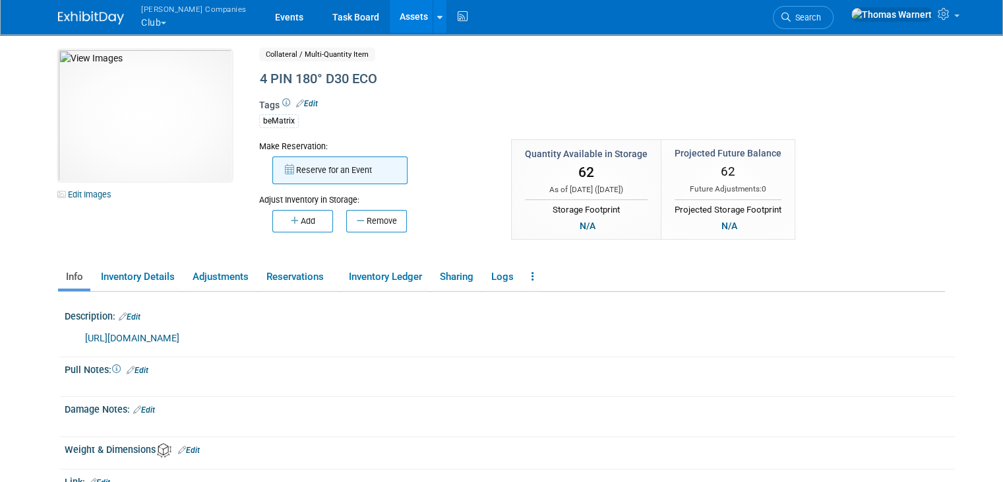
click at [337, 164] on button "Reserve for an Event" at bounding box center [339, 170] width 135 height 28
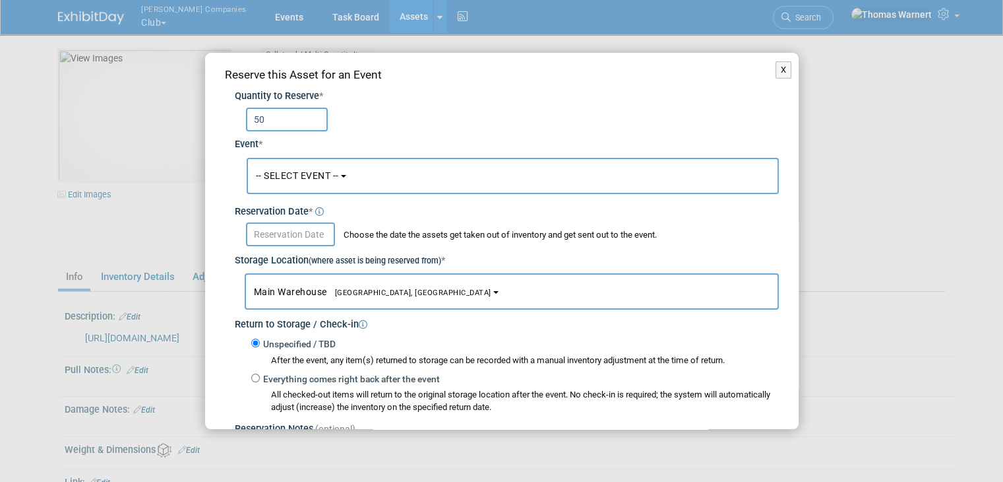
type input "50"
click at [306, 172] on span "-- SELECT EVENT --" at bounding box center [297, 175] width 83 height 11
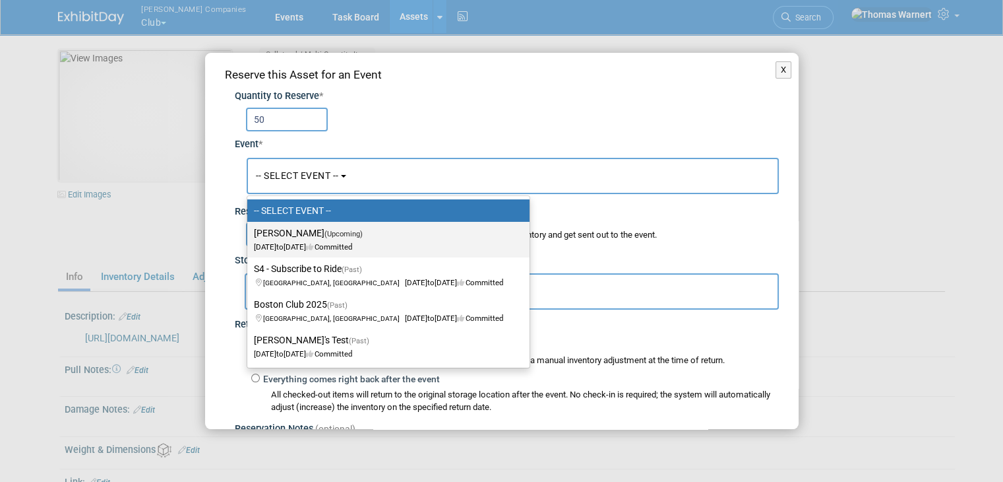
click at [310, 238] on label "Jonathan - Bematrix (Upcoming) Oct 1, 2025 to Oct 10, 2025 Committed" at bounding box center [385, 239] width 263 height 30
click at [249, 237] on input "Jonathan - Bematrix (Upcoming) Oct 1, 2025 to Oct 10, 2025 Committed" at bounding box center [245, 233] width 9 height 9
select select "11163752"
select select "9"
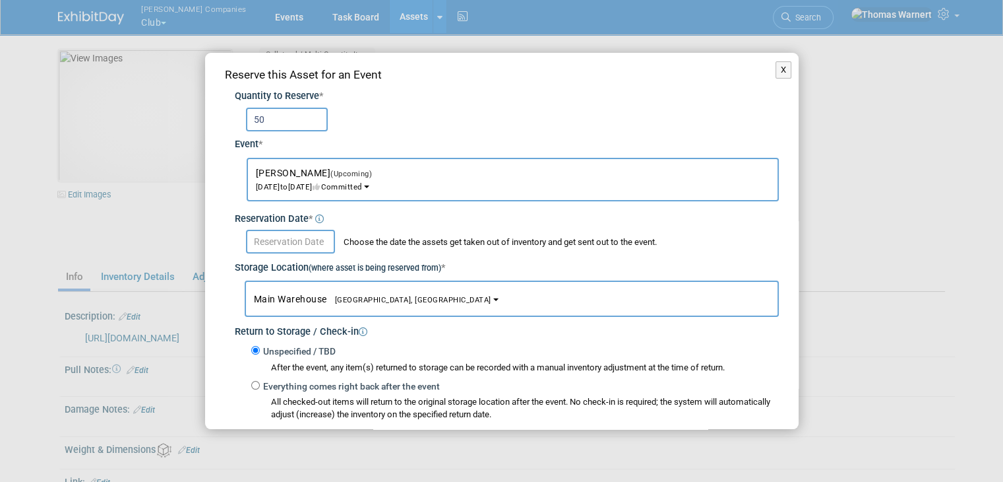
click at [311, 235] on input "text" at bounding box center [290, 242] width 89 height 24
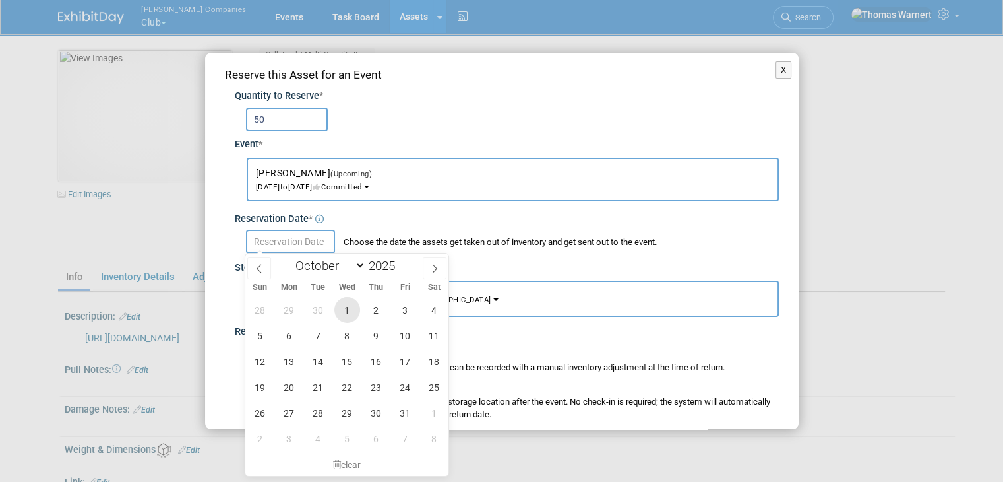
click at [347, 311] on span "1" at bounding box center [347, 310] width 26 height 26
type input "Oct 1, 2025"
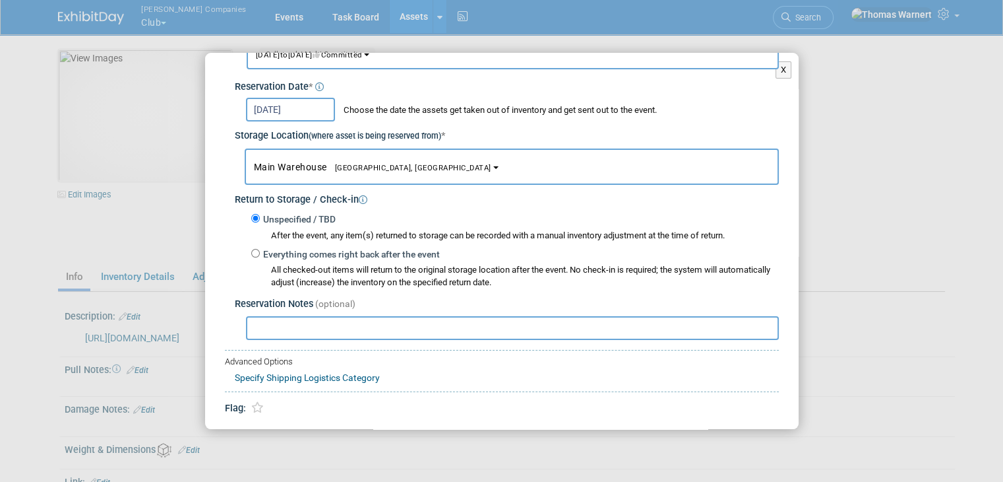
click at [329, 248] on label "Everything comes right back after the event" at bounding box center [350, 254] width 180 height 13
click at [260, 249] on input "Everything comes right back after the event" at bounding box center [255, 253] width 9 height 9
radio input "true"
select select "8"
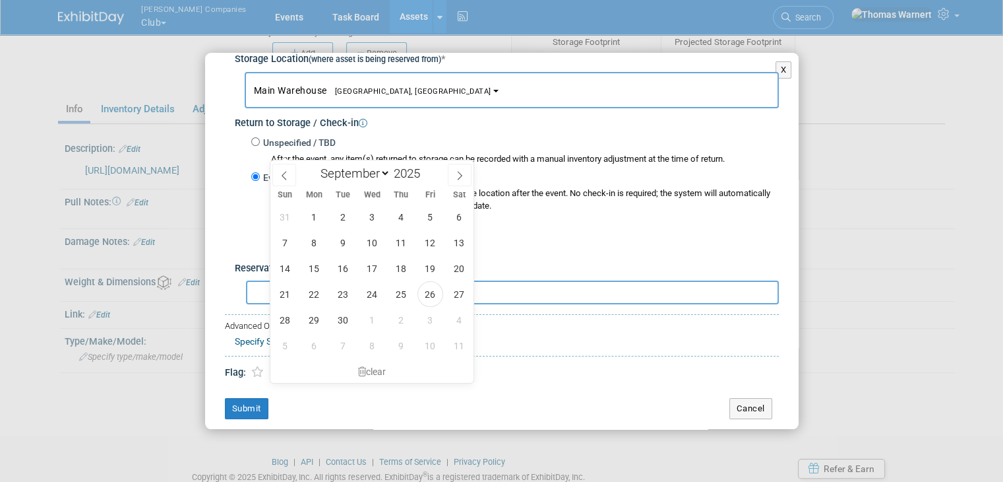
scroll to position [198, 0]
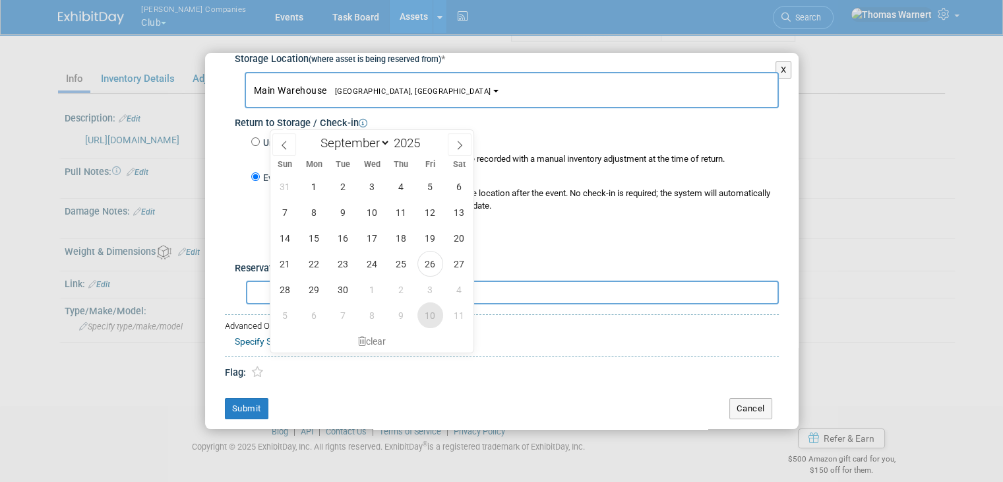
click at [431, 317] on span "10" at bounding box center [431, 315] width 26 height 26
type input "Oct 10, 2025"
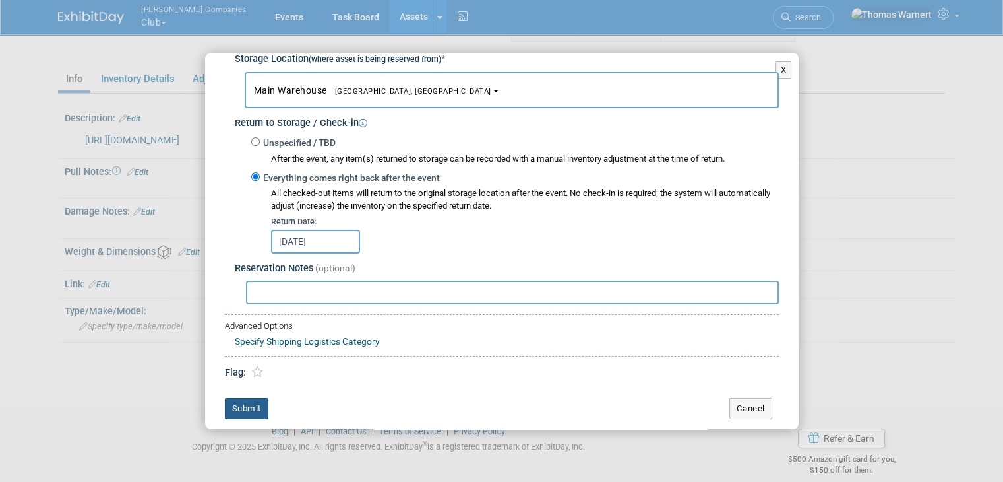
click at [251, 402] on button "Submit" at bounding box center [247, 408] width 44 height 21
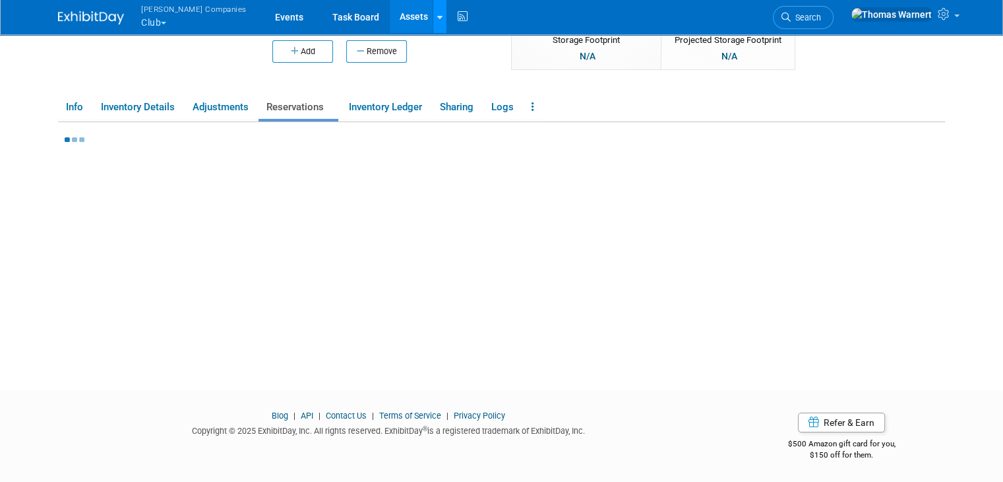
scroll to position [179, 0]
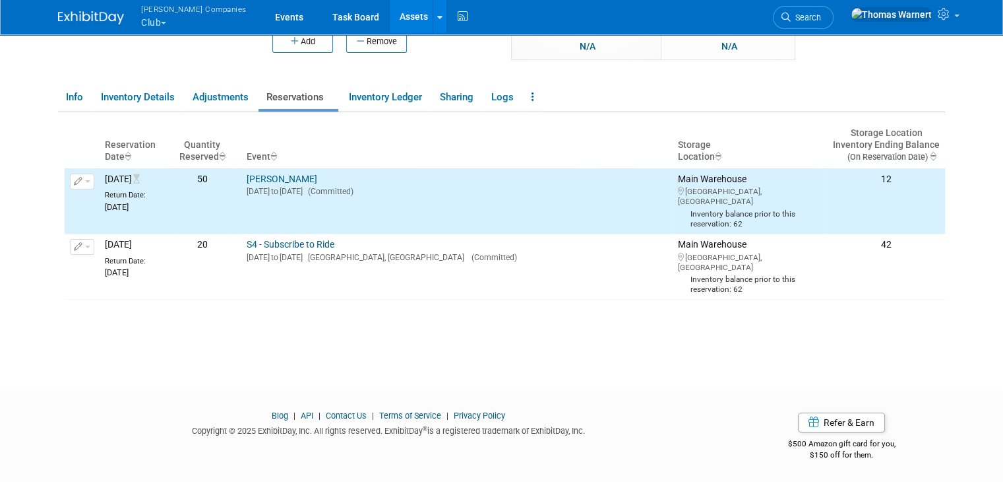
click at [390, 13] on link "Assets" at bounding box center [414, 16] width 48 height 33
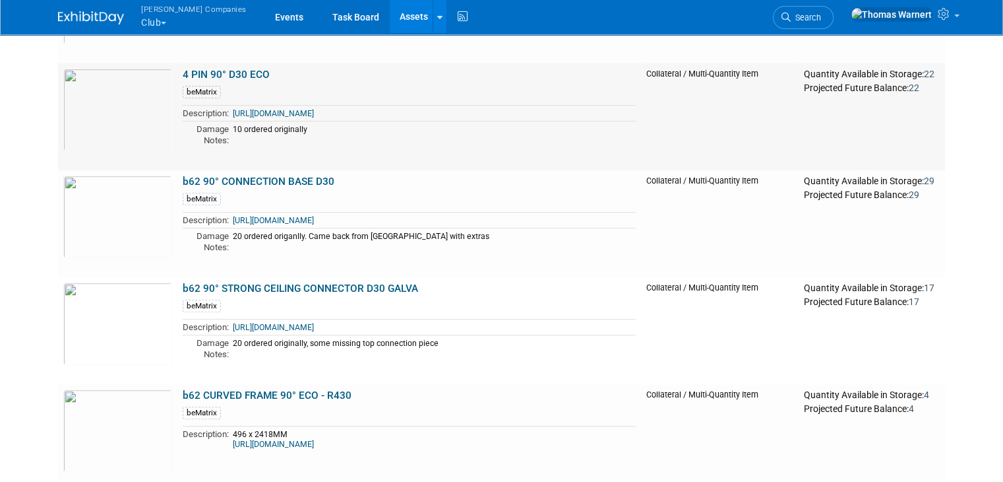
scroll to position [462, 0]
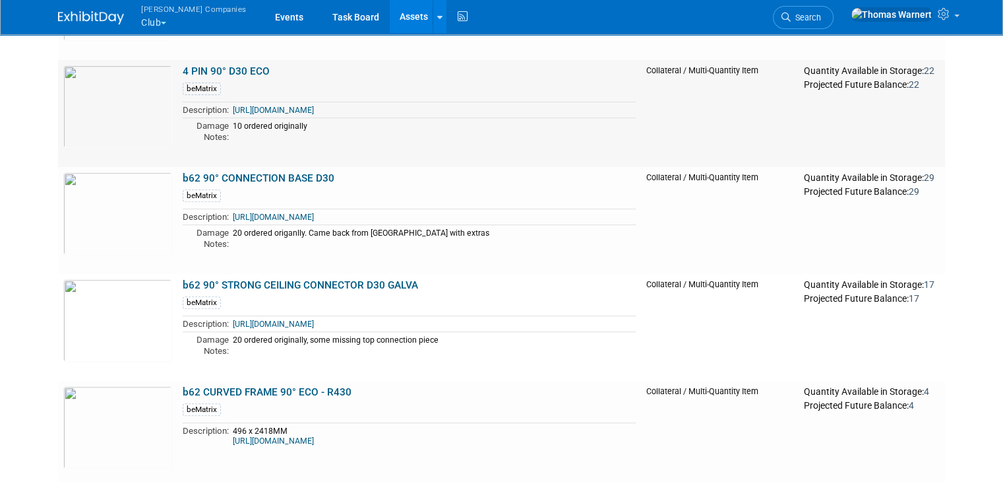
click at [236, 71] on link "4 PIN 90° D30 ECO" at bounding box center [226, 71] width 87 height 12
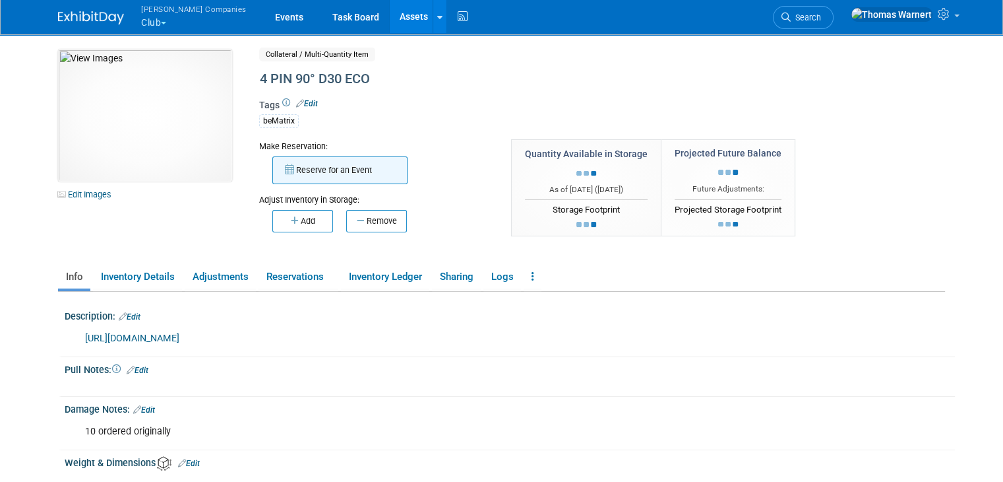
click at [328, 172] on button "Reserve for an Event" at bounding box center [339, 170] width 135 height 28
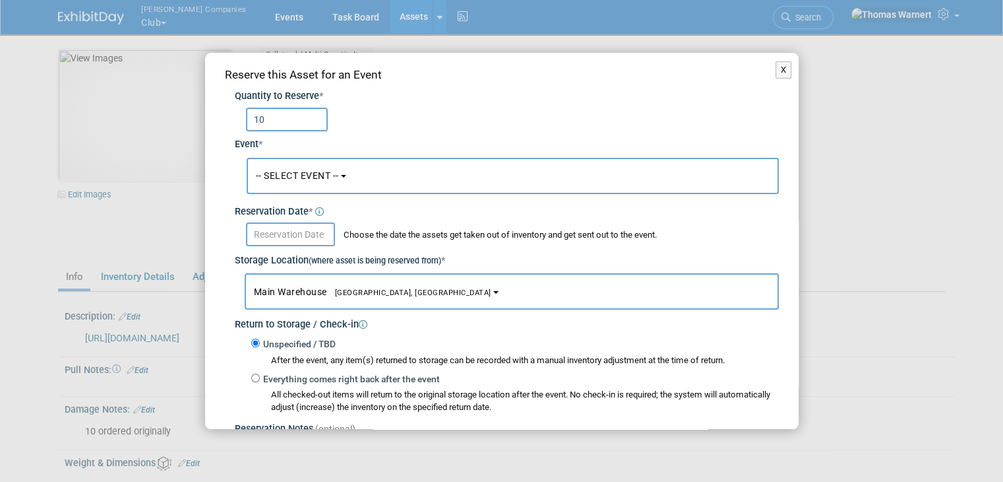
type input "10"
click at [431, 164] on button "-- SELECT EVENT --" at bounding box center [513, 176] width 532 height 36
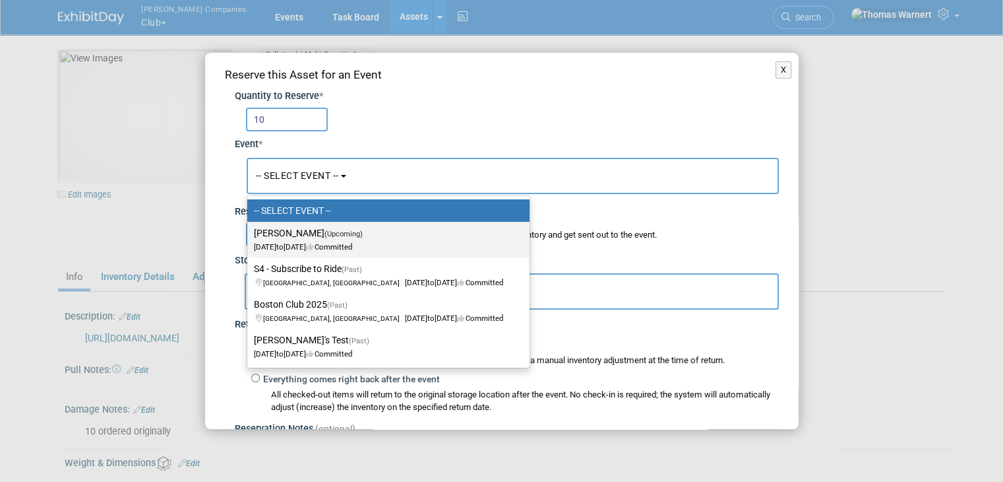
click at [329, 239] on label "Jonathan - Bematrix (Upcoming) Oct 1, 2025 to Oct 10, 2025 Committed" at bounding box center [385, 239] width 263 height 30
click at [249, 237] on input "Jonathan - Bematrix (Upcoming) Oct 1, 2025 to Oct 10, 2025 Committed" at bounding box center [245, 233] width 9 height 9
select select "11163752"
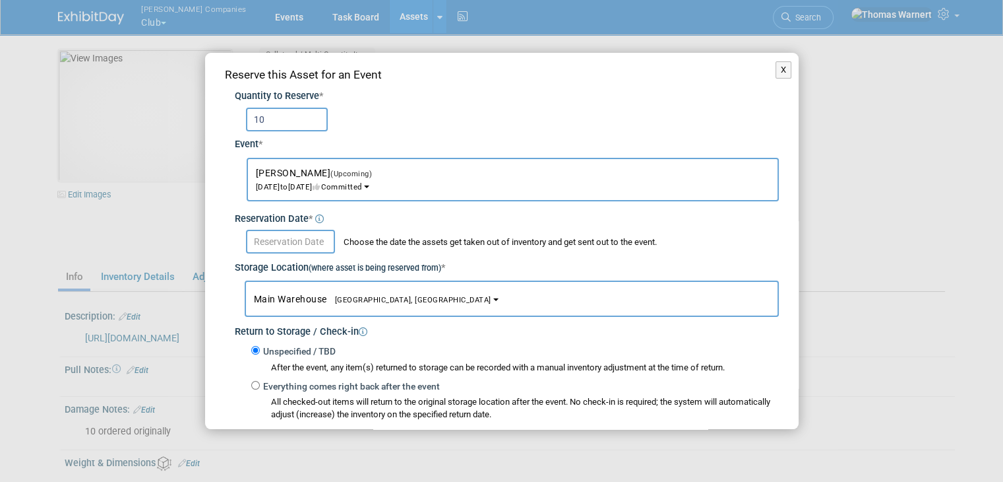
click at [292, 234] on input "text" at bounding box center [290, 242] width 89 height 24
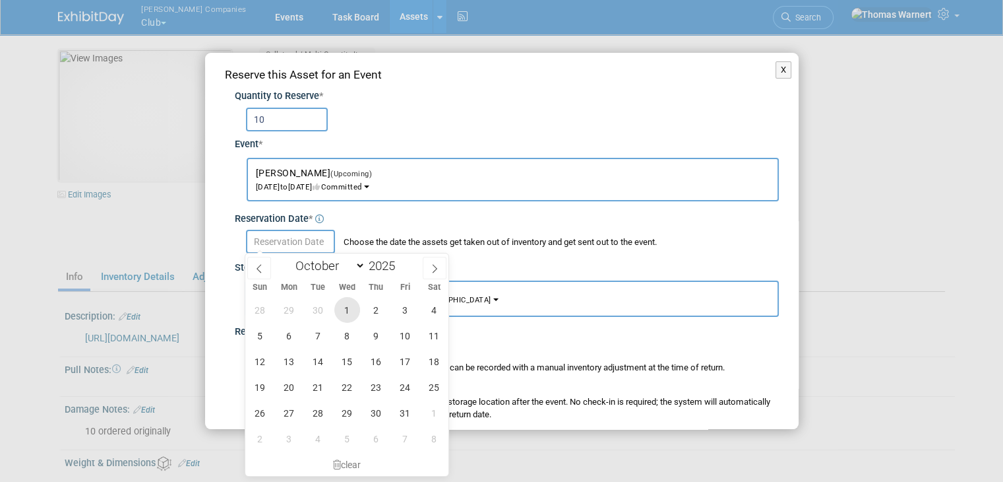
click at [353, 307] on span "1" at bounding box center [347, 310] width 26 height 26
type input "Oct 1, 2025"
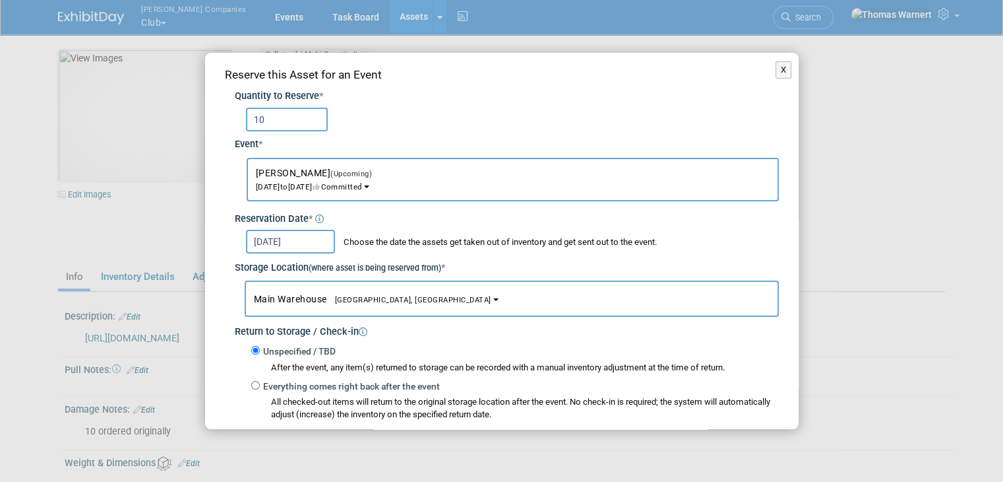
scroll to position [66, 0]
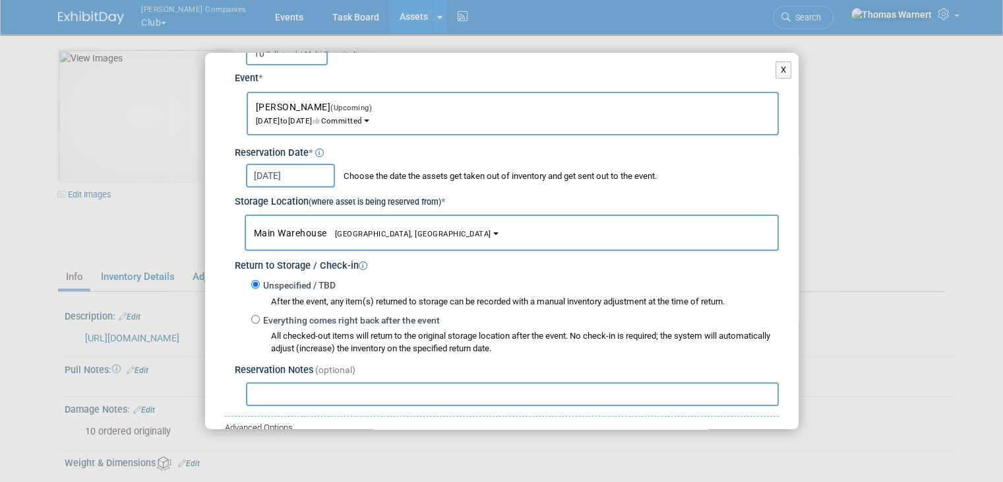
click at [330, 315] on label "Everything comes right back after the event" at bounding box center [350, 320] width 180 height 13
click at [260, 315] on input "Everything comes right back after the event" at bounding box center [255, 319] width 9 height 9
radio input "true"
select select "8"
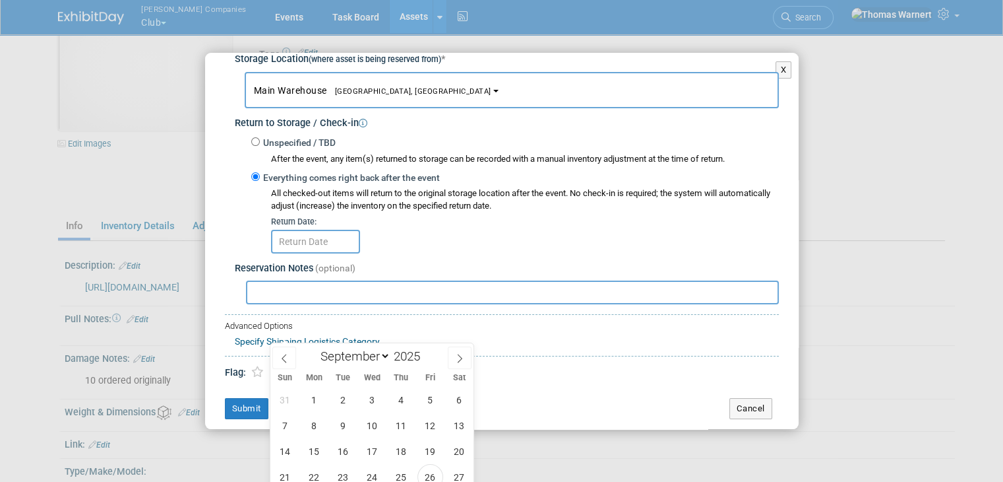
scroll to position [132, 0]
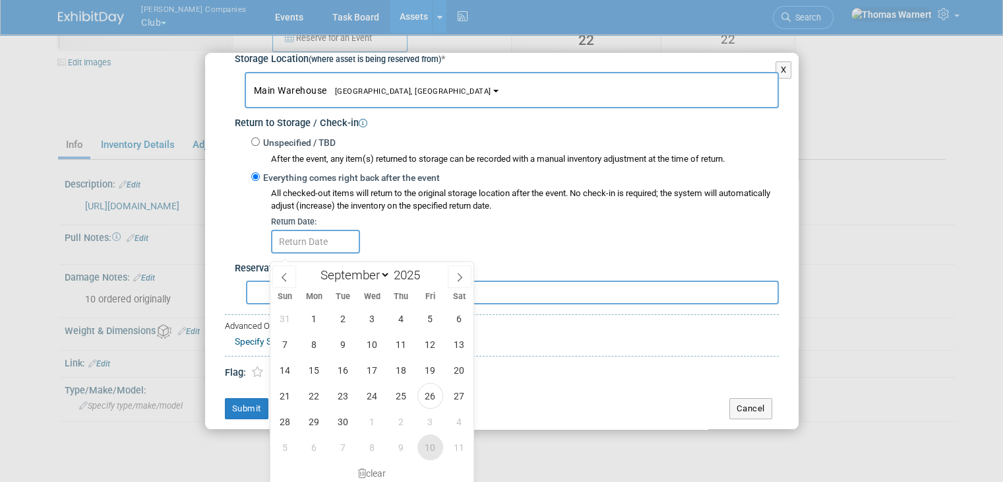
click at [433, 444] on span "10" at bounding box center [431, 447] width 26 height 26
type input "[DATE]"
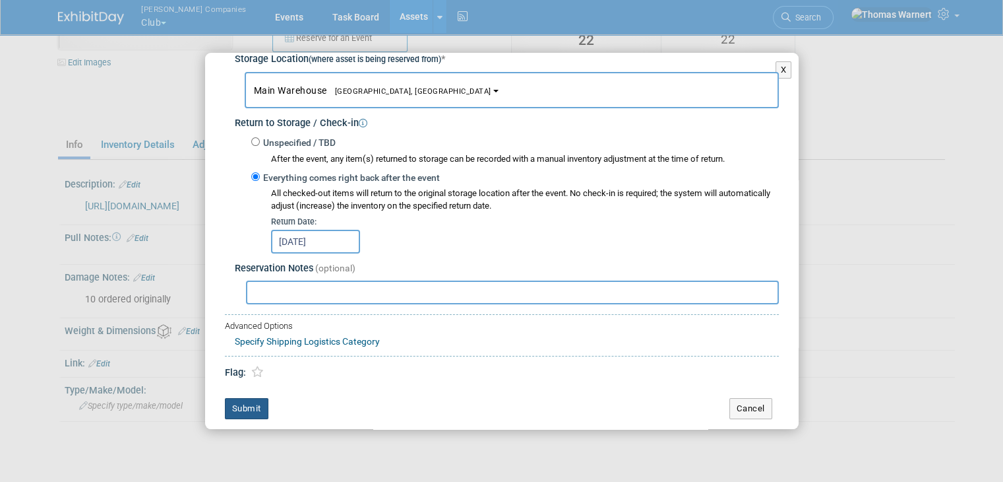
click at [253, 403] on button "Submit" at bounding box center [247, 408] width 44 height 21
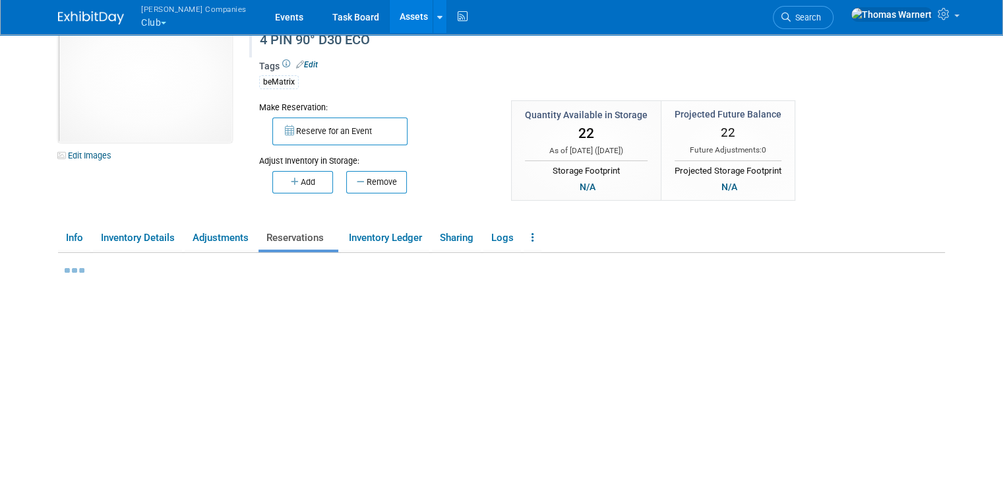
scroll to position [0, 0]
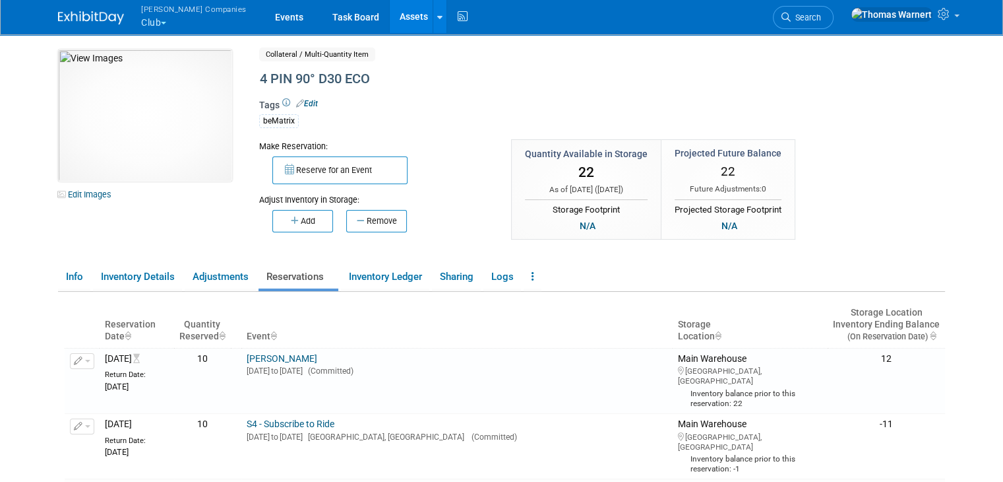
click at [390, 14] on link "Assets" at bounding box center [414, 16] width 48 height 33
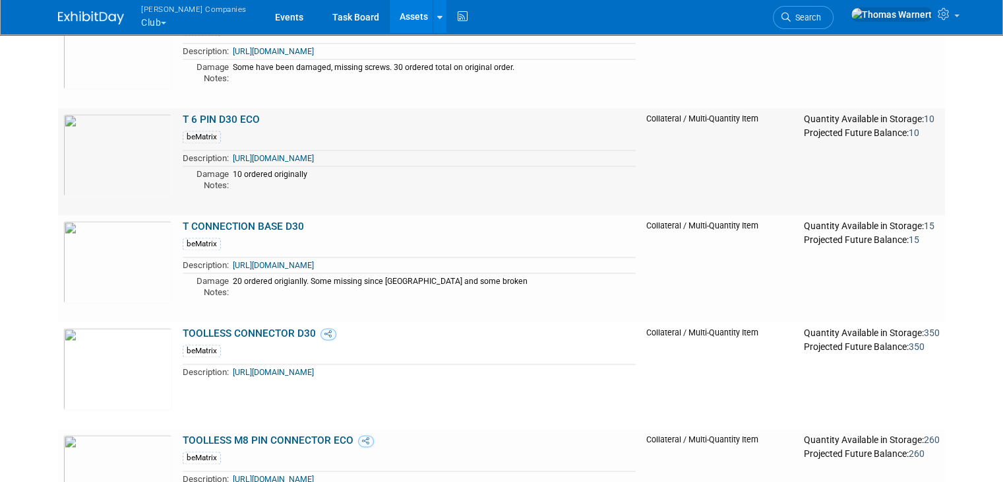
scroll to position [1913, 0]
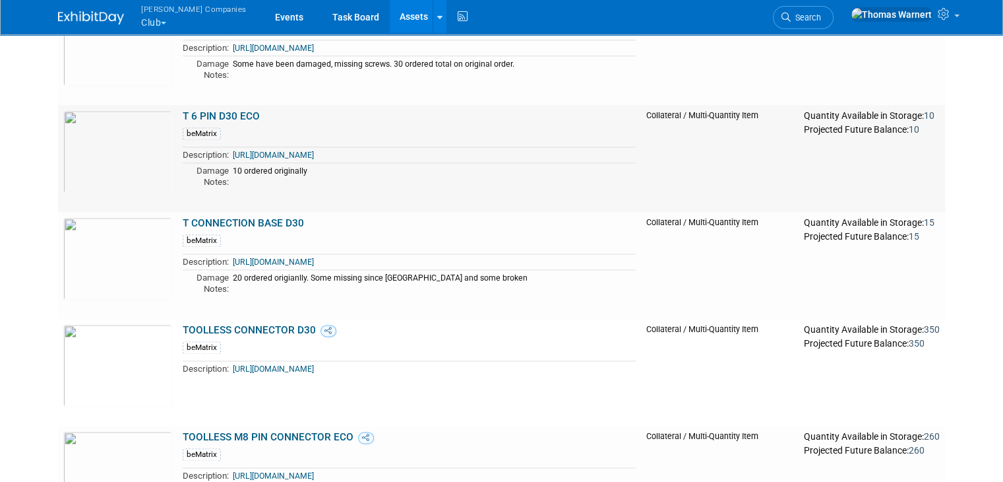
click at [232, 118] on link "T 6 PIN D30 ECO" at bounding box center [221, 116] width 77 height 12
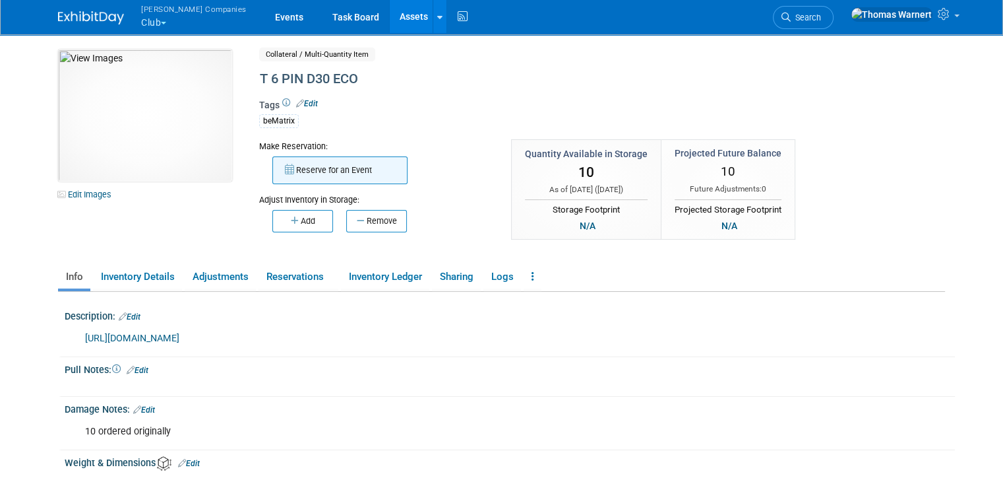
click at [297, 172] on button "Reserve for an Event" at bounding box center [339, 170] width 135 height 28
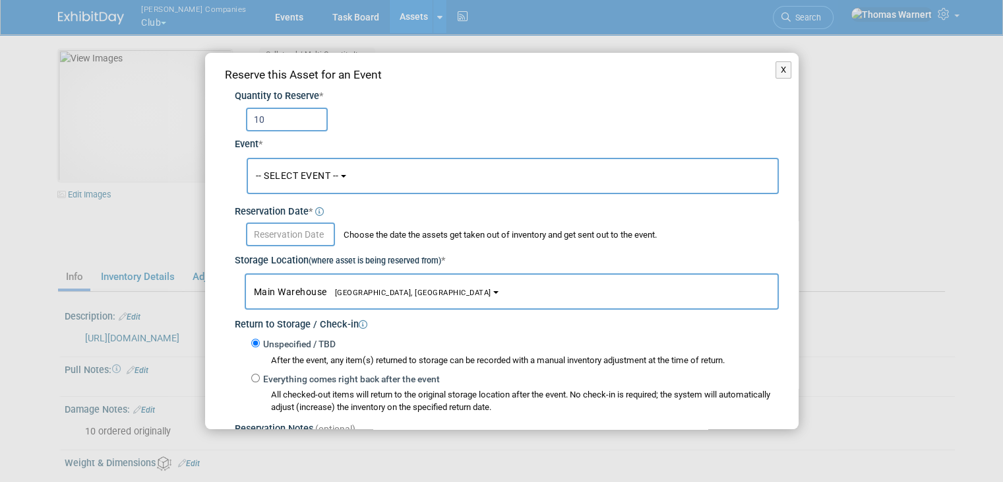
type input "10"
click at [317, 170] on span "-- SELECT EVENT --" at bounding box center [297, 175] width 83 height 11
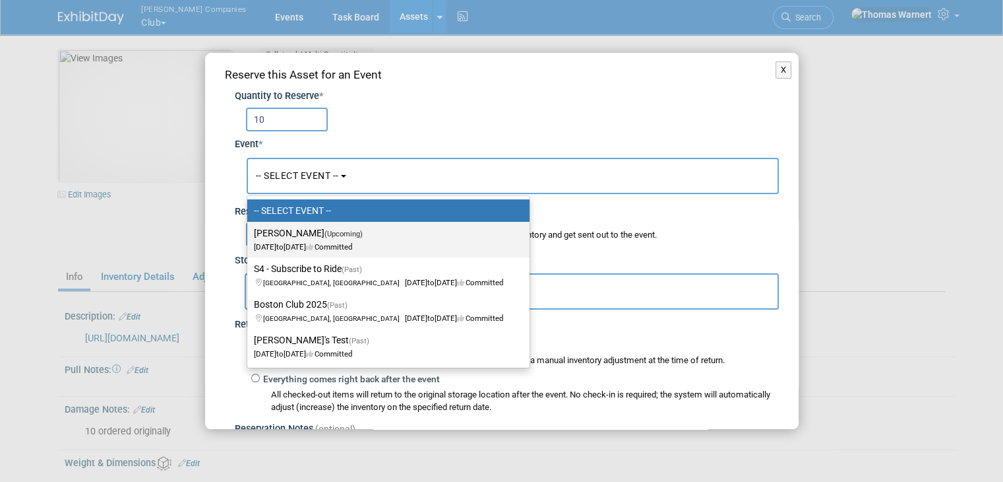
click at [296, 227] on label "Jonathan - Bematrix (Upcoming) Oct 1, 2025 to Oct 10, 2025 Committed" at bounding box center [385, 239] width 263 height 30
click at [249, 229] on input "Jonathan - Bematrix (Upcoming) Oct 1, 2025 to Oct 10, 2025 Committed" at bounding box center [245, 233] width 9 height 9
select select "11163752"
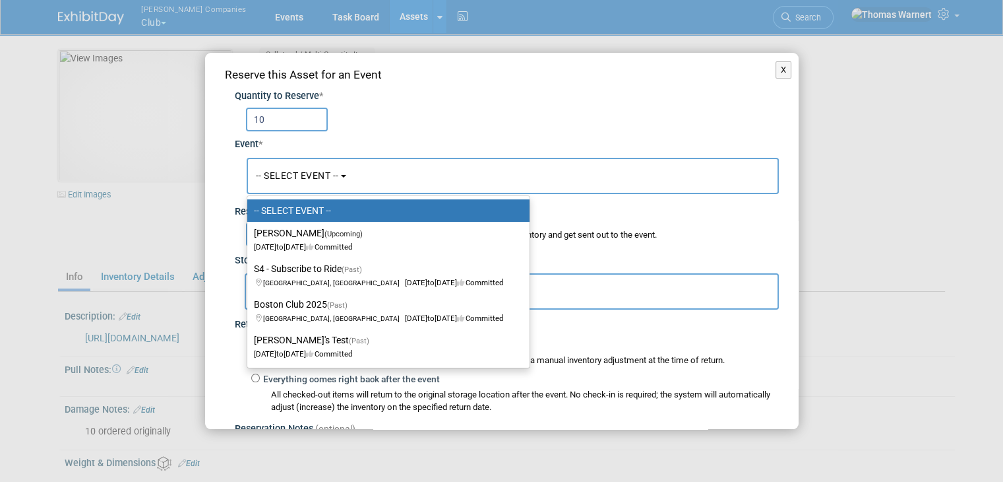
select select "9"
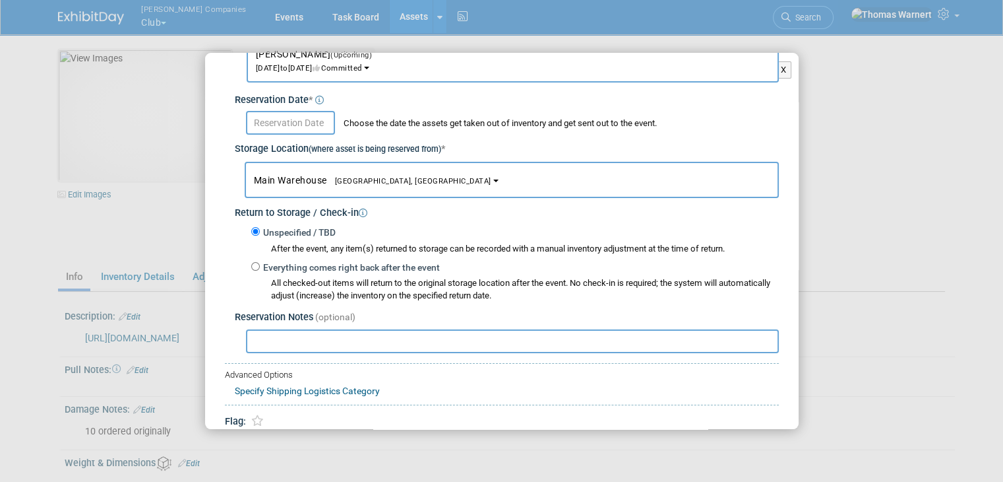
scroll to position [132, 0]
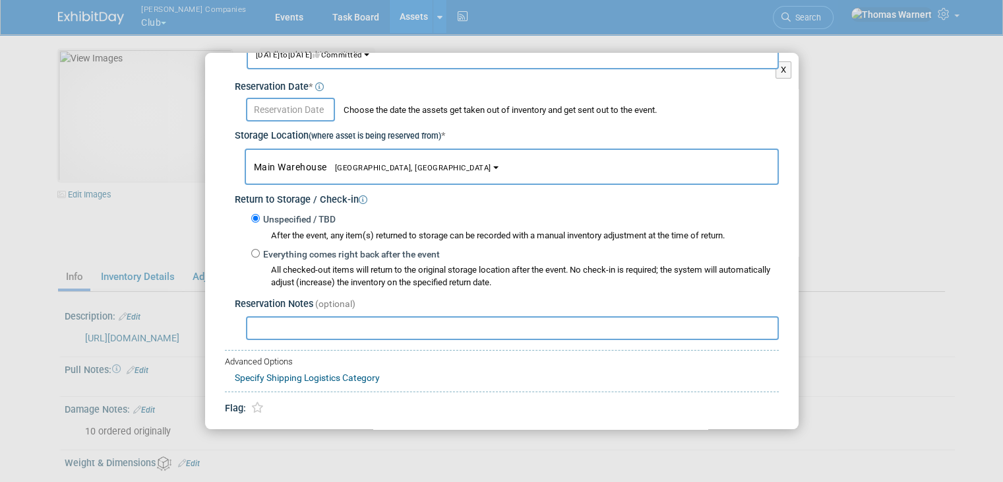
click at [305, 111] on input "text" at bounding box center [290, 110] width 89 height 24
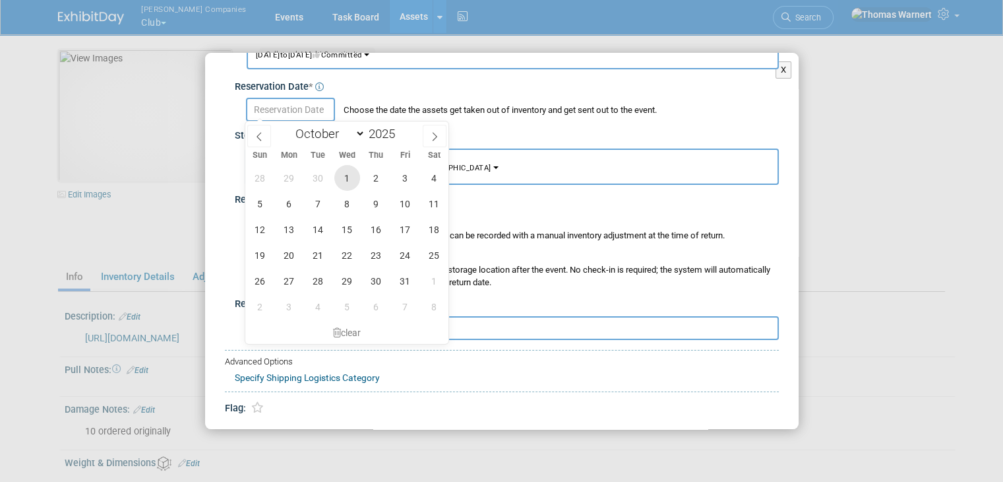
click at [352, 177] on span "1" at bounding box center [347, 178] width 26 height 26
type input "[DATE]"
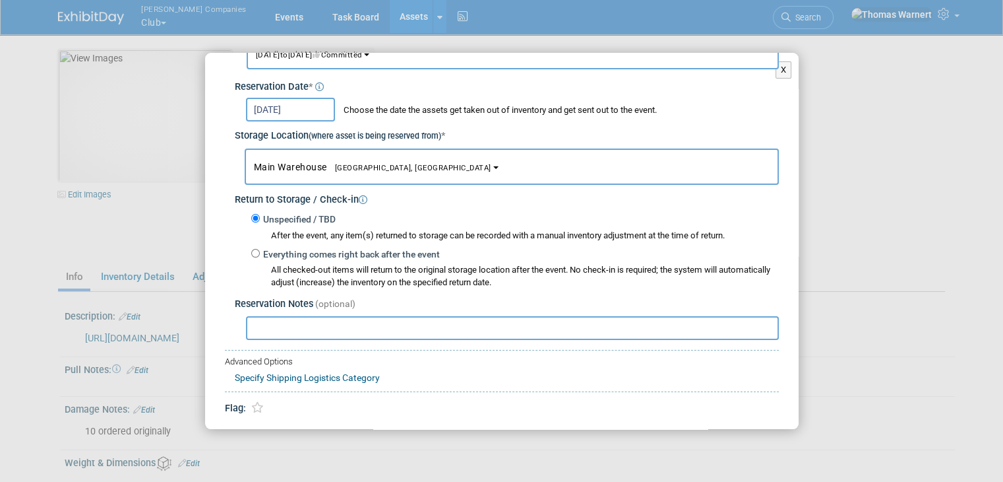
click at [312, 252] on label "Everything comes right back after the event" at bounding box center [350, 254] width 180 height 13
click at [260, 252] on input "Everything comes right back after the event" at bounding box center [255, 253] width 9 height 9
radio input "true"
select select "8"
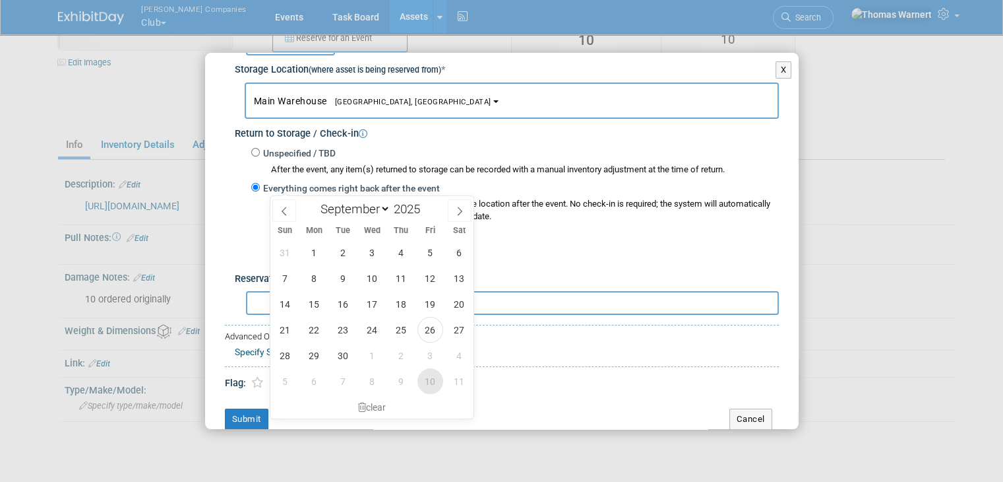
click at [422, 378] on span "10" at bounding box center [431, 381] width 26 height 26
type input "[DATE]"
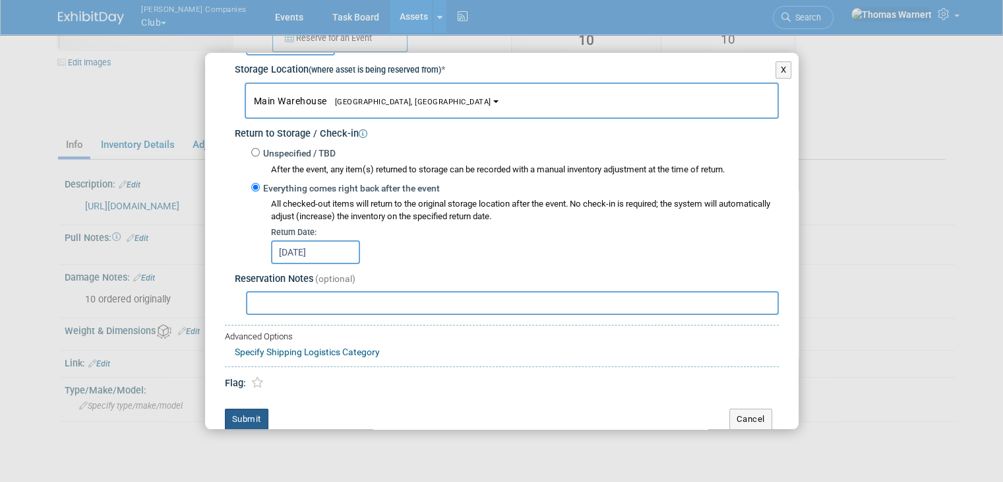
click at [249, 416] on button "Submit" at bounding box center [247, 418] width 44 height 21
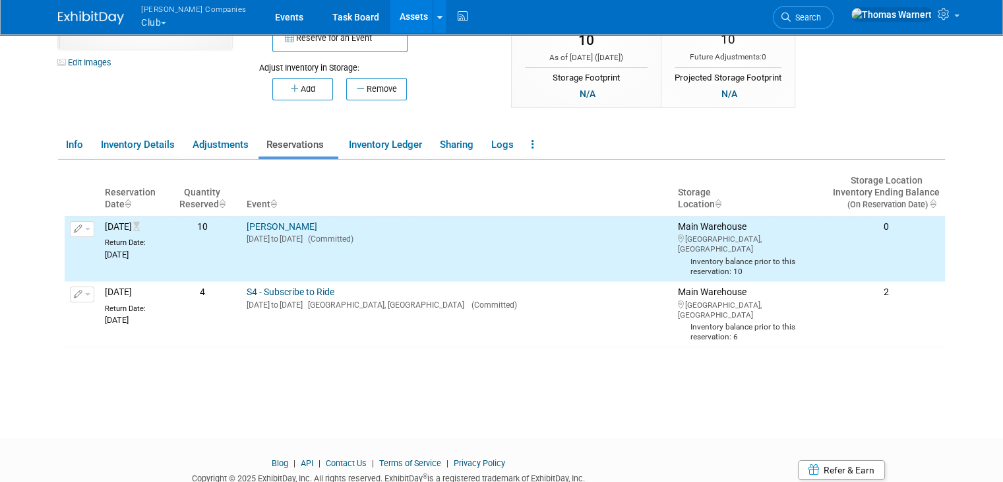
click at [390, 19] on link "Assets" at bounding box center [414, 16] width 48 height 33
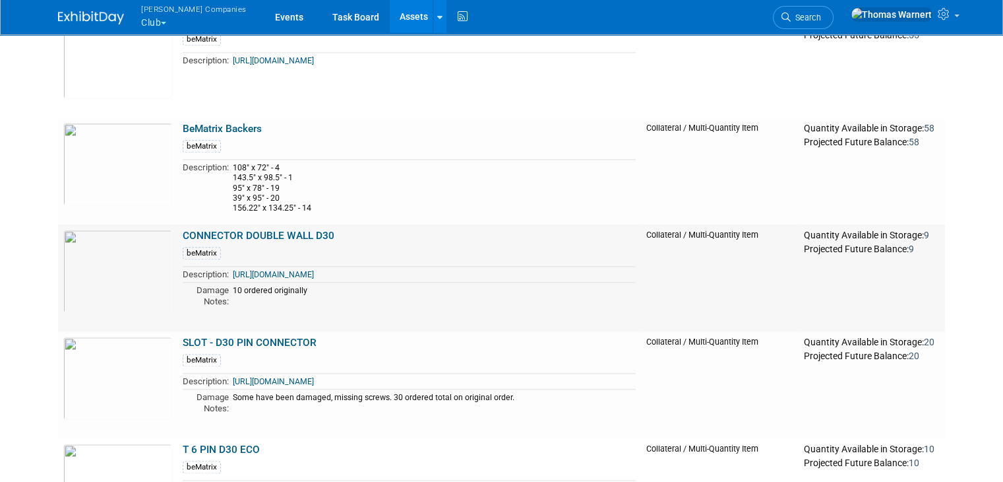
scroll to position [1583, 0]
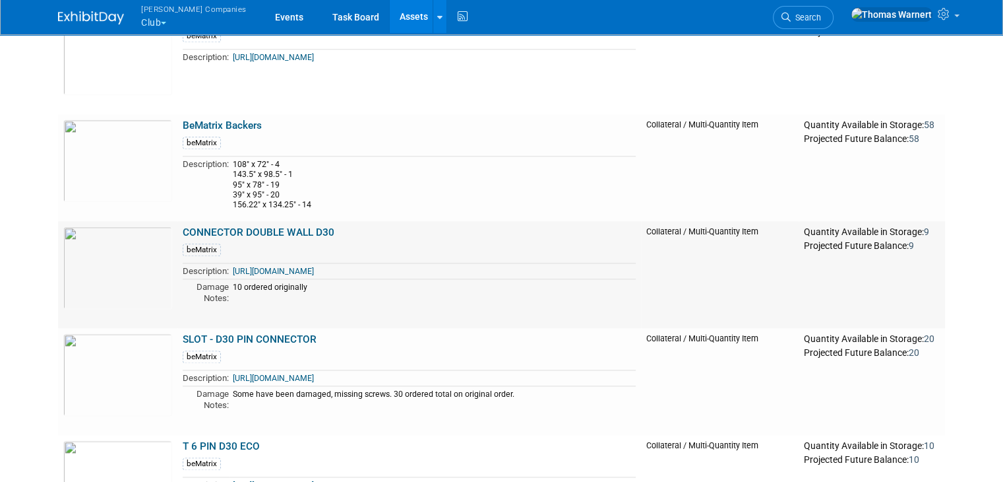
click at [224, 234] on link "CONNECTOR DOUBLE WALL D30" at bounding box center [259, 232] width 152 height 12
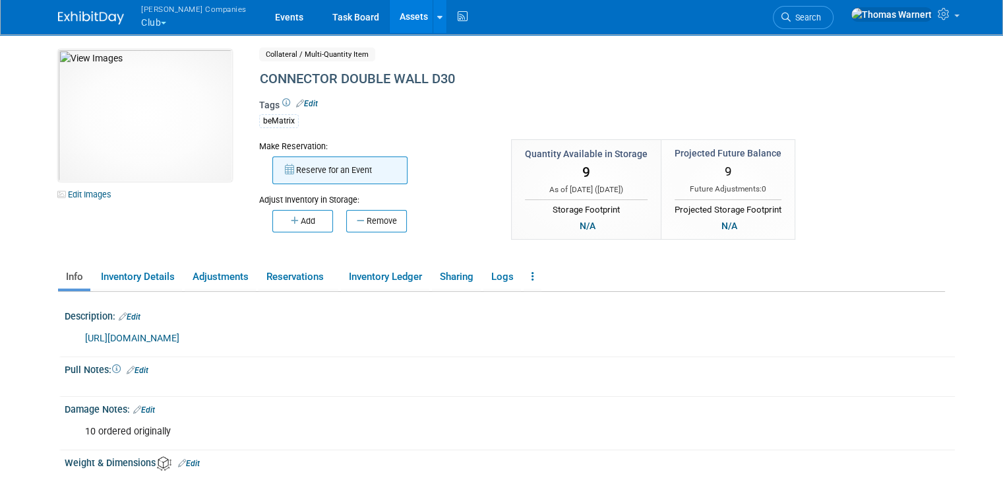
click at [300, 178] on button "Reserve for an Event" at bounding box center [339, 170] width 135 height 28
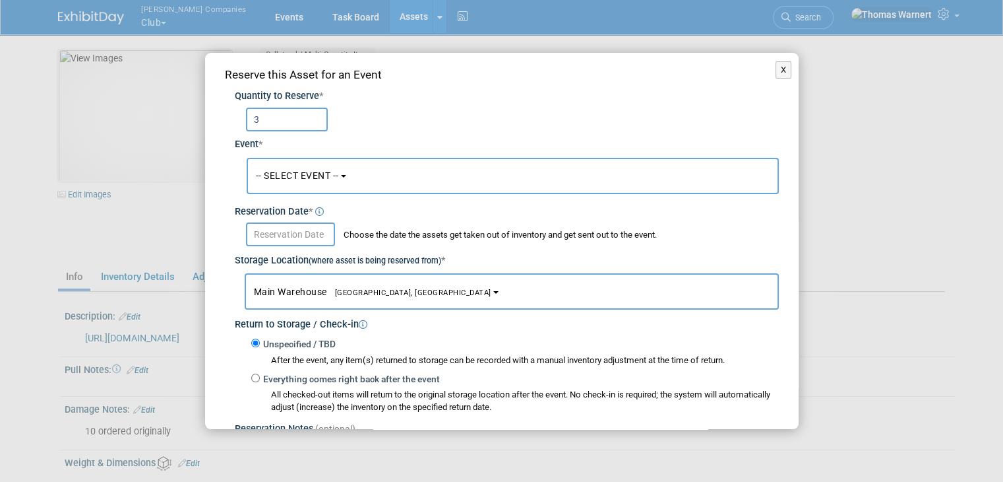
type input "3"
click at [311, 178] on span "-- SELECT EVENT --" at bounding box center [297, 175] width 83 height 11
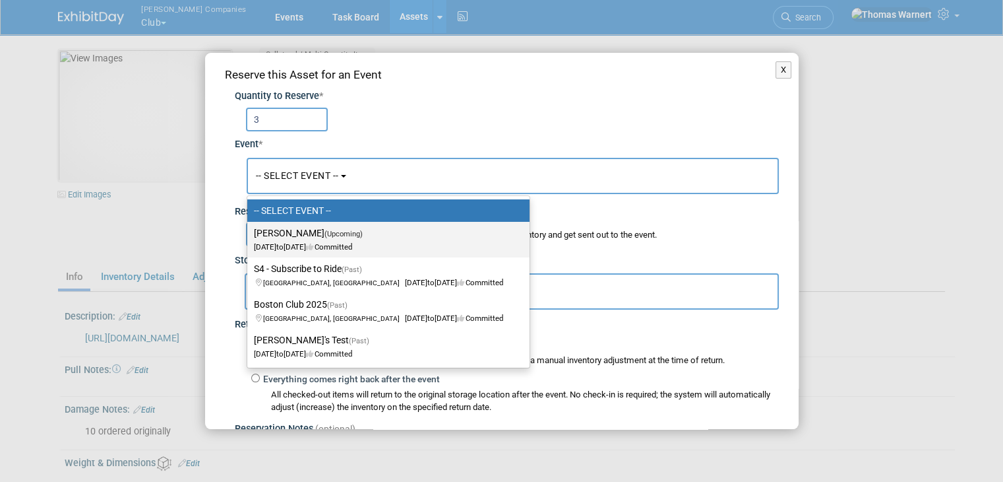
click at [317, 238] on label "[PERSON_NAME] (Upcoming) [DATE] to [DATE] Committed" at bounding box center [385, 239] width 263 height 30
click at [249, 237] on input "[PERSON_NAME] (Upcoming) [DATE] to [DATE] Committed" at bounding box center [245, 233] width 9 height 9
select select "11163752"
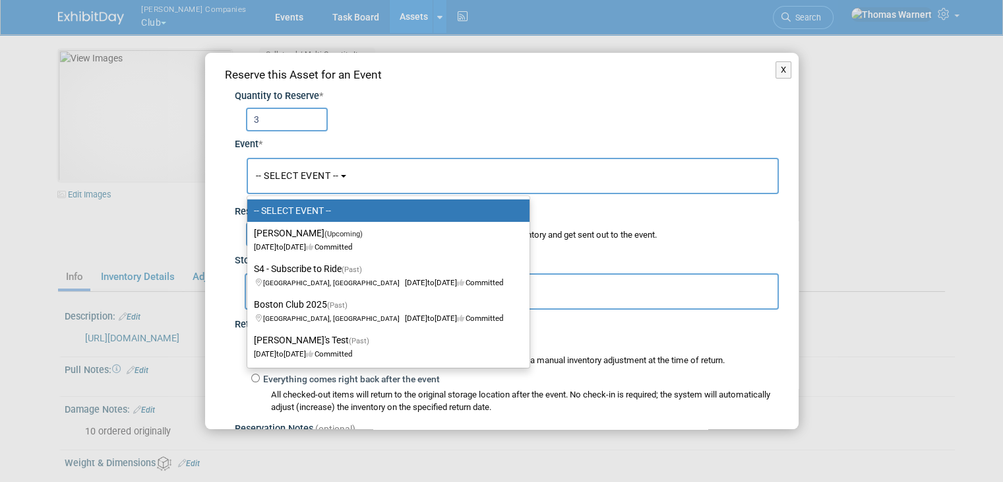
select select "9"
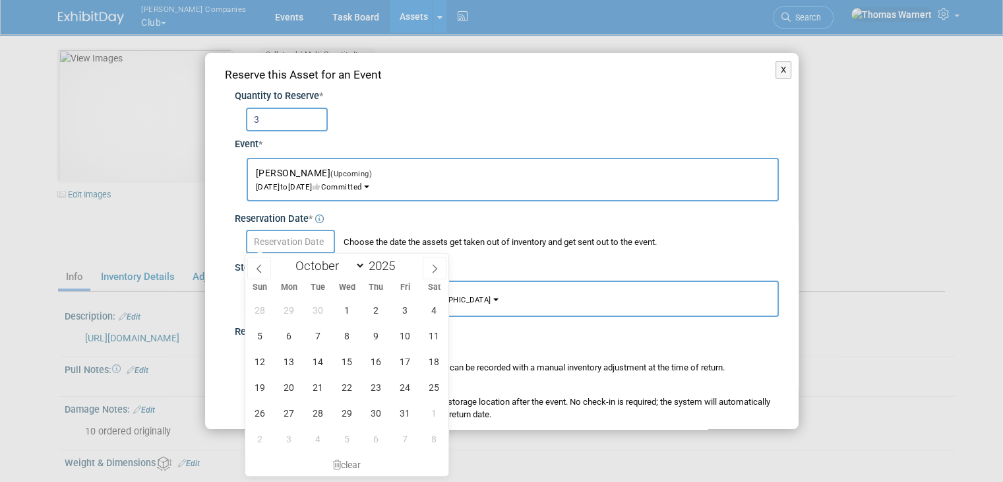
click at [311, 238] on input "text" at bounding box center [290, 242] width 89 height 24
click at [346, 305] on span "1" at bounding box center [347, 310] width 26 height 26
type input "Oct 1, 2025"
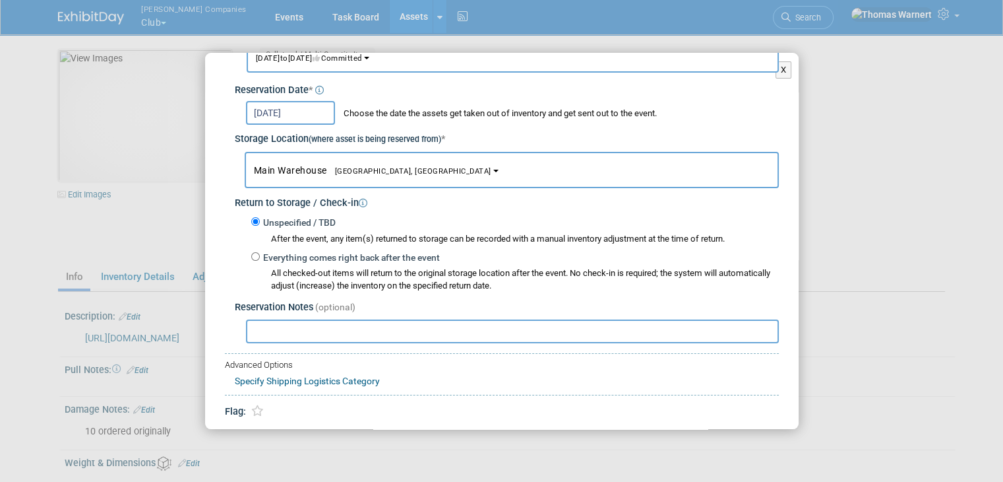
scroll to position [132, 0]
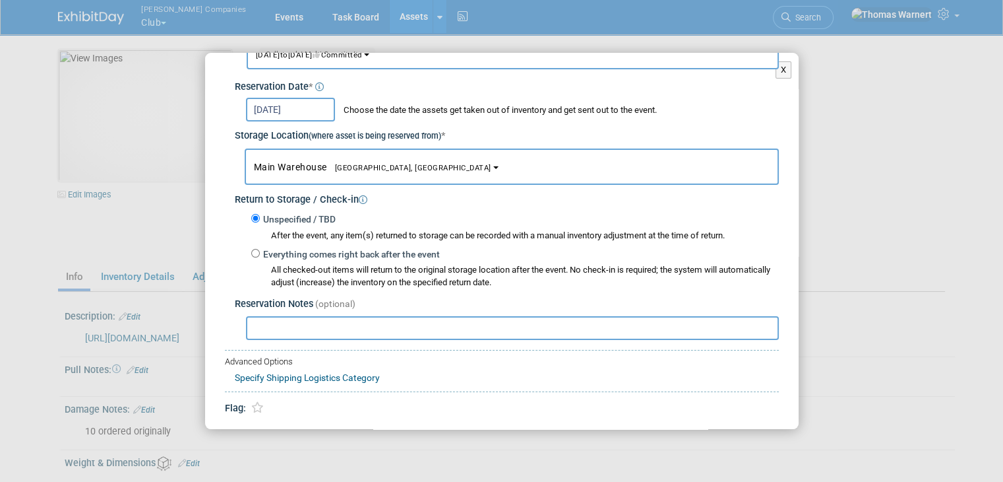
click at [336, 249] on label "Everything comes right back after the event" at bounding box center [350, 254] width 180 height 13
click at [260, 249] on input "Everything comes right back after the event" at bounding box center [255, 253] width 9 height 9
radio input "true"
select select "8"
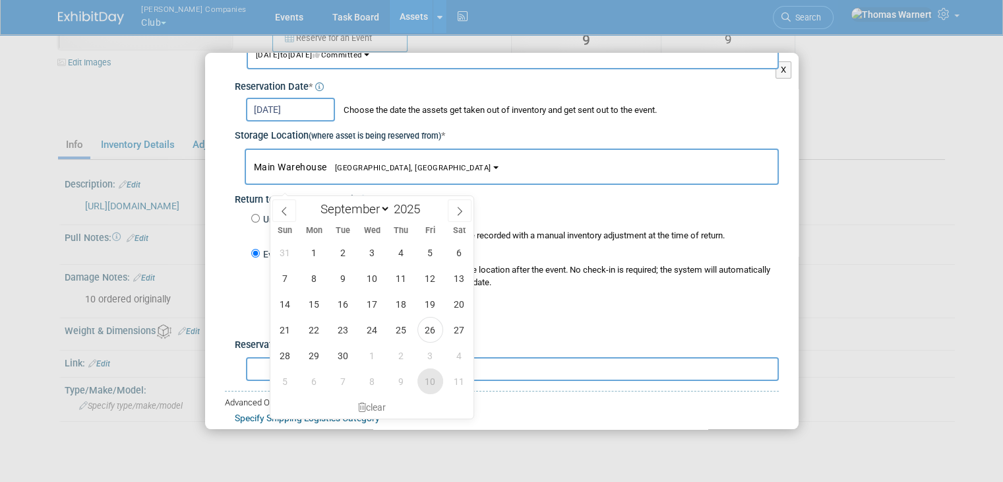
click at [430, 384] on span "10" at bounding box center [431, 381] width 26 height 26
type input "Oct 10, 2025"
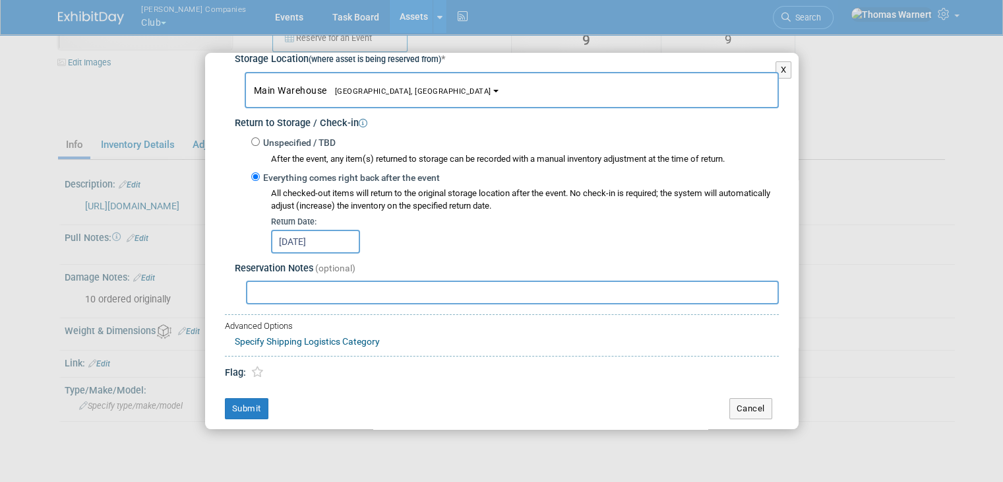
scroll to position [208, 0]
click at [245, 404] on button "Submit" at bounding box center [247, 408] width 44 height 21
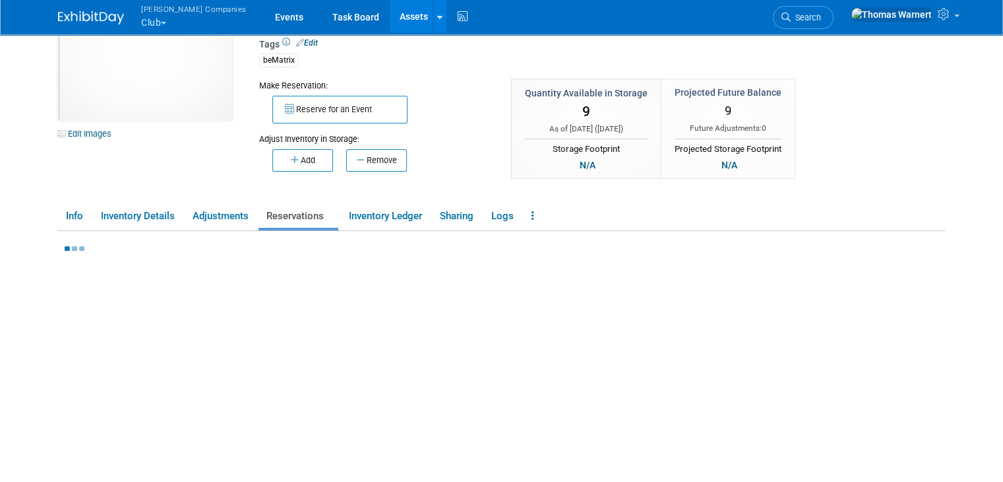
scroll to position [0, 0]
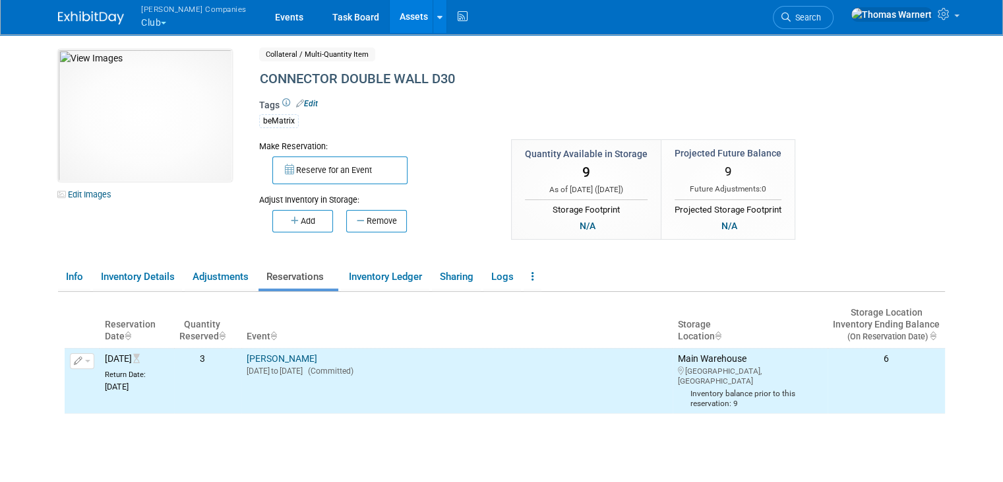
click at [390, 20] on link "Assets" at bounding box center [414, 16] width 48 height 33
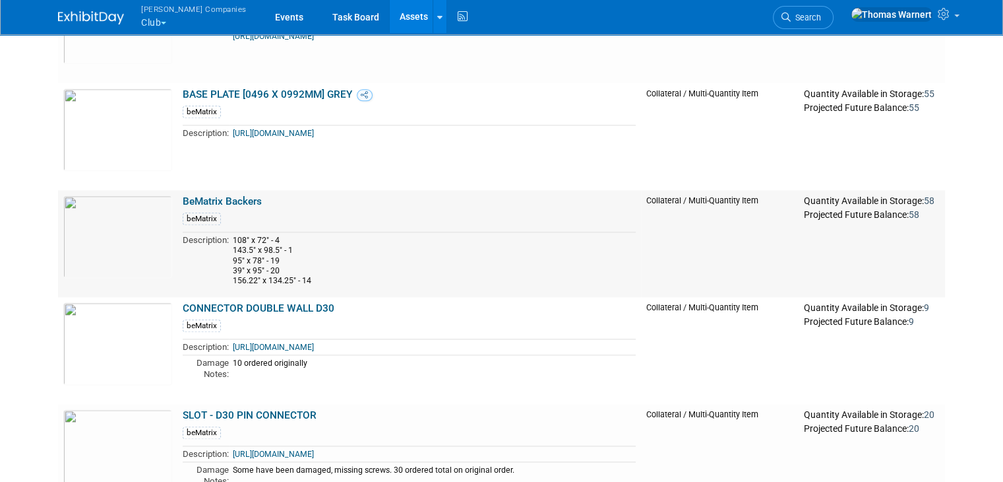
scroll to position [1517, 0]
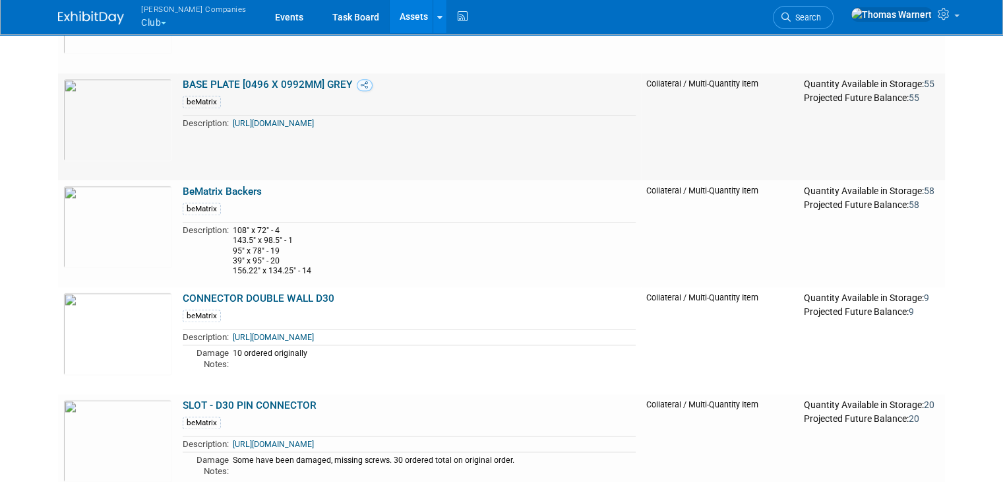
click at [270, 90] on td "BASE PLATE [0496 X 0992MM] GREY beMatrix Description: [URL][DOMAIN_NAME]" at bounding box center [409, 126] width 464 height 107
click at [274, 82] on link "BASE PLATE [0496 X 0992MM] GREY" at bounding box center [268, 85] width 170 height 12
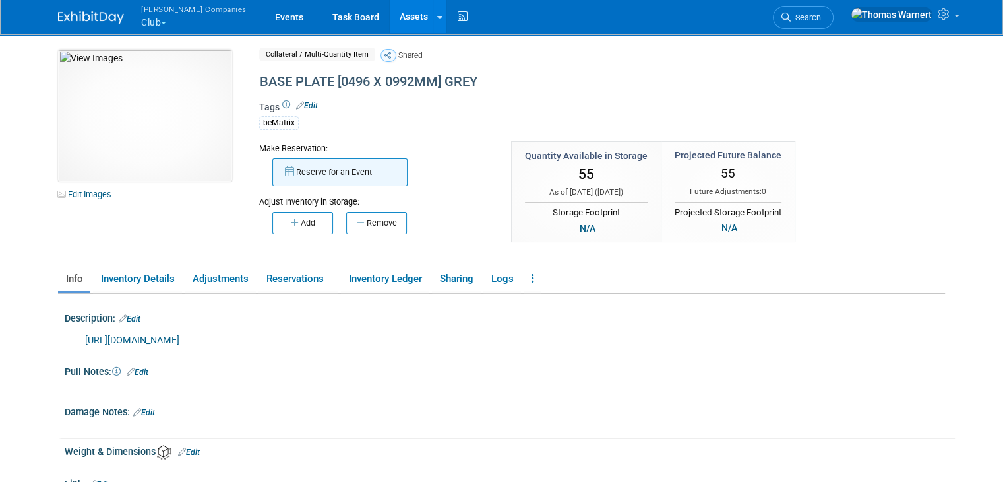
click at [362, 174] on button "Reserve for an Event" at bounding box center [339, 172] width 135 height 28
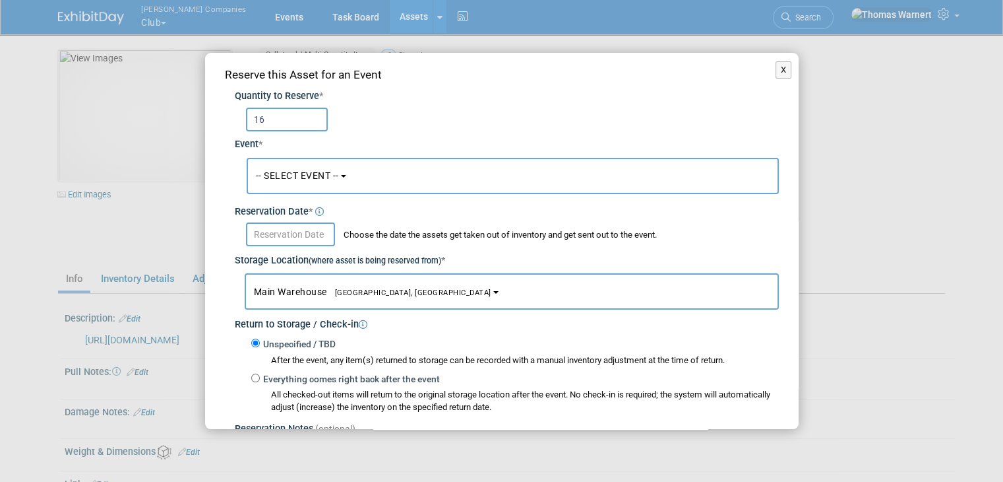
type input "16"
click at [327, 174] on span "-- SELECT EVENT --" at bounding box center [297, 175] width 83 height 11
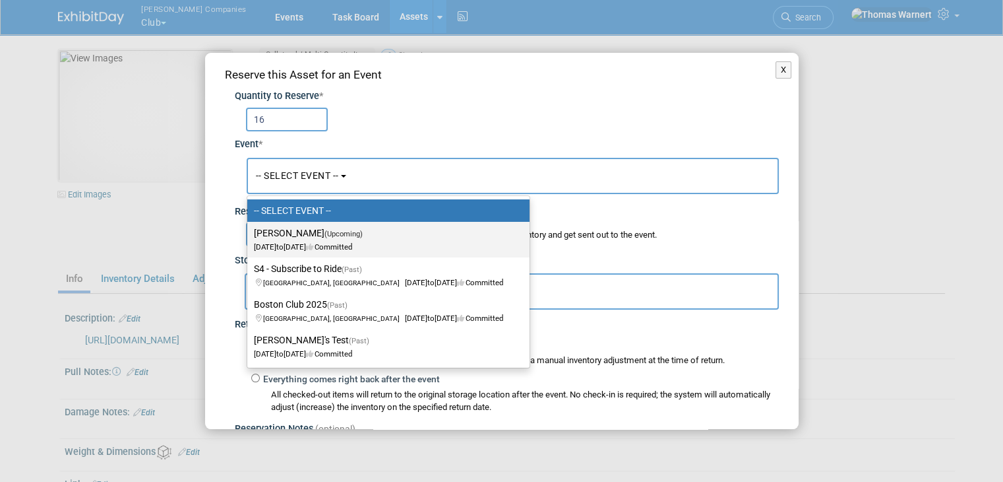
click at [274, 230] on label "Jonathan - Bematrix (Upcoming) Oct 1, 2025 to Oct 10, 2025 Committed" at bounding box center [385, 239] width 263 height 30
click at [249, 230] on input "Jonathan - Bematrix (Upcoming) Oct 1, 2025 to Oct 10, 2025 Committed" at bounding box center [245, 233] width 9 height 9
select select "11163752"
select select "9"
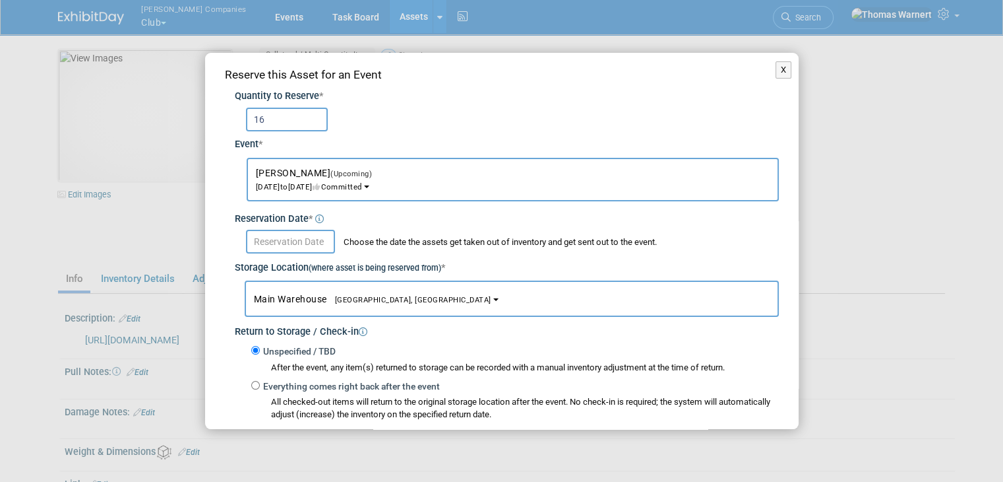
drag, startPoint x: 279, startPoint y: 245, endPoint x: 288, endPoint y: 245, distance: 8.6
click at [280, 245] on input "text" at bounding box center [290, 242] width 89 height 24
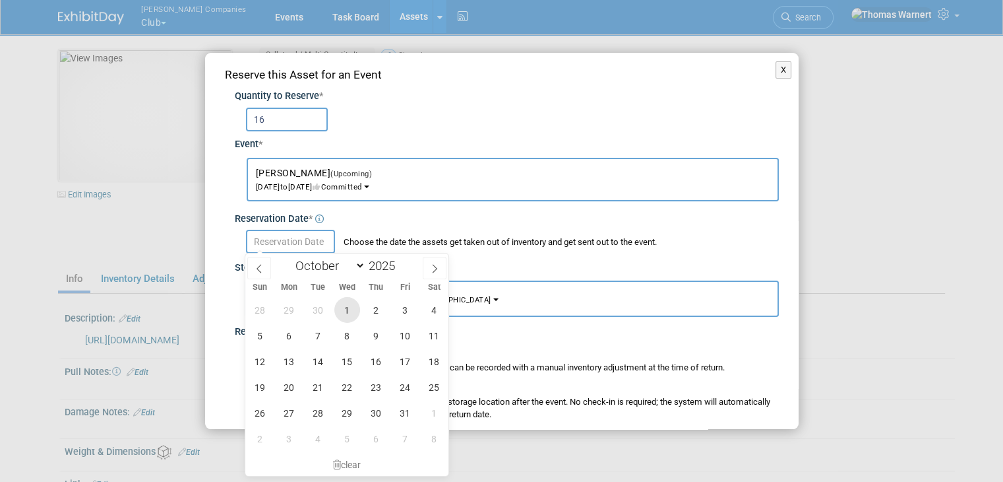
click at [351, 313] on span "1" at bounding box center [347, 310] width 26 height 26
type input "Oct 1, 2025"
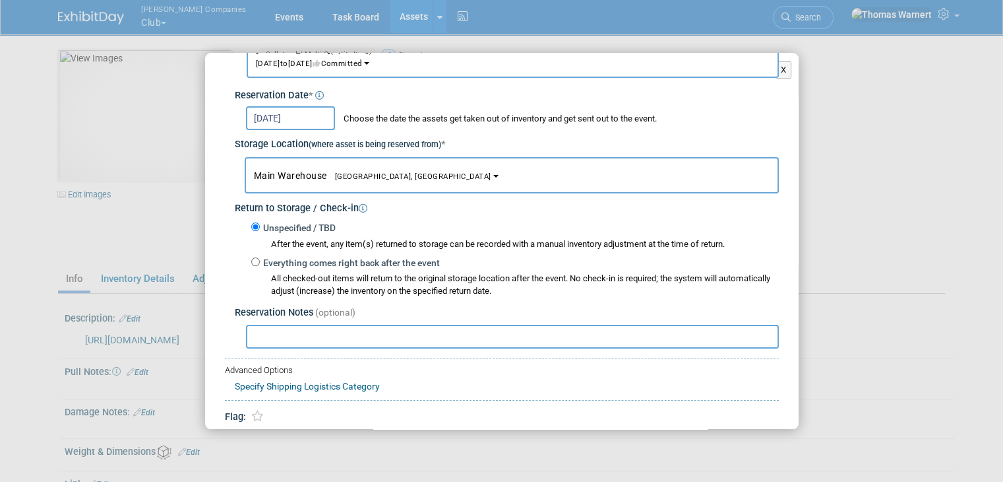
scroll to position [132, 0]
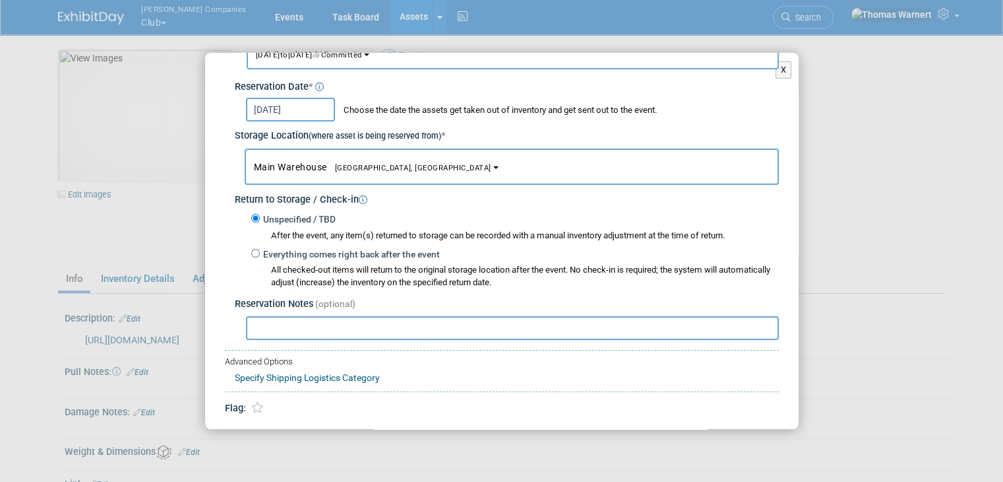
click at [306, 255] on label "Everything comes right back after the event" at bounding box center [350, 254] width 180 height 13
click at [260, 255] on input "Everything comes right back after the event" at bounding box center [255, 253] width 9 height 9
radio input "true"
select select "8"
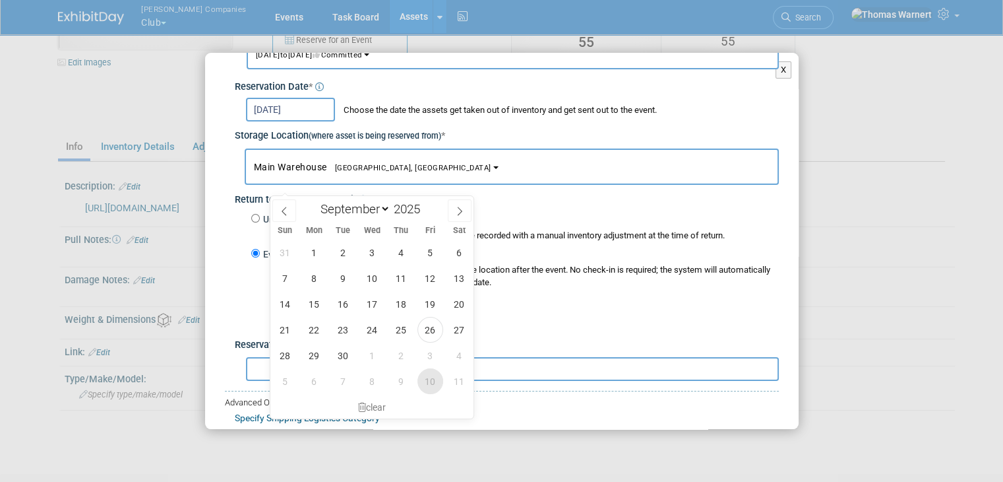
click at [433, 383] on span "10" at bounding box center [431, 381] width 26 height 26
type input "[DATE]"
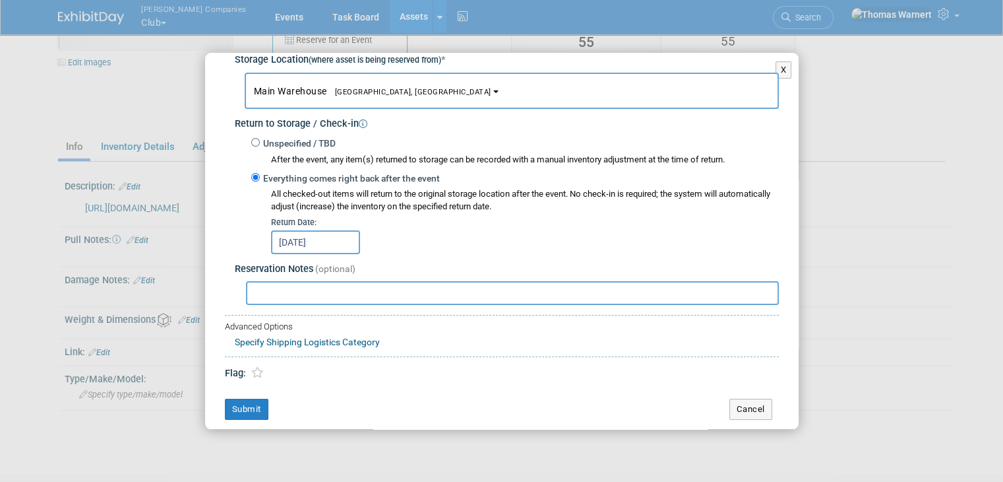
scroll to position [208, 0]
click at [257, 412] on button "Submit" at bounding box center [247, 408] width 44 height 21
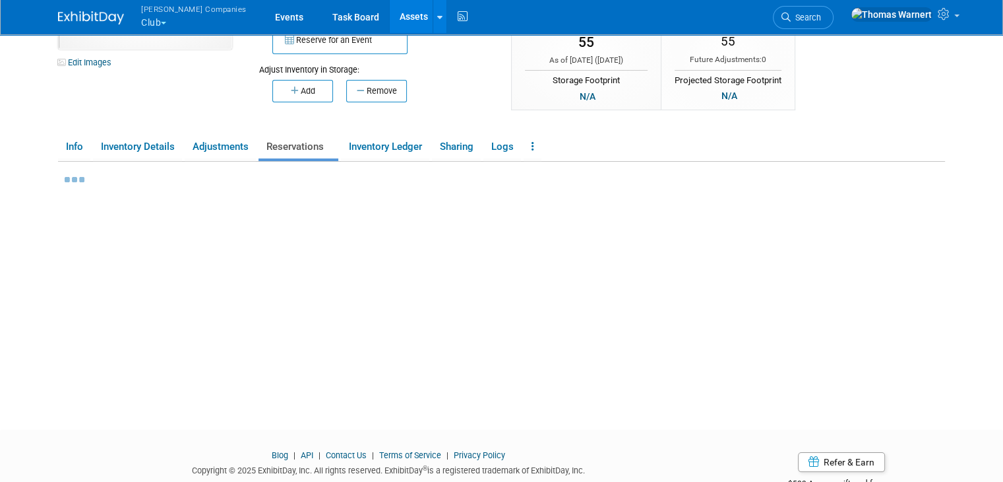
scroll to position [0, 0]
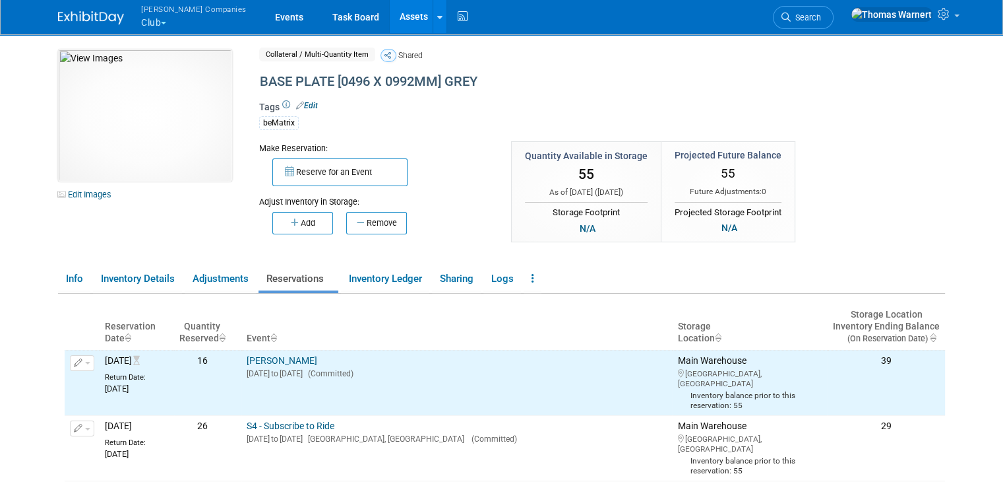
click at [390, 13] on link "Assets" at bounding box center [414, 16] width 48 height 33
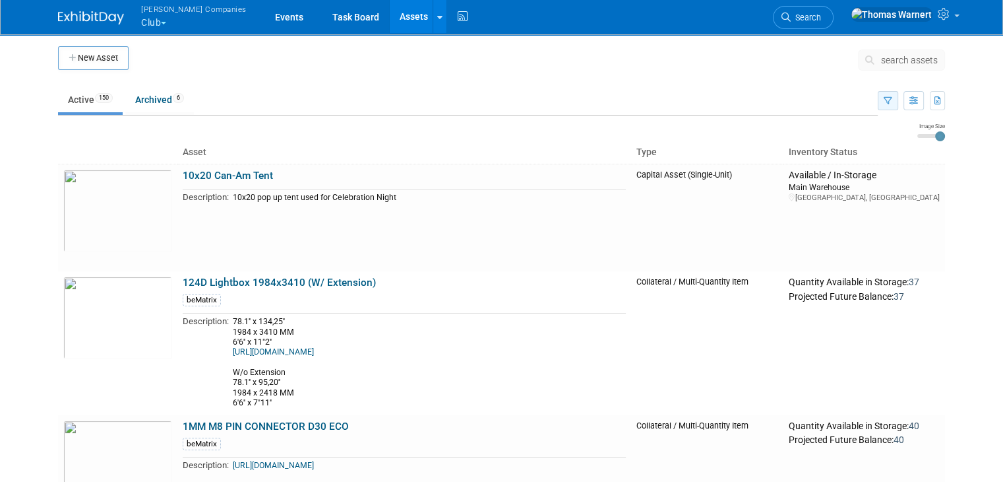
click at [899, 102] on button "button" at bounding box center [888, 100] width 20 height 19
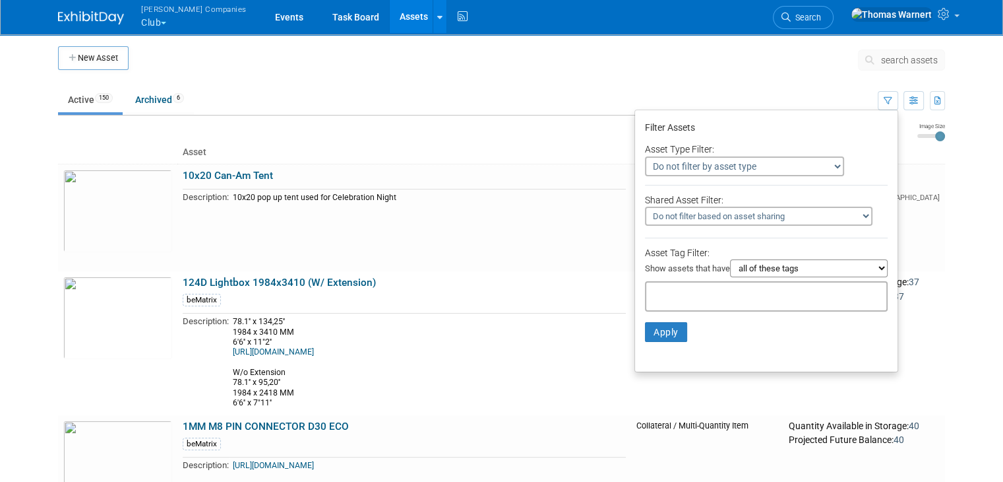
drag, startPoint x: 718, startPoint y: 288, endPoint x: 718, endPoint y: 299, distance: 10.6
click at [718, 288] on input "text" at bounding box center [705, 294] width 106 height 13
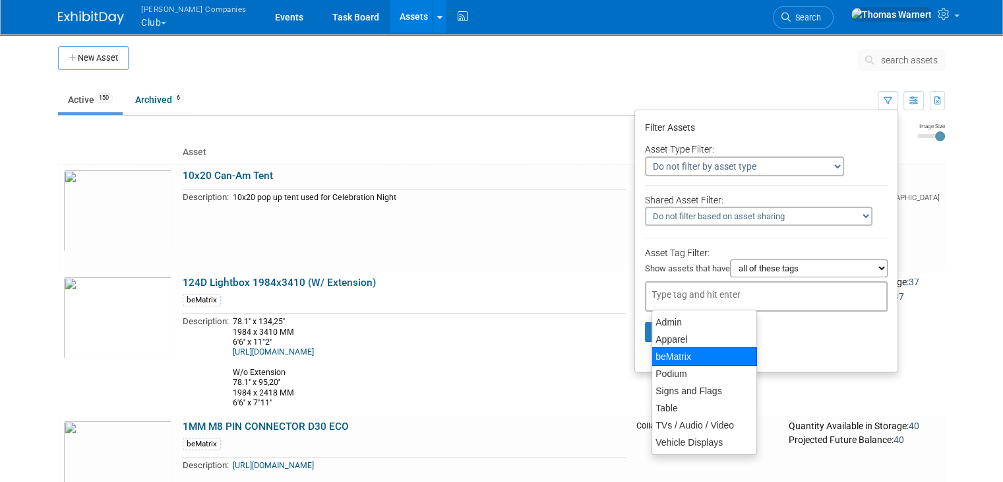
click at [691, 354] on div "beMatrix" at bounding box center [705, 356] width 106 height 18
type input "beMatrix"
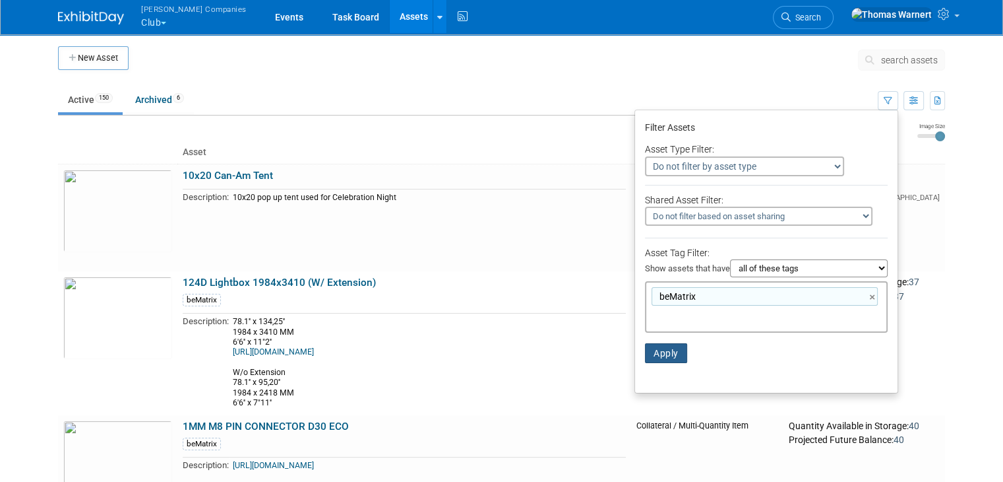
drag, startPoint x: 685, startPoint y: 357, endPoint x: 673, endPoint y: 357, distance: 11.9
click at [685, 357] on button "Apply" at bounding box center [666, 353] width 42 height 20
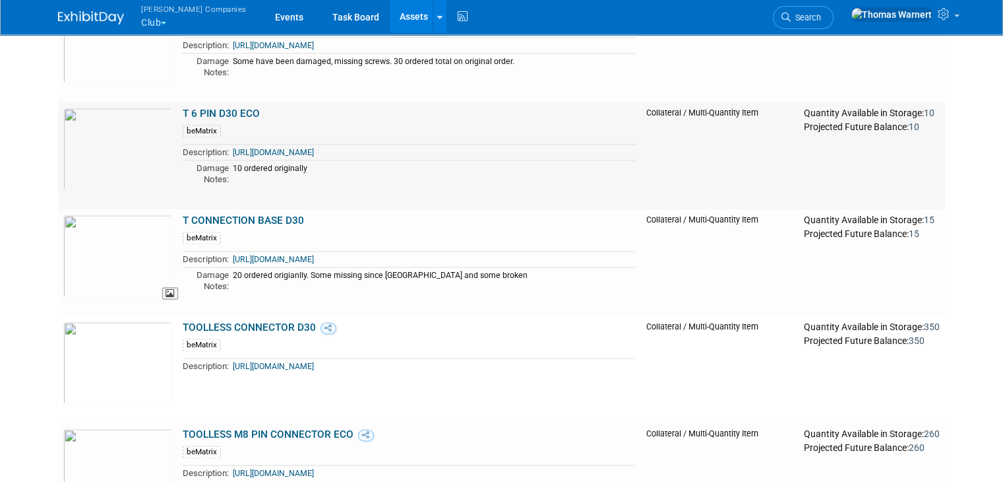
scroll to position [1913, 0]
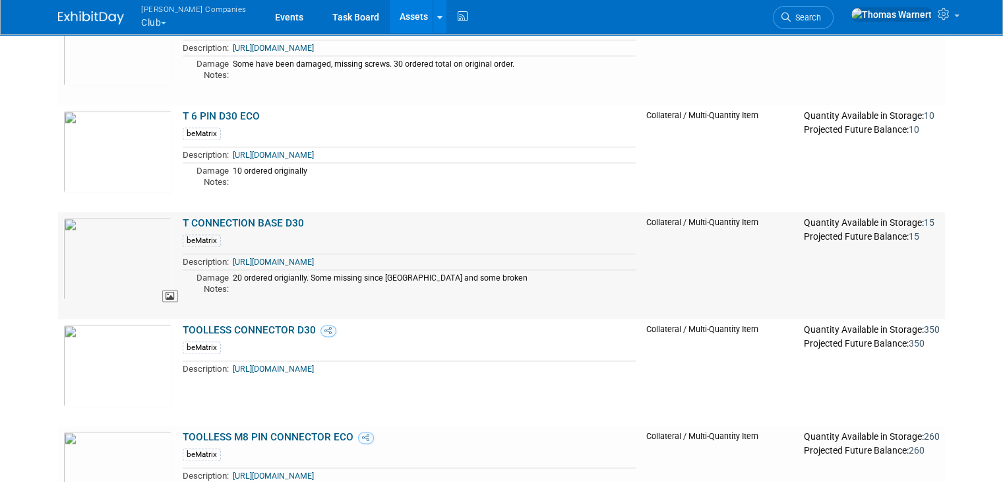
click at [108, 246] on img at bounding box center [117, 258] width 109 height 82
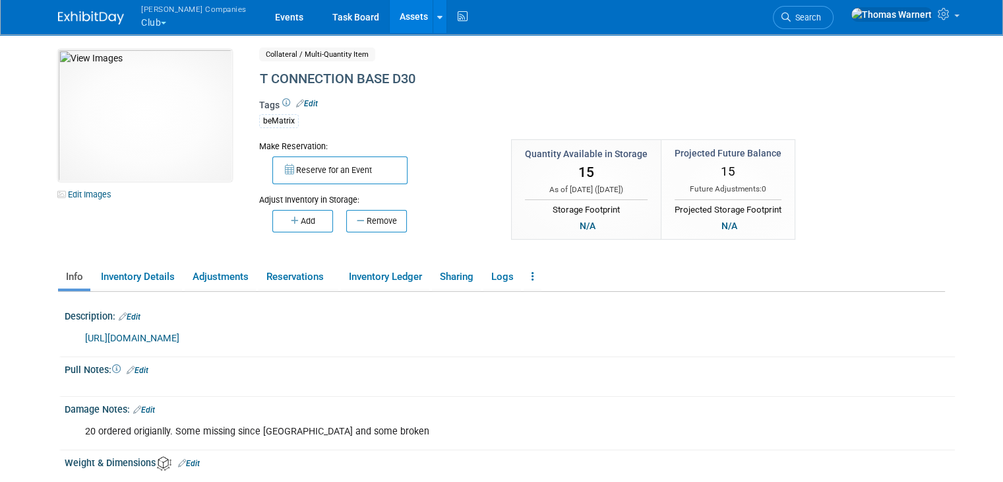
click at [390, 15] on link "Assets" at bounding box center [414, 16] width 48 height 33
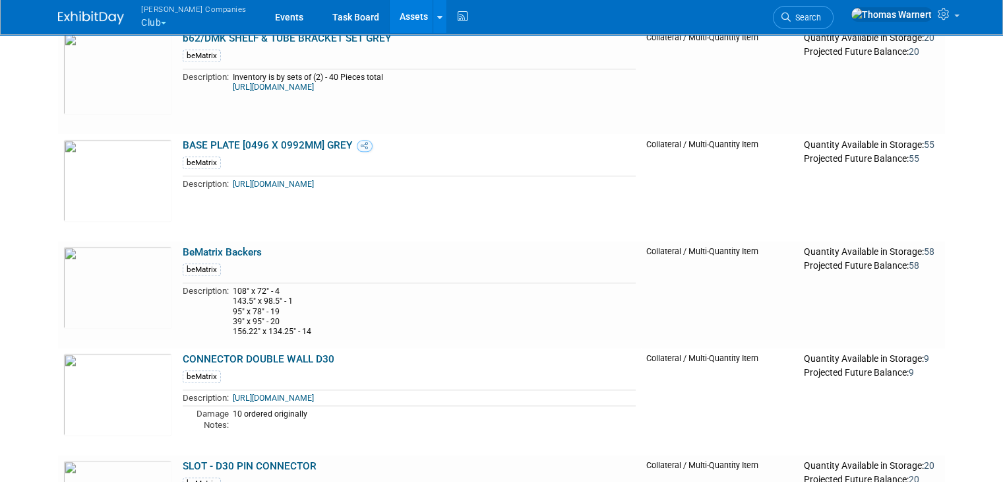
scroll to position [1583, 0]
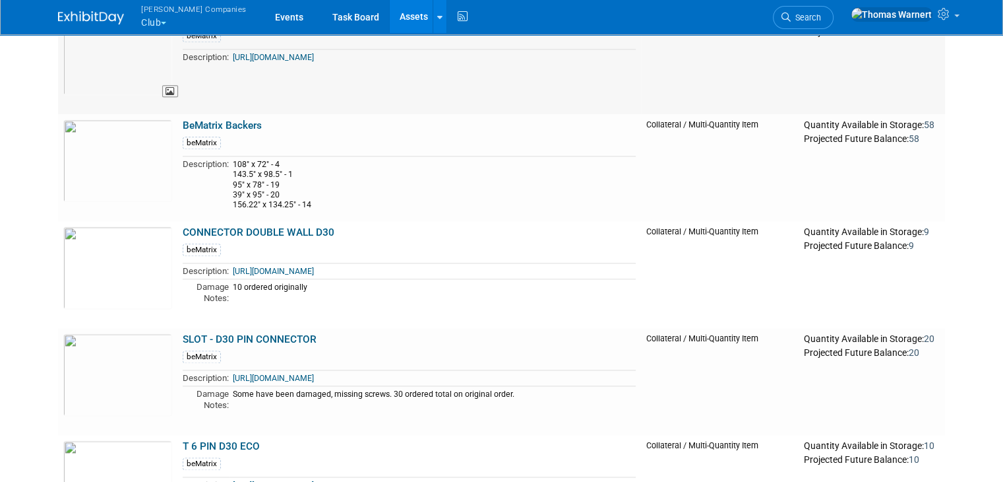
click at [82, 60] on img at bounding box center [117, 54] width 109 height 82
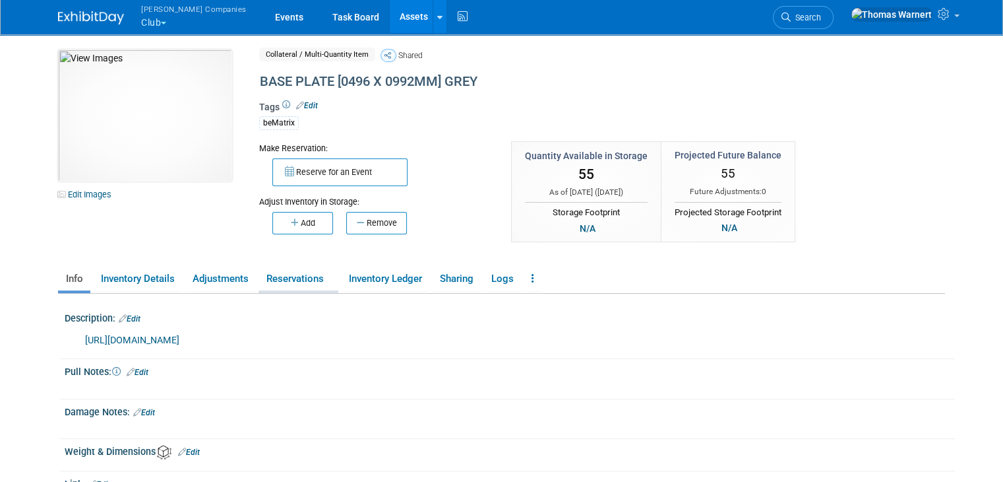
click at [296, 282] on link "Reservations" at bounding box center [299, 278] width 80 height 23
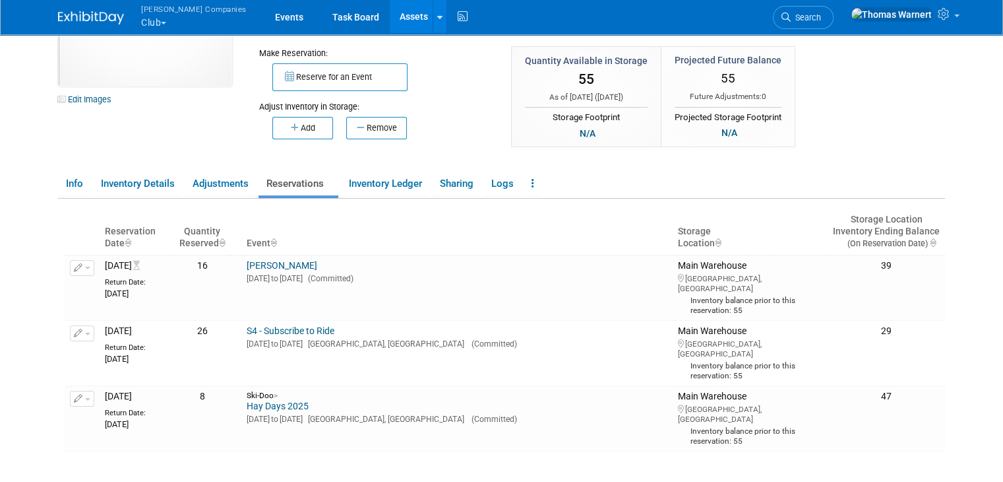
scroll to position [132, 0]
